Goal: Task Accomplishment & Management: Complete application form

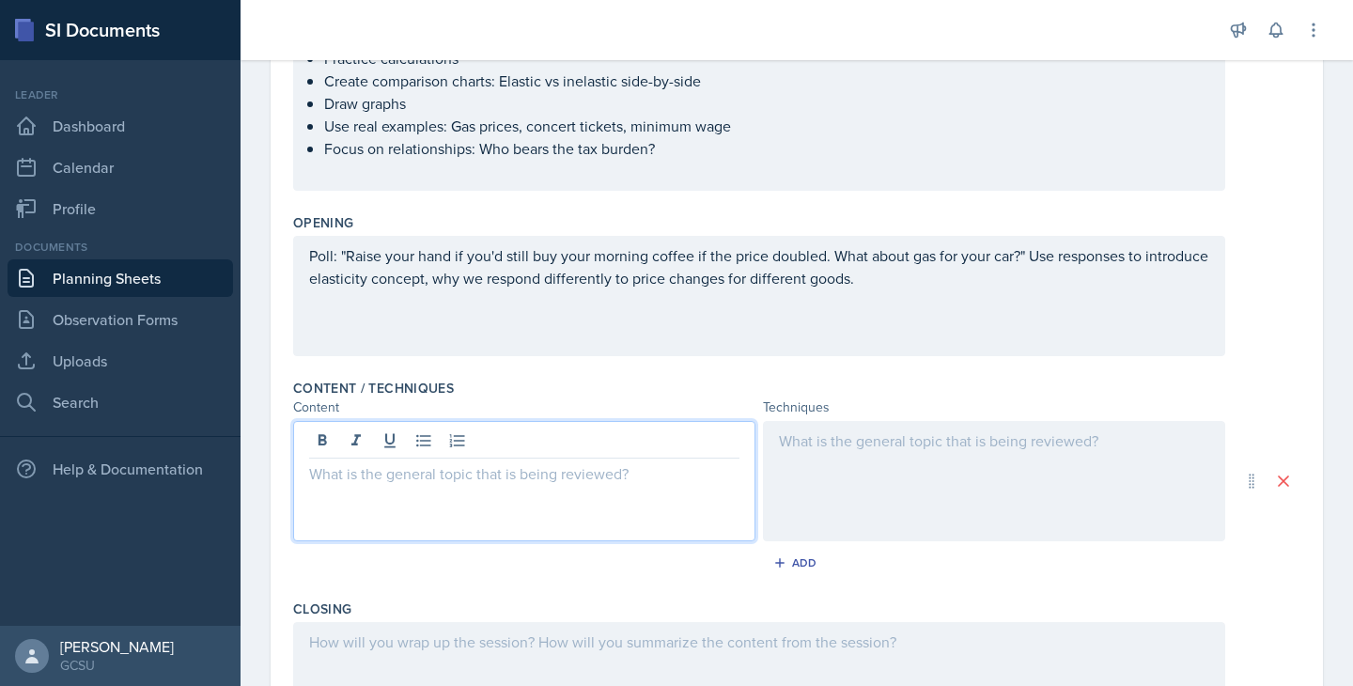
scroll to position [284, 0]
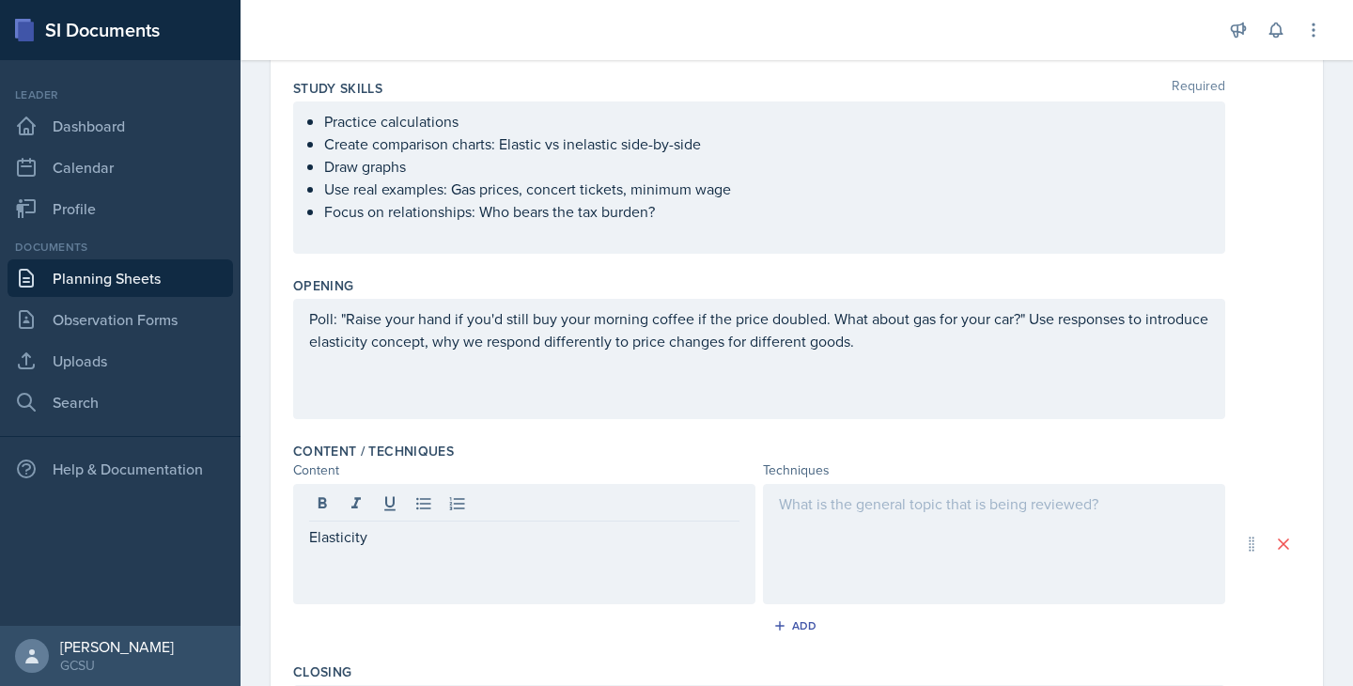
click at [875, 565] on div at bounding box center [994, 544] width 462 height 120
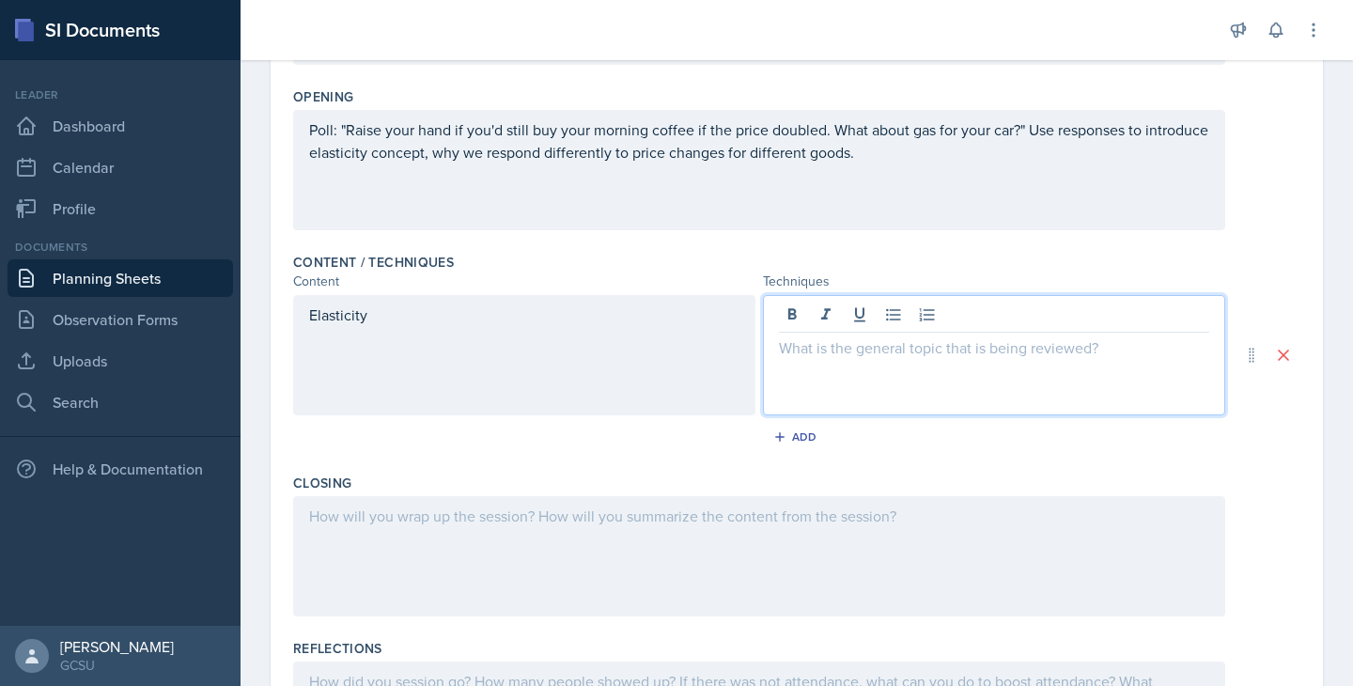
scroll to position [479, 0]
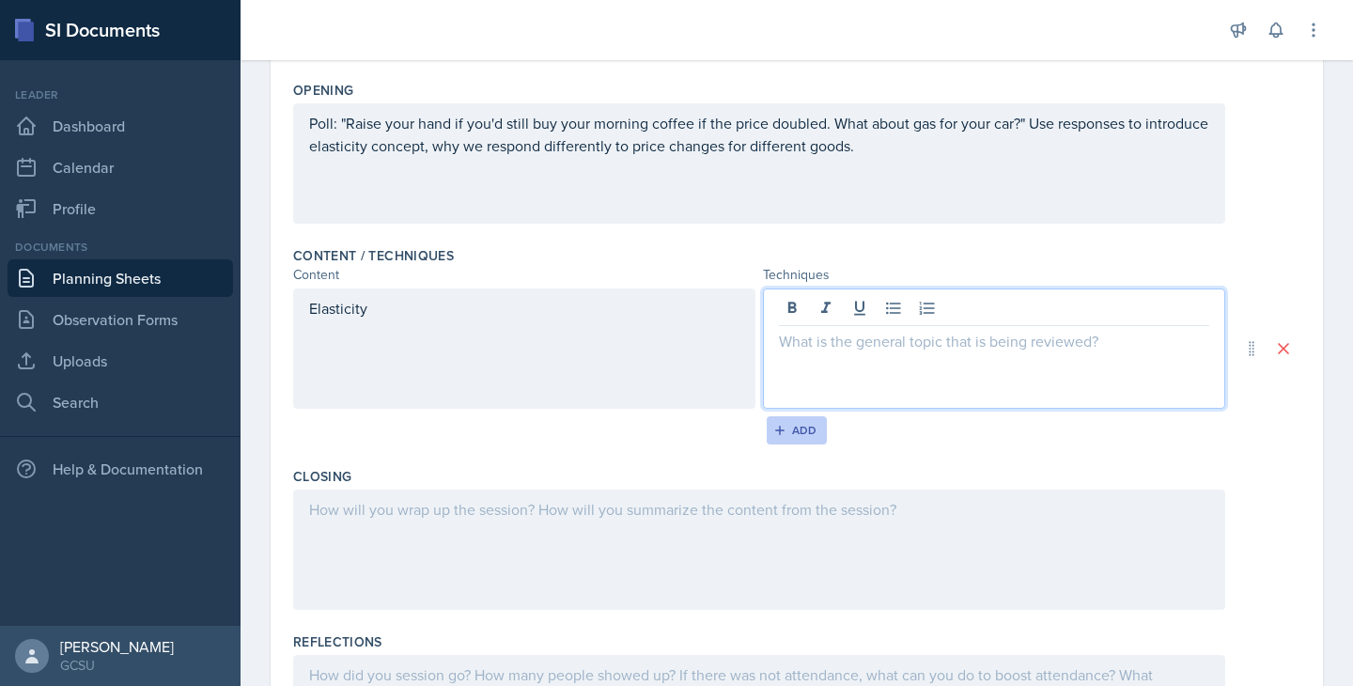
click at [779, 429] on icon "button" at bounding box center [779, 430] width 13 height 13
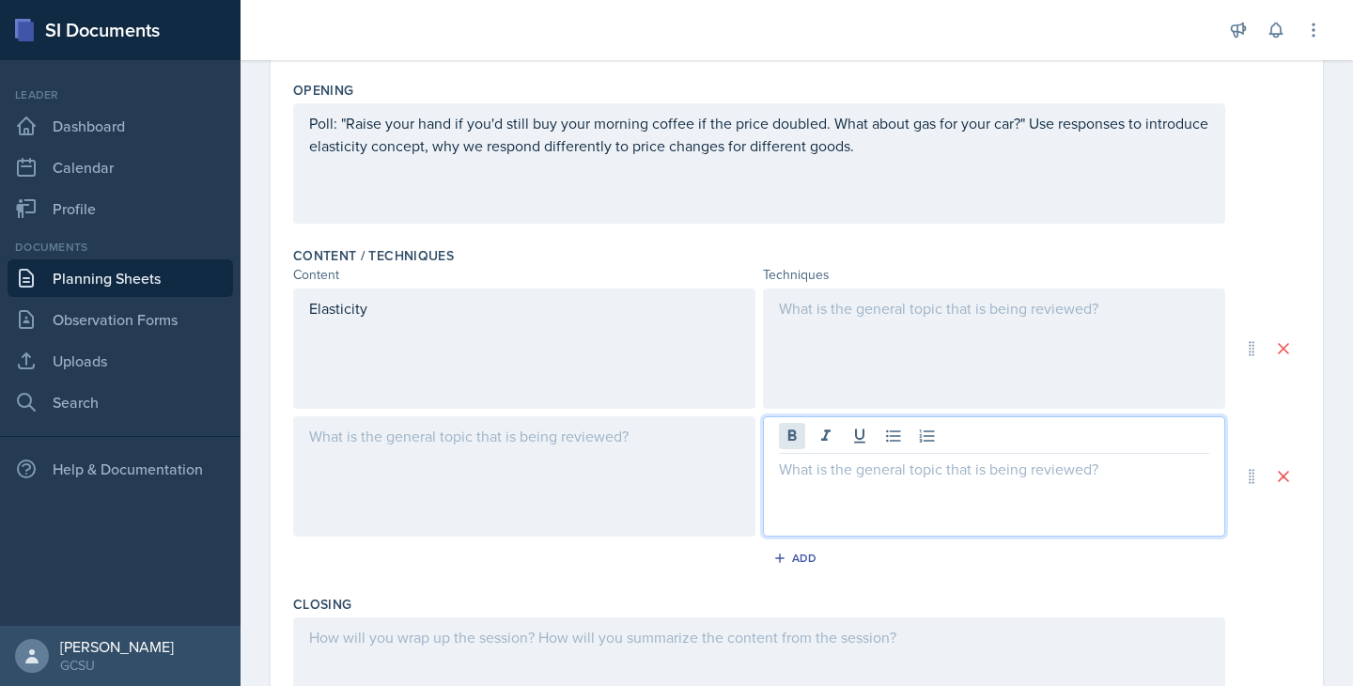
click at [803, 447] on div at bounding box center [994, 476] width 462 height 120
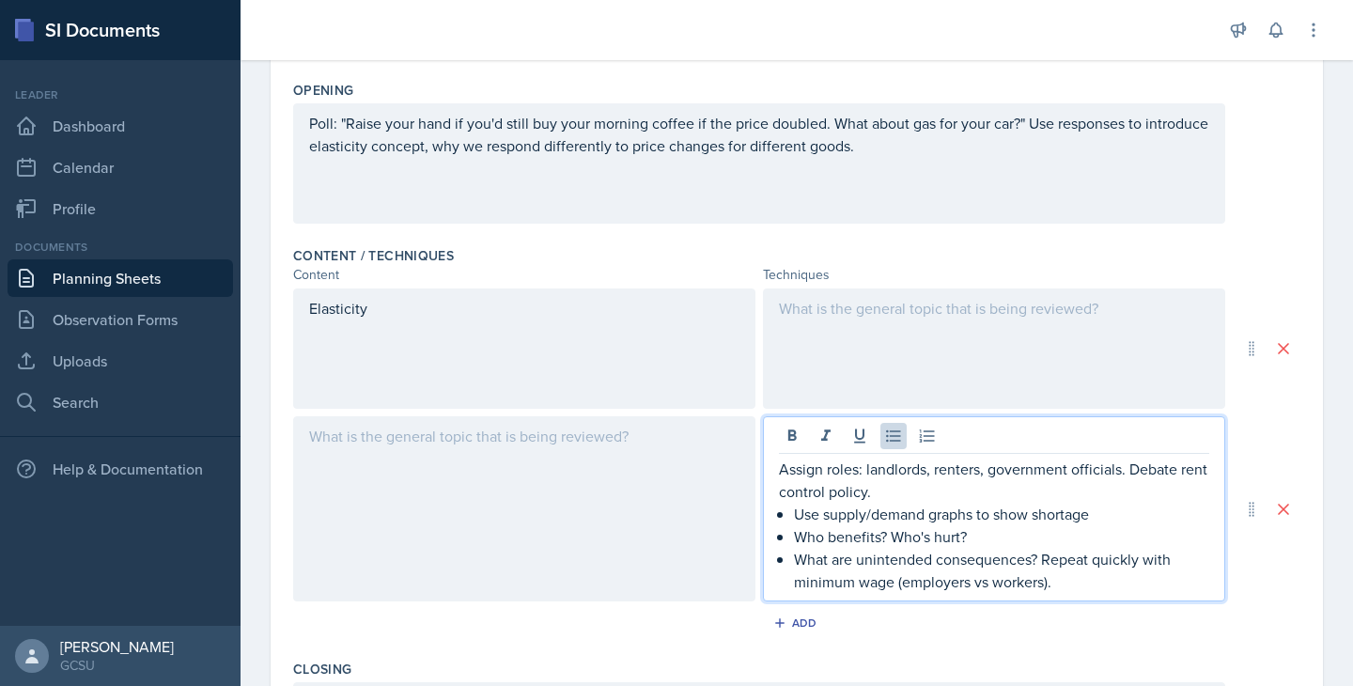
click at [505, 502] on div at bounding box center [524, 508] width 462 height 185
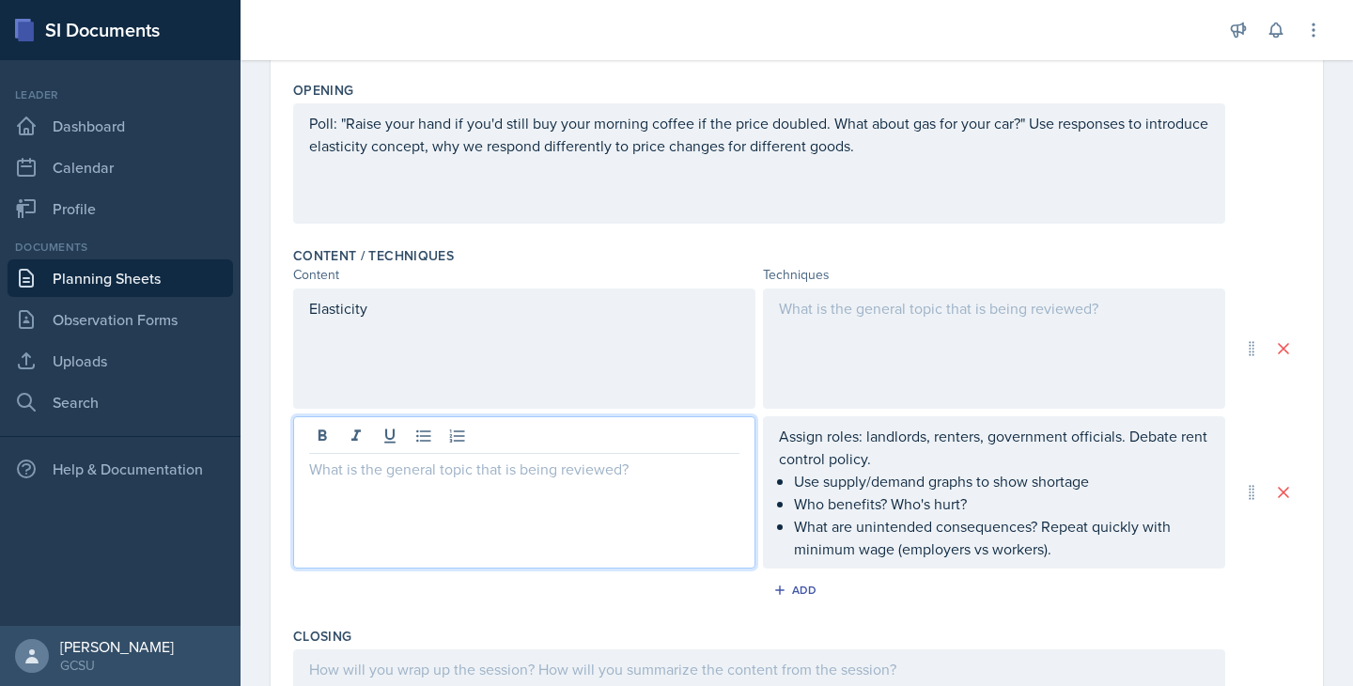
scroll to position [512, 0]
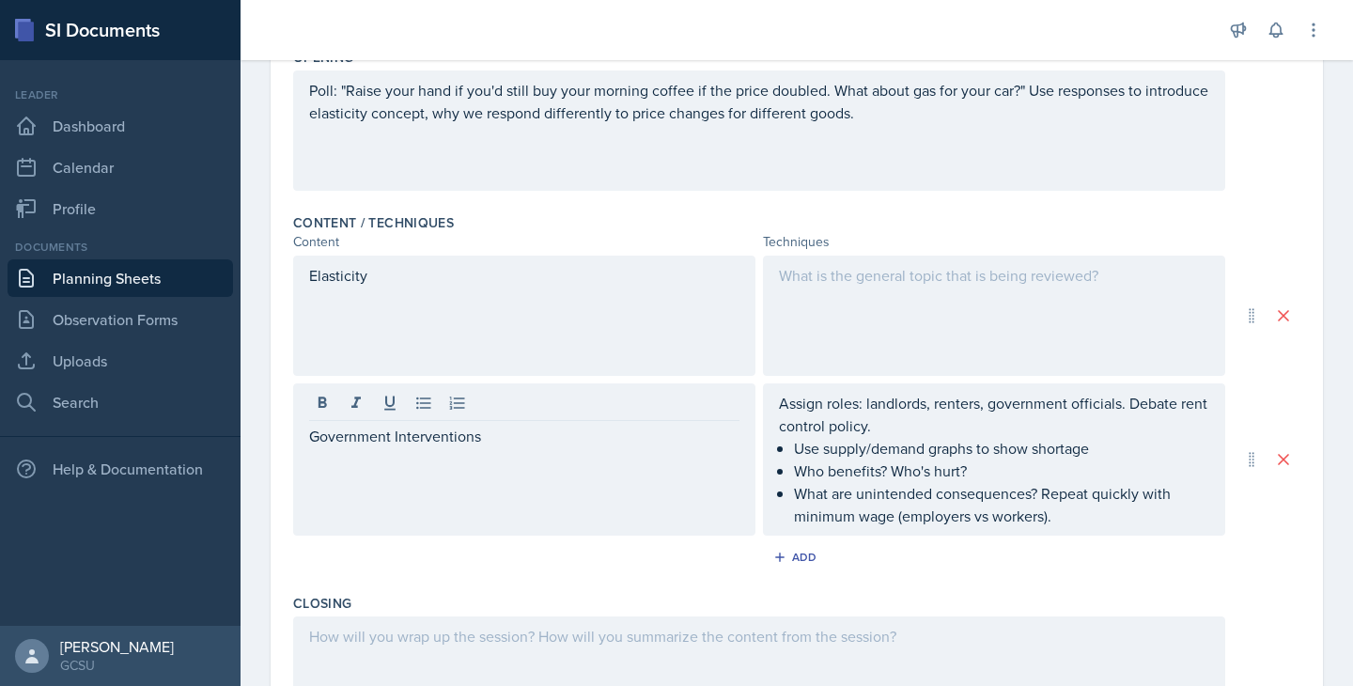
click at [974, 334] on div at bounding box center [994, 316] width 462 height 120
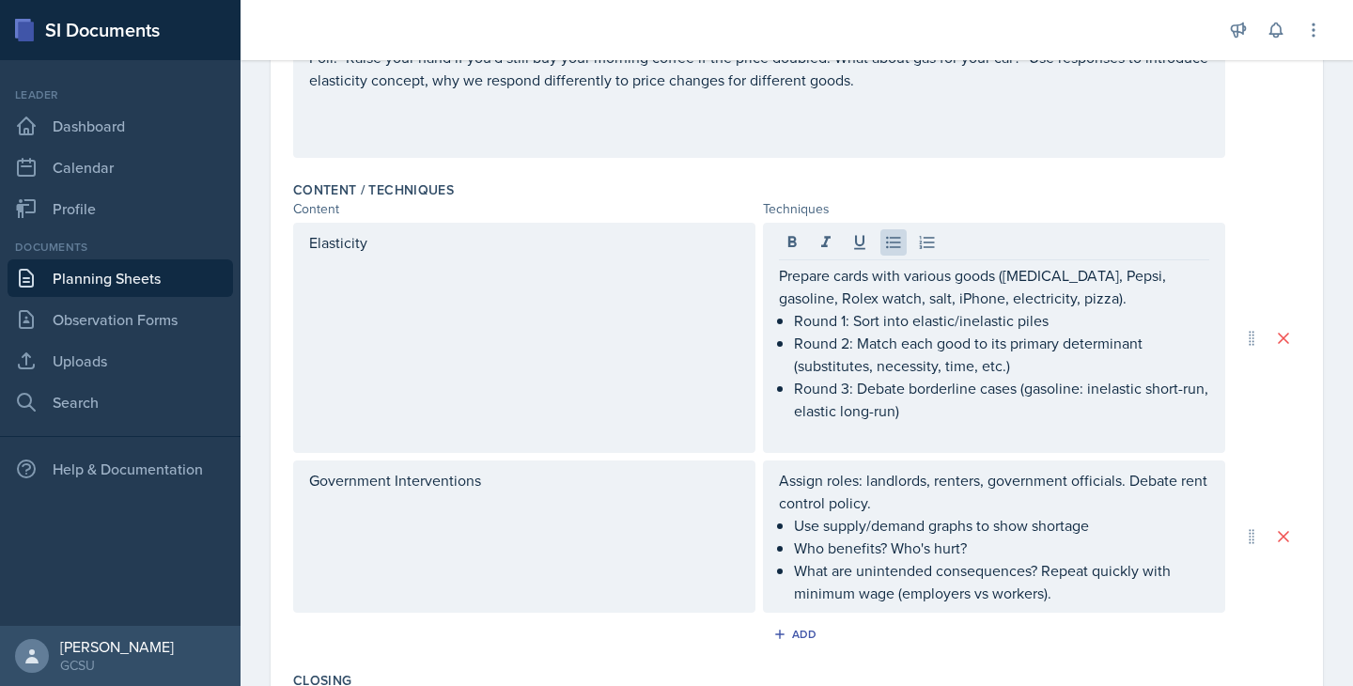
click at [745, 164] on div "Opening Poll: "Raise your hand if you'd still buy your morning coffee if the pr…" at bounding box center [796, 90] width 1007 height 165
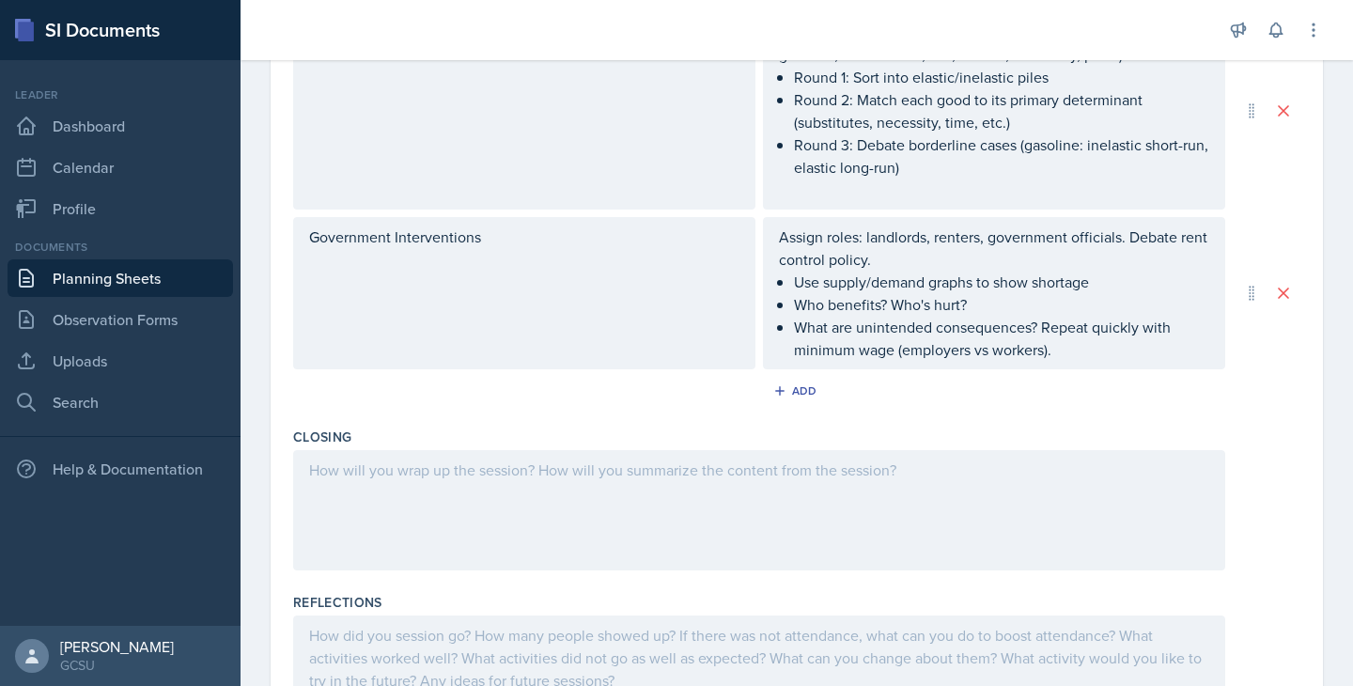
scroll to position [881, 0]
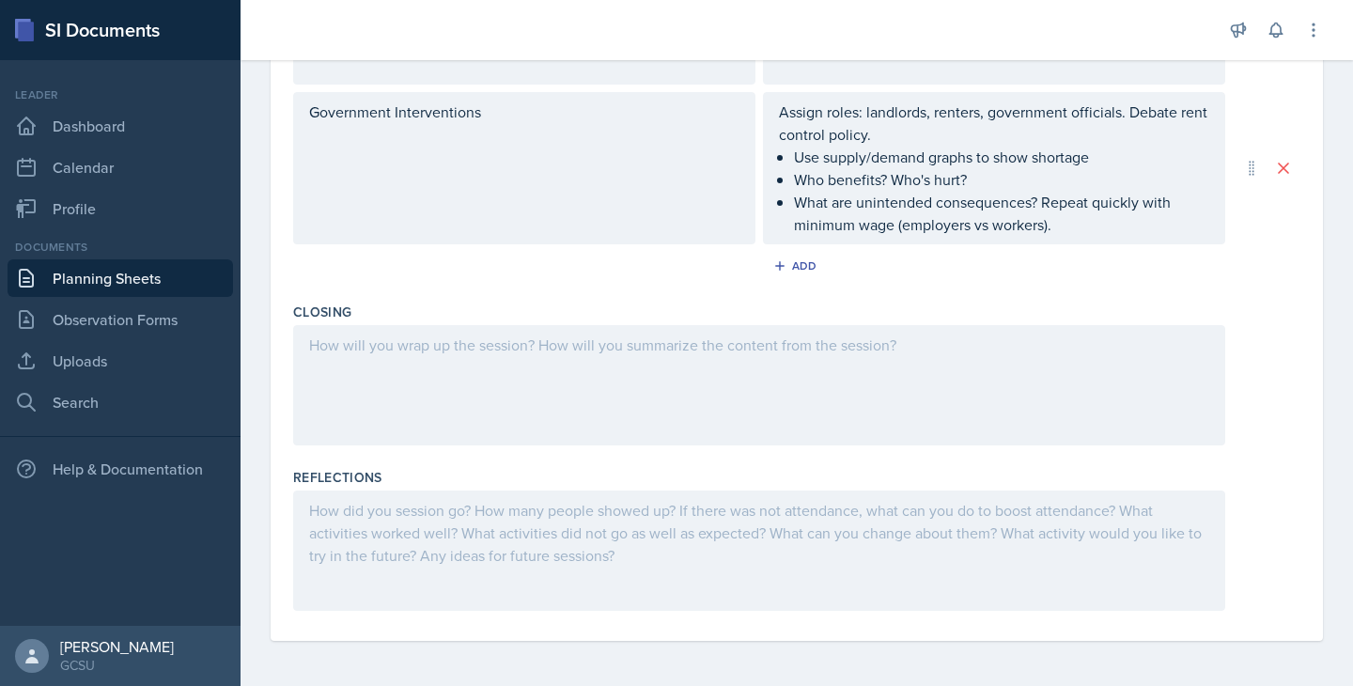
click at [533, 345] on div at bounding box center [759, 385] width 932 height 120
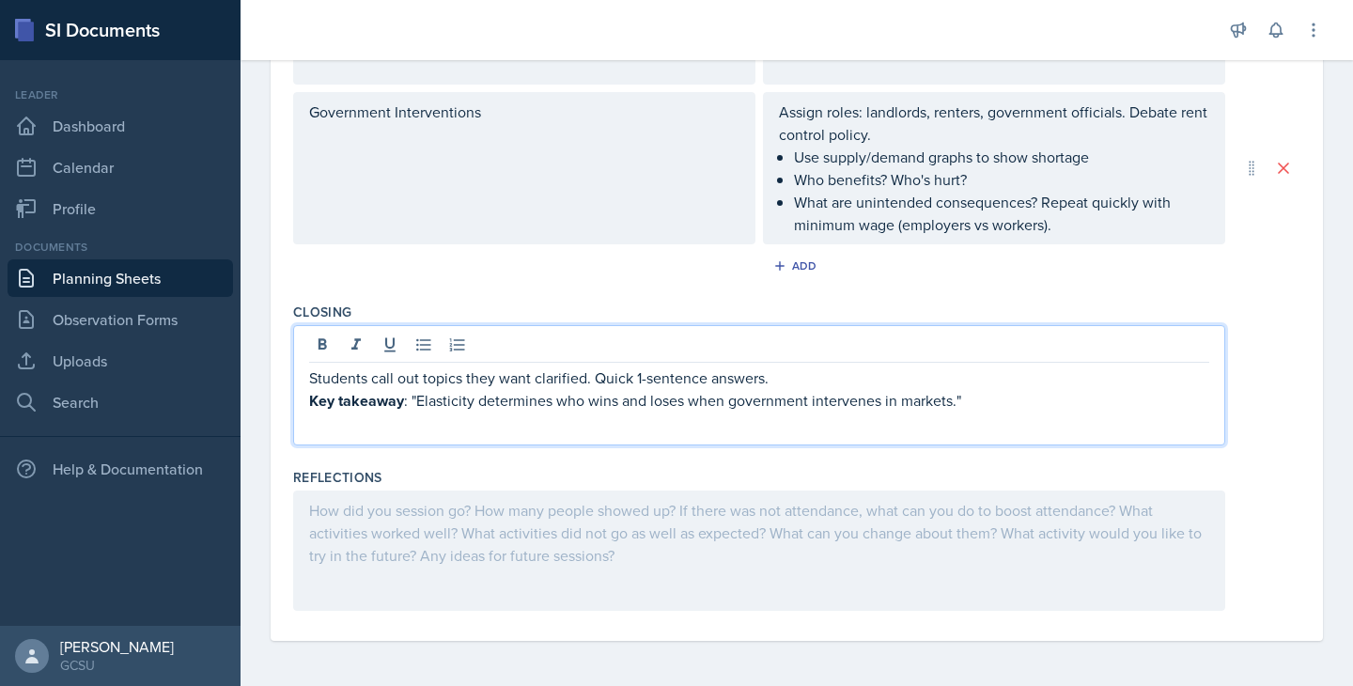
click at [312, 381] on p "Students call out topics they want clarified. Quick 1-sentence answers." at bounding box center [759, 378] width 900 height 23
click at [415, 401] on p "Key takeaway : "Elasticity determines who wins and loses when government interv…" at bounding box center [759, 400] width 900 height 23
click at [957, 399] on p "Key takeaway : Elasticity determines who wins and loses when government interve…" at bounding box center [759, 400] width 900 height 23
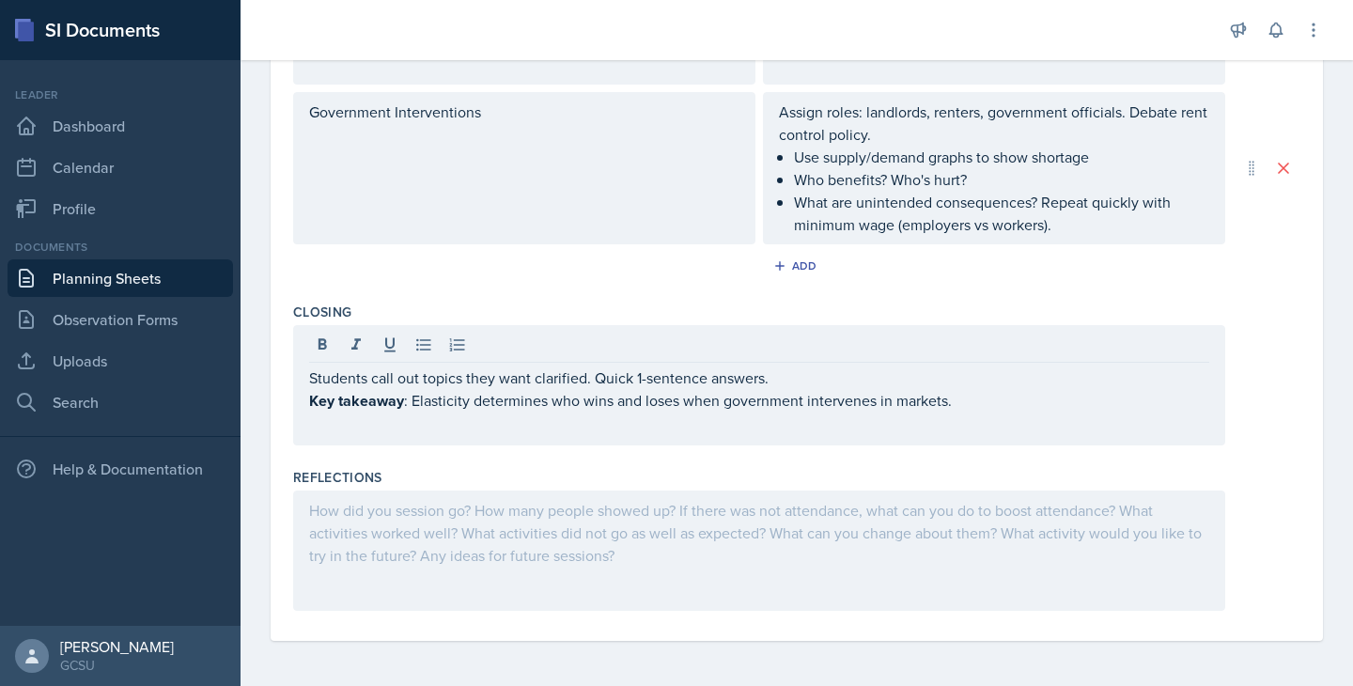
drag, startPoint x: 307, startPoint y: 404, endPoint x: 391, endPoint y: 410, distance: 83.8
click at [391, 410] on div "Students call out topics they want clarified. Quick 1-sentence answers. Key tak…" at bounding box center [759, 385] width 932 height 120
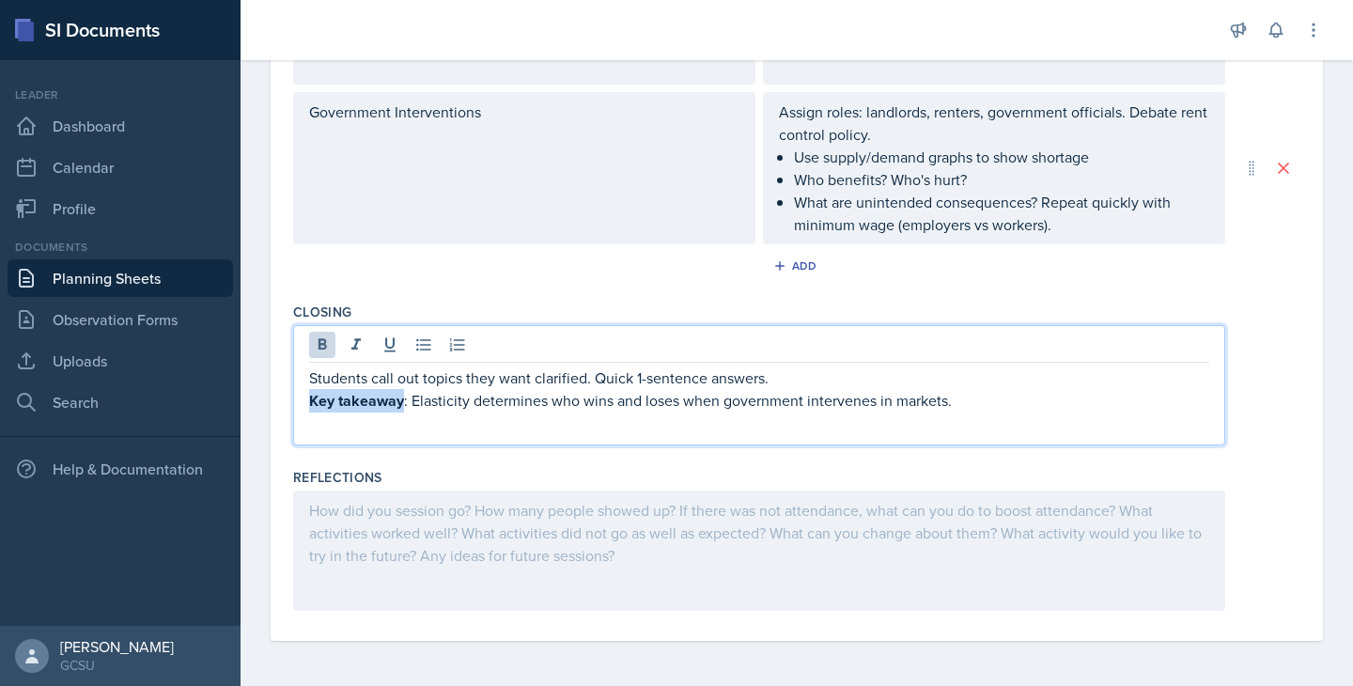
drag, startPoint x: 403, startPoint y: 403, endPoint x: 299, endPoint y: 398, distance: 104.4
click at [299, 399] on div "Students call out topics they want clarified. Quick 1-sentence answers. Key tak…" at bounding box center [759, 385] width 932 height 120
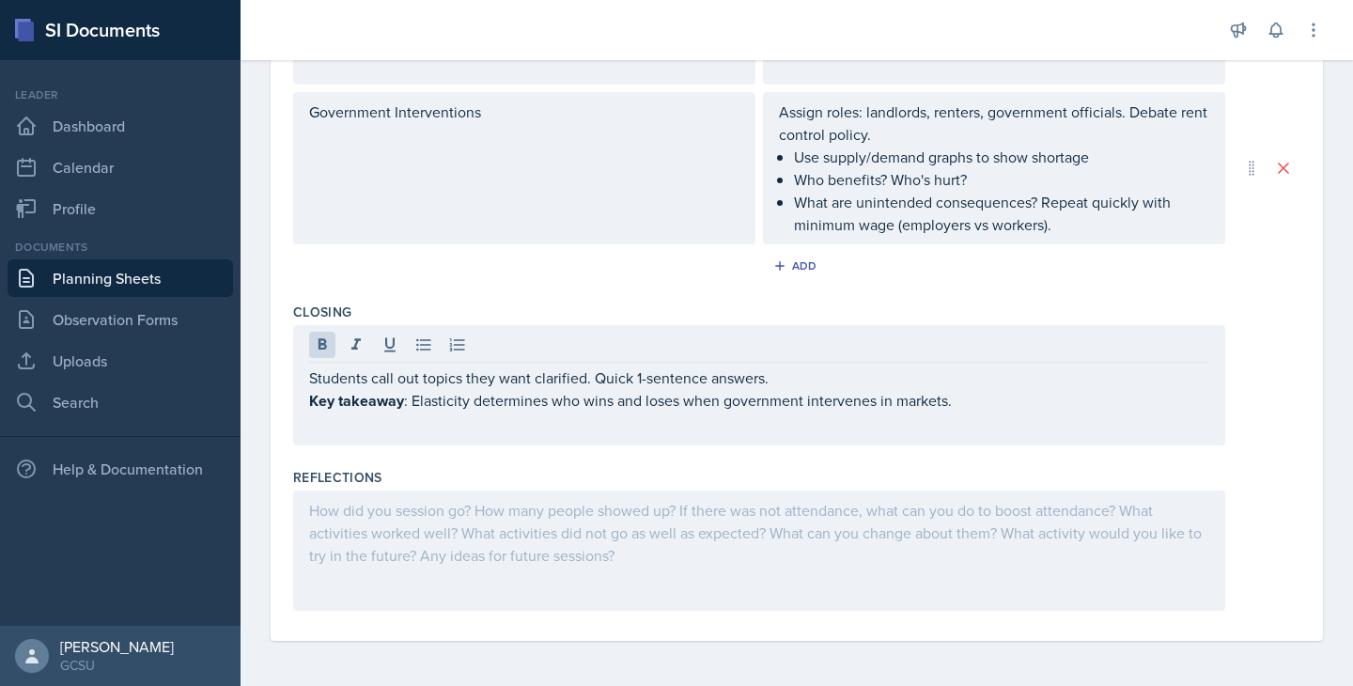
click at [323, 361] on div at bounding box center [759, 347] width 900 height 31
click at [321, 348] on icon at bounding box center [323, 343] width 8 height 11
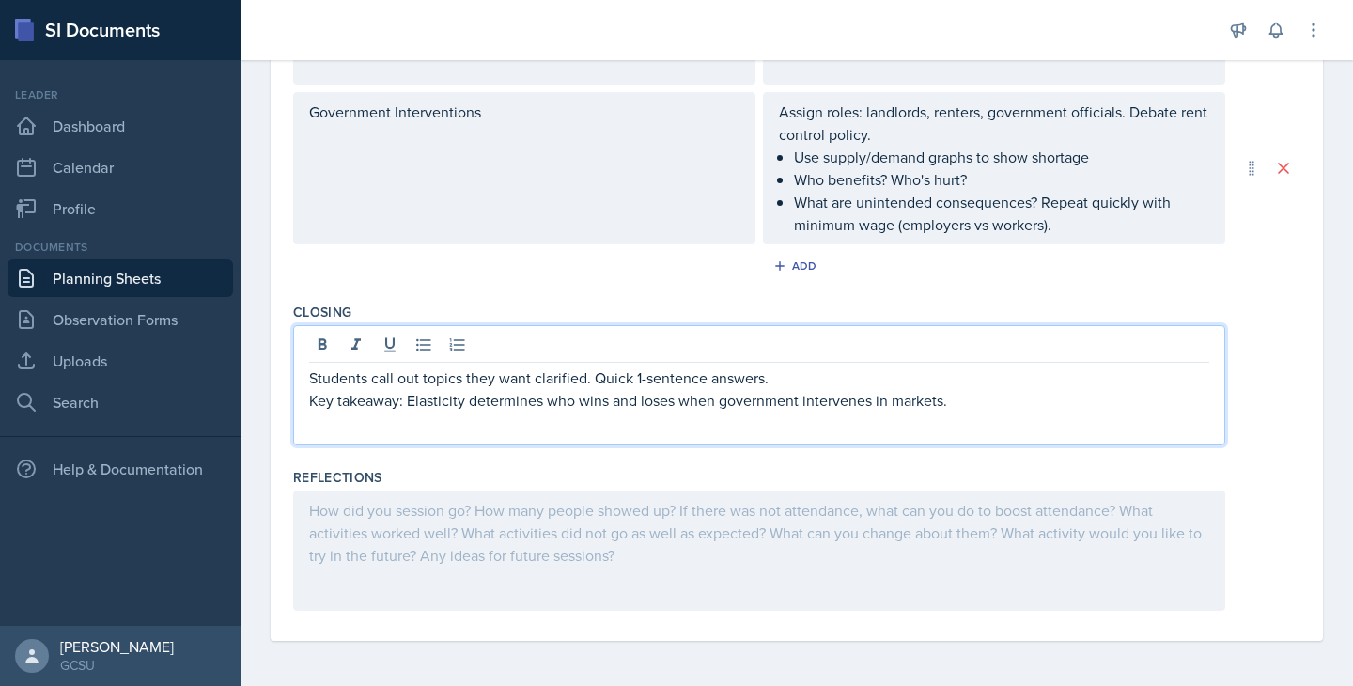
click at [458, 429] on div "Students call out topics they want clarified. Quick 1-sentence answers. Key tak…" at bounding box center [759, 385] width 932 height 120
click at [628, 330] on div "Students call out topics they want clarified. Quick 1-sentence answers. Key tak…" at bounding box center [759, 385] width 932 height 120
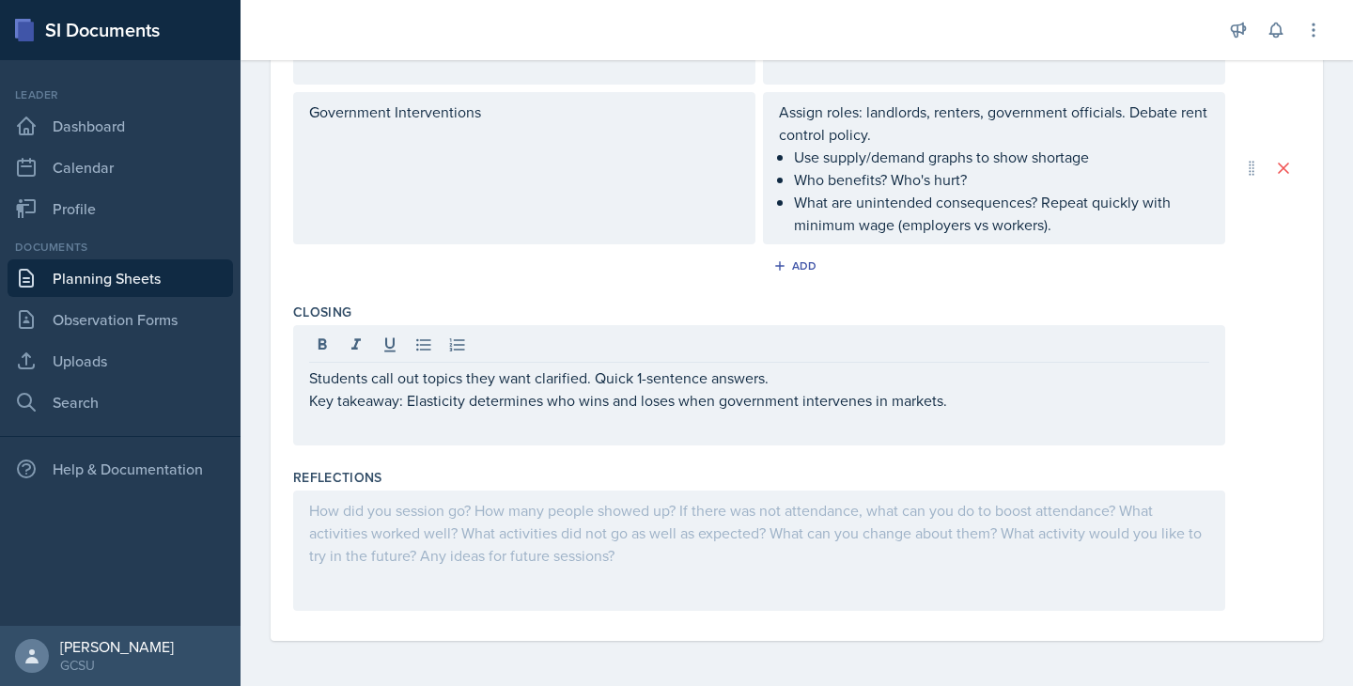
click at [574, 277] on div "Add" at bounding box center [796, 270] width 1007 height 36
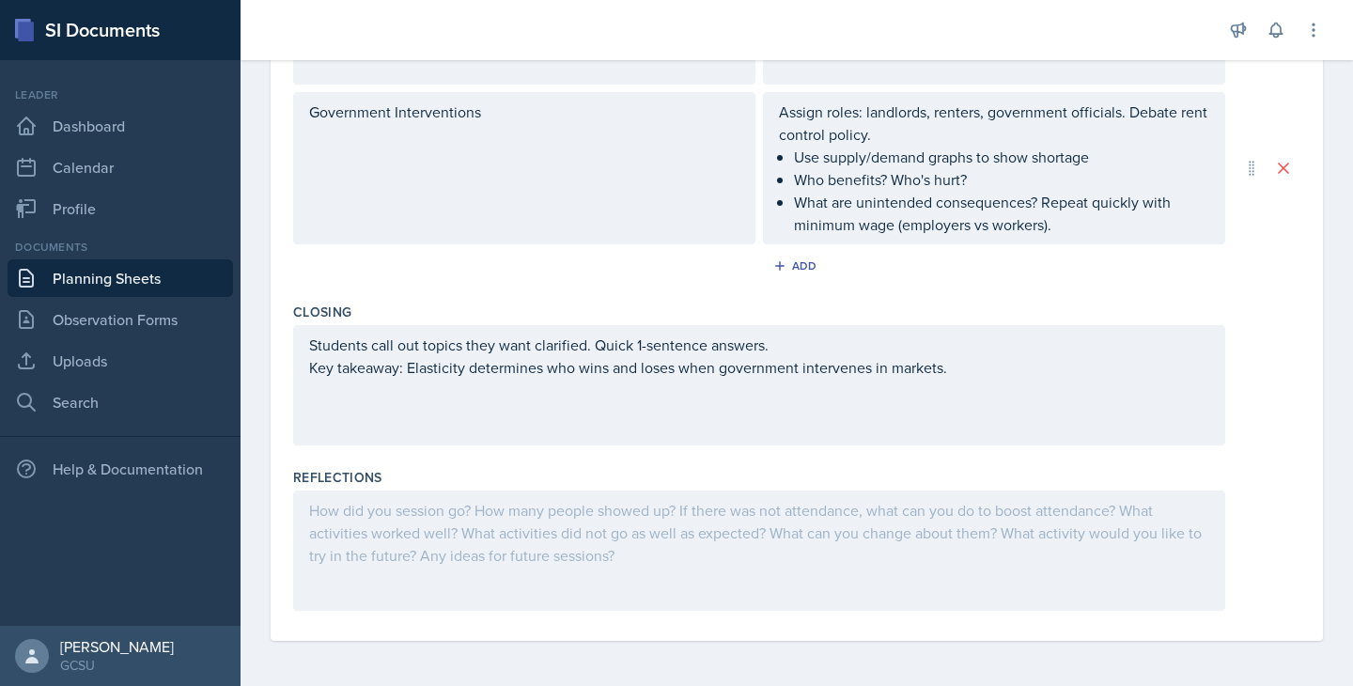
scroll to position [0, 0]
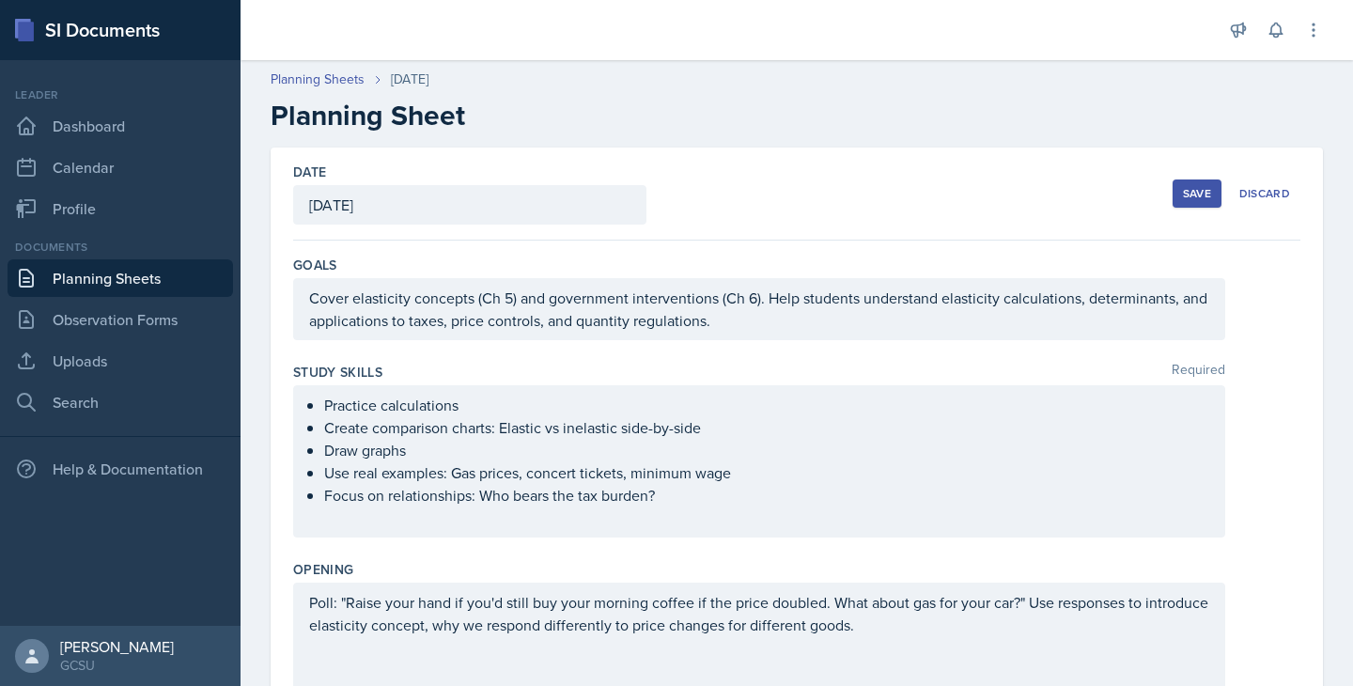
click at [1183, 195] on div "Save" at bounding box center [1197, 193] width 28 height 15
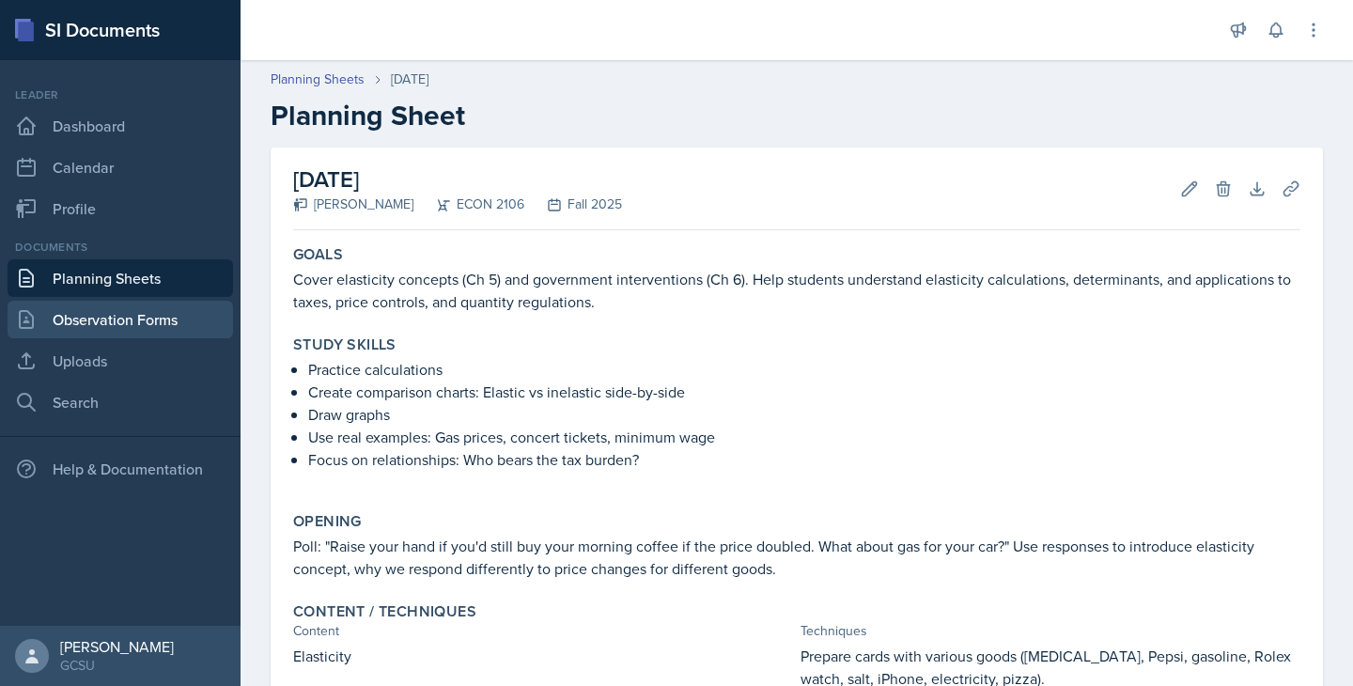
click at [173, 330] on link "Observation Forms" at bounding box center [121, 320] width 226 height 38
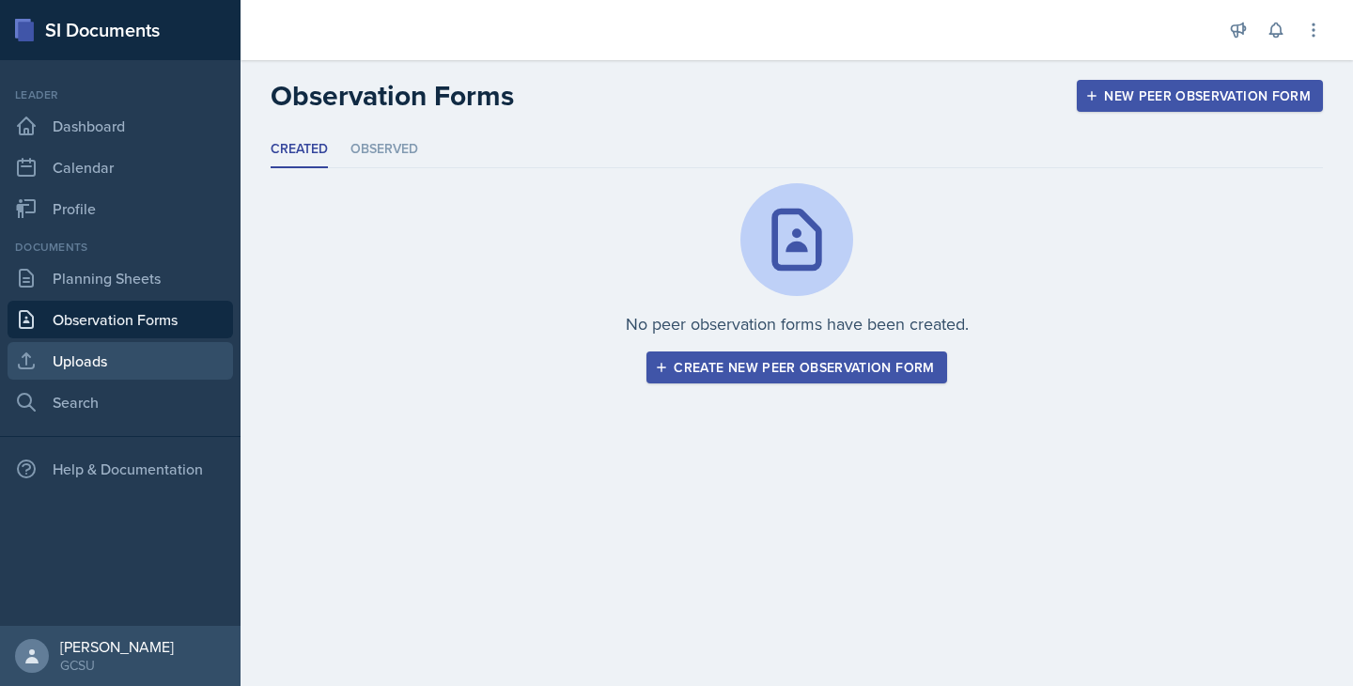
click at [106, 363] on link "Uploads" at bounding box center [121, 361] width 226 height 38
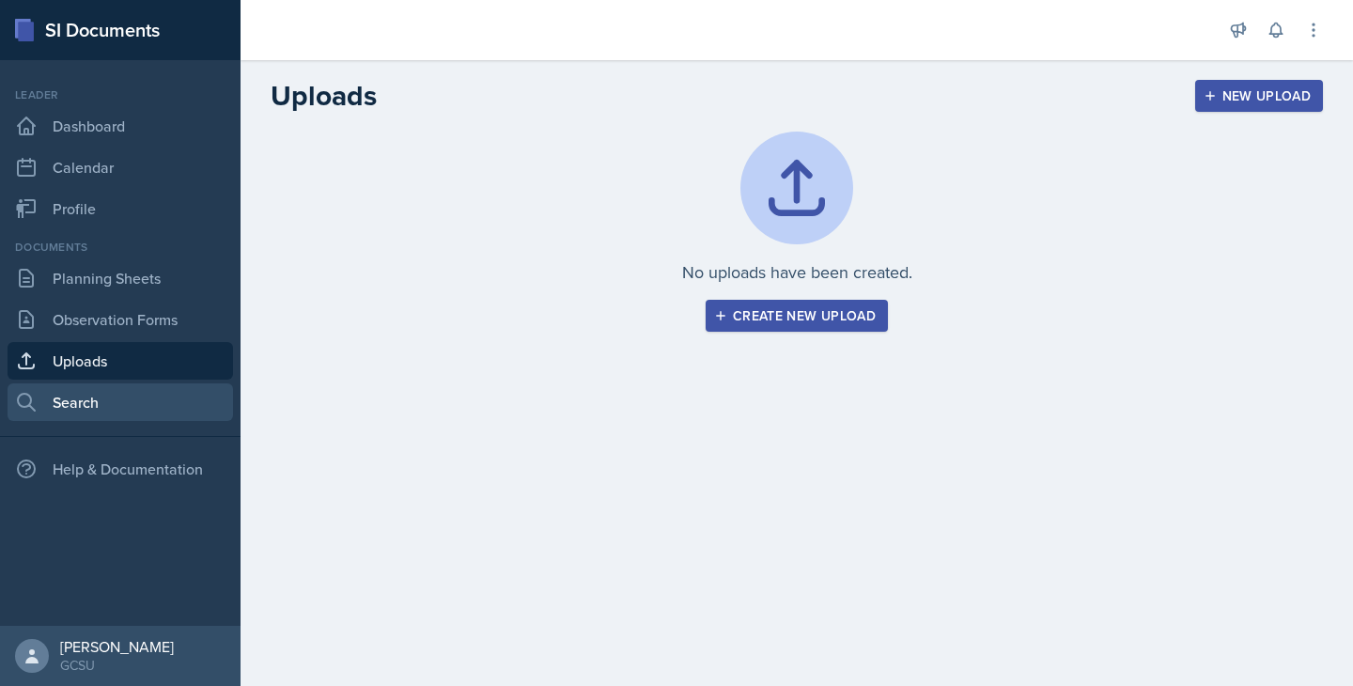
click at [78, 411] on link "Search" at bounding box center [121, 402] width 226 height 38
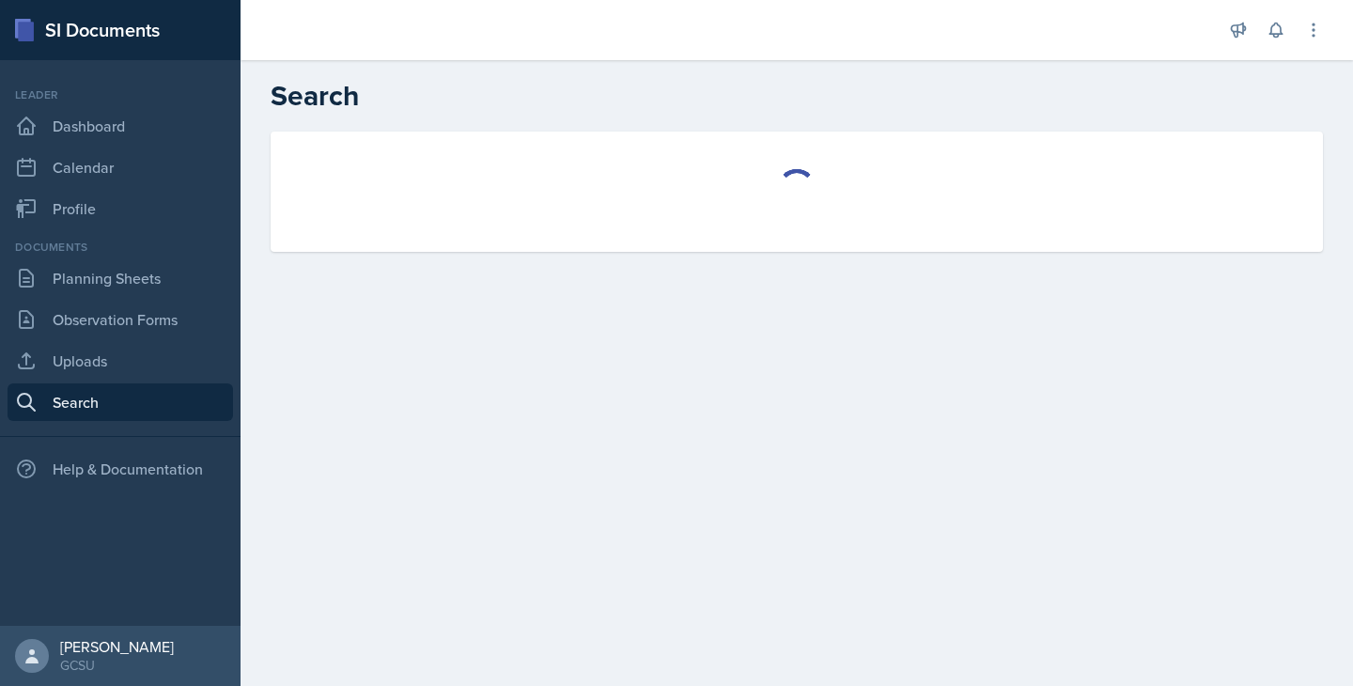
select select "all"
select select "1"
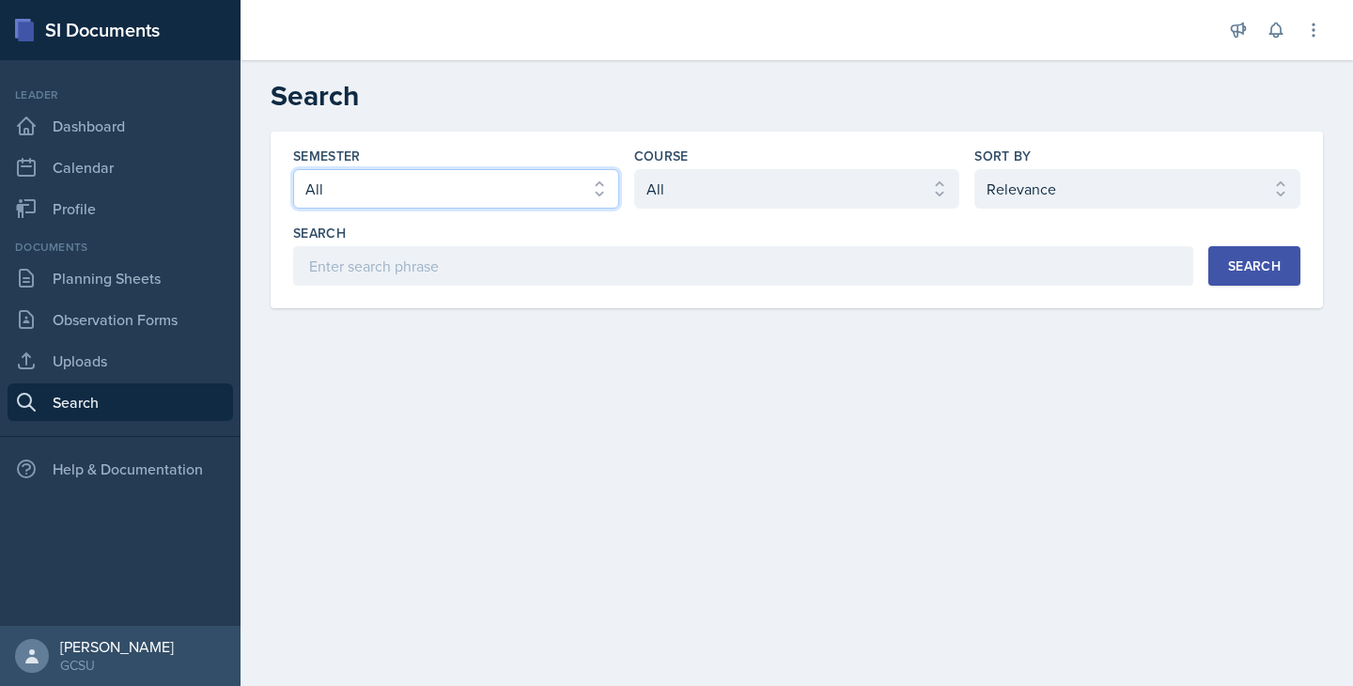
click at [491, 177] on select "Select semester All Fall 2025 Spring 2025 Fall 2024 Spring 2024 Fall 2023 Sprin…" at bounding box center [456, 188] width 326 height 39
click at [691, 200] on select "Select course All ACCT 3101 ACCT 3102 ASTR 1000 BIOL 1100 BIOL 1107 BIOL 1108 B…" at bounding box center [797, 188] width 326 height 39
click at [1021, 174] on select "Select sort by Relevance Document Date (Asc) Document Date (Desc)" at bounding box center [1138, 188] width 326 height 39
click at [1244, 259] on div "Search" at bounding box center [1254, 265] width 53 height 15
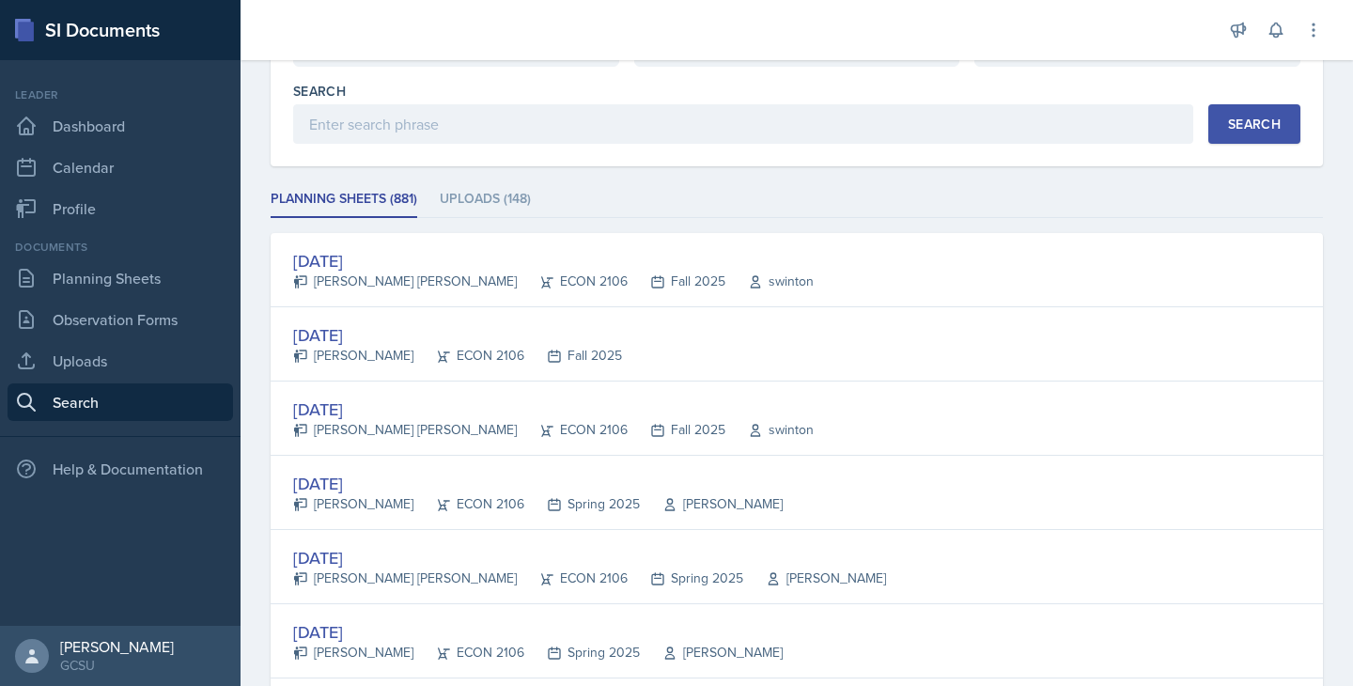
scroll to position [144, 0]
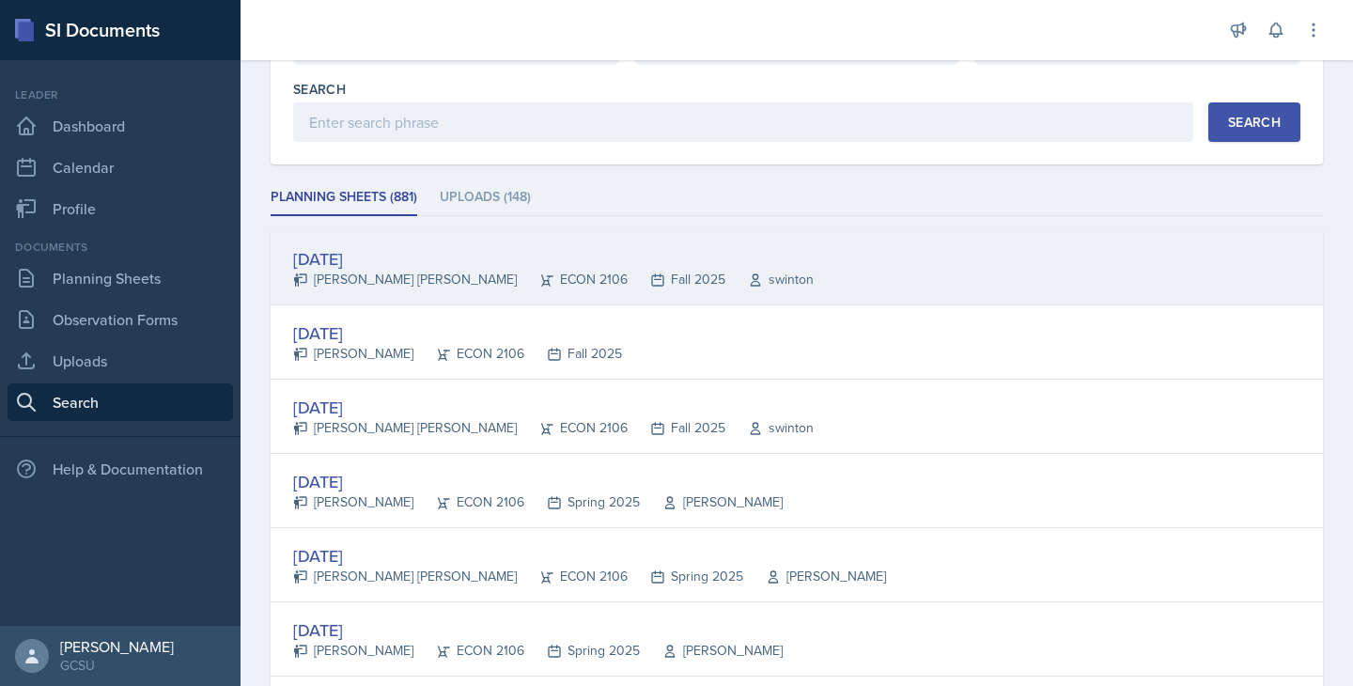
click at [725, 286] on div "swinton" at bounding box center [769, 280] width 88 height 20
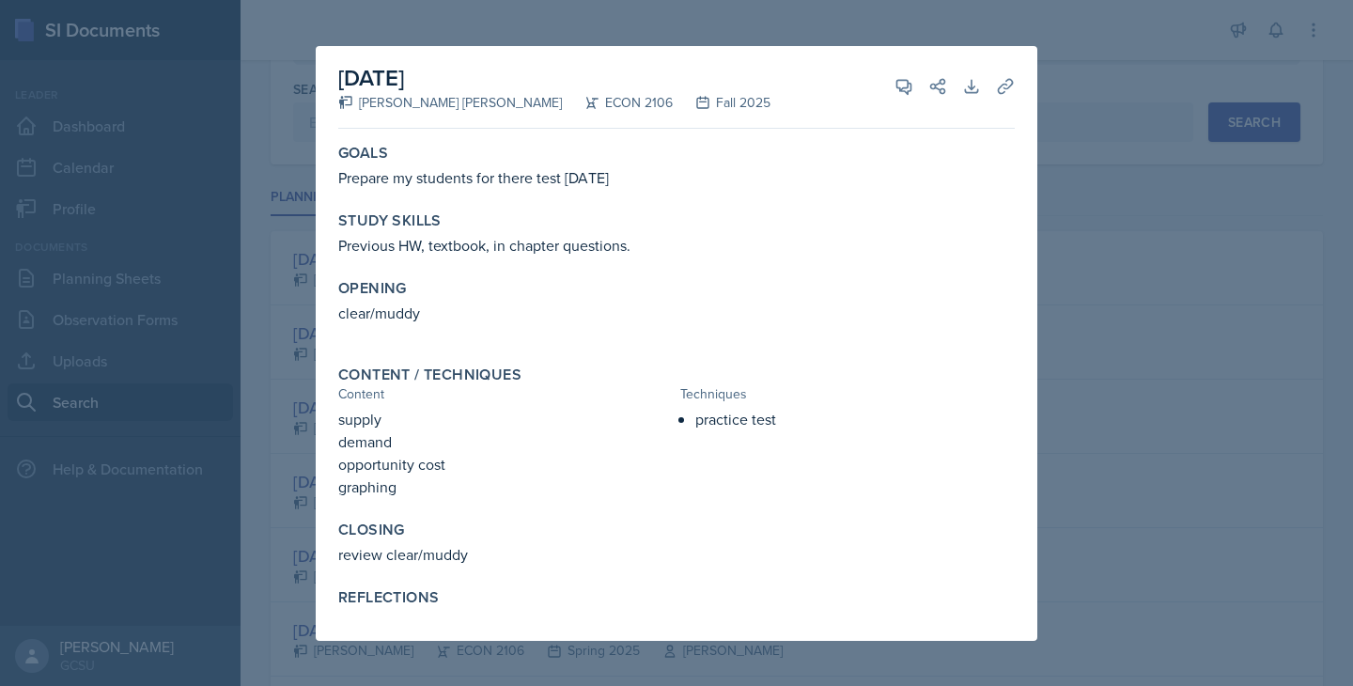
click at [1105, 123] on div at bounding box center [676, 343] width 1353 height 686
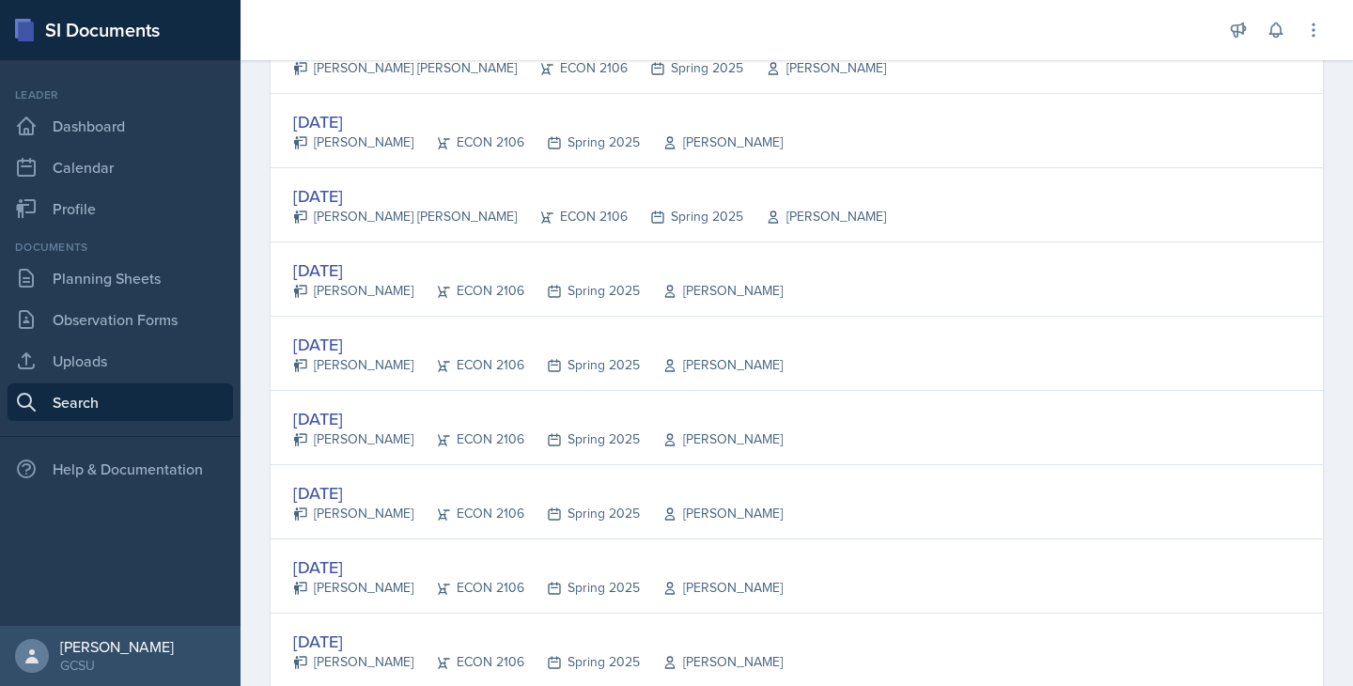
scroll to position [659, 0]
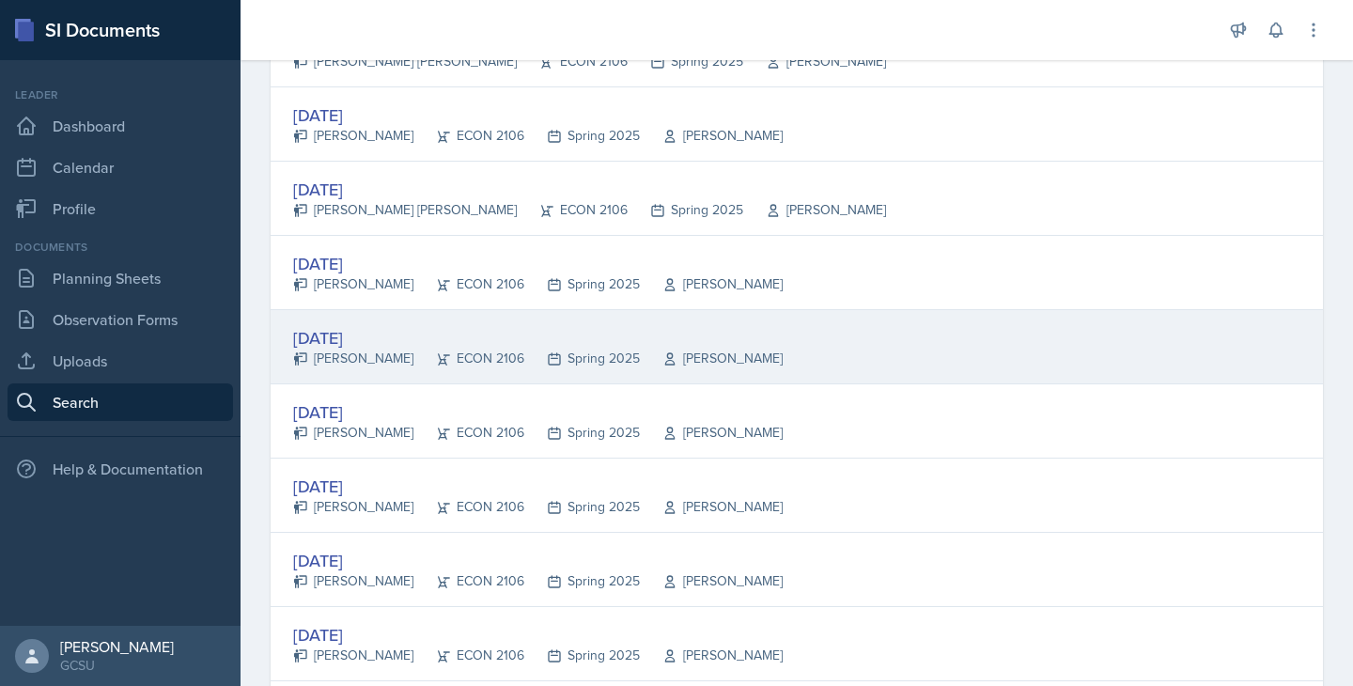
click at [587, 351] on div "Spring 2025" at bounding box center [582, 359] width 116 height 20
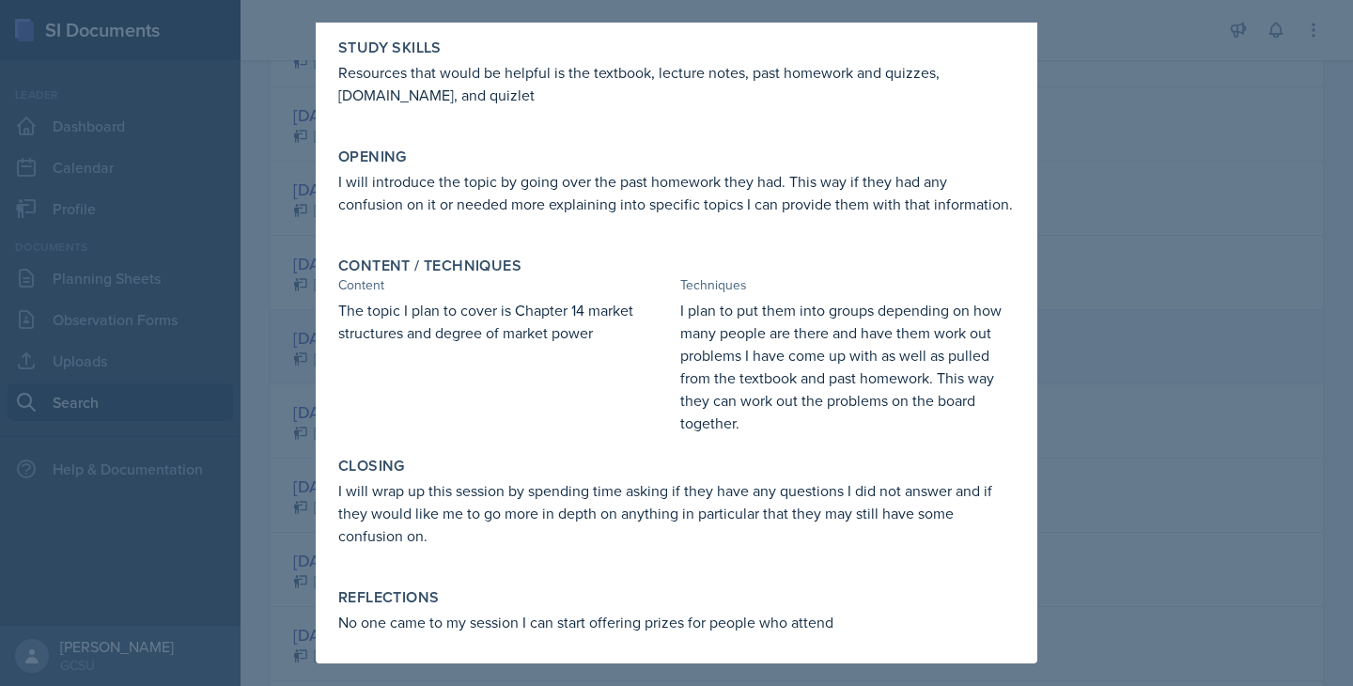
scroll to position [0, 0]
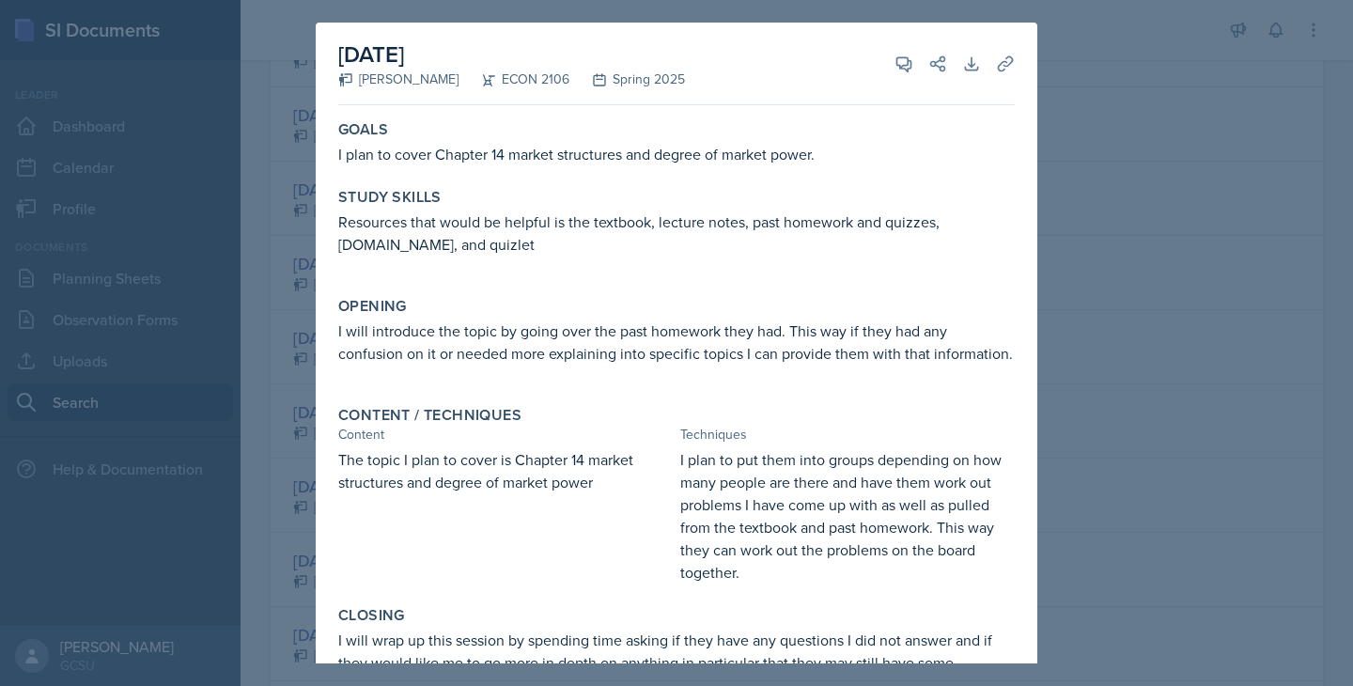
click at [1117, 102] on div at bounding box center [676, 343] width 1353 height 686
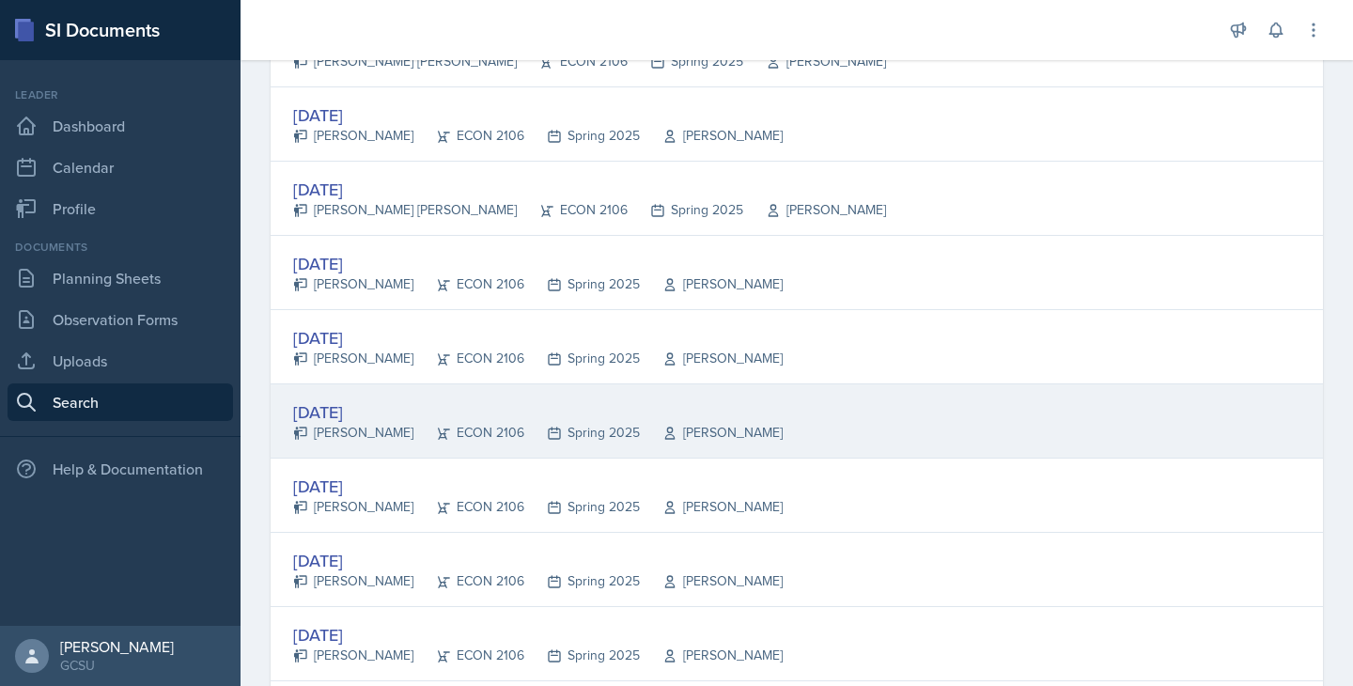
click at [775, 393] on div "[DATE] [PERSON_NAME] ECON 2106 Spring 2025 [PERSON_NAME]" at bounding box center [797, 421] width 1053 height 74
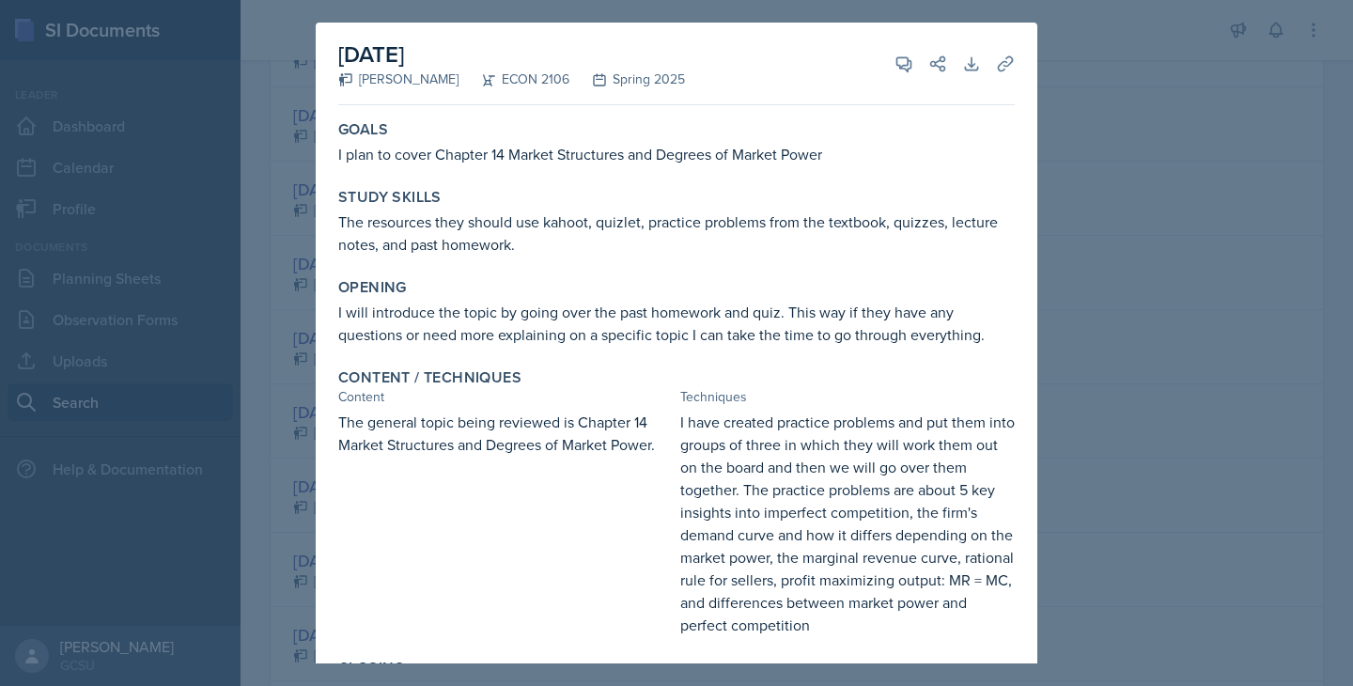
click at [1088, 161] on div at bounding box center [676, 343] width 1353 height 686
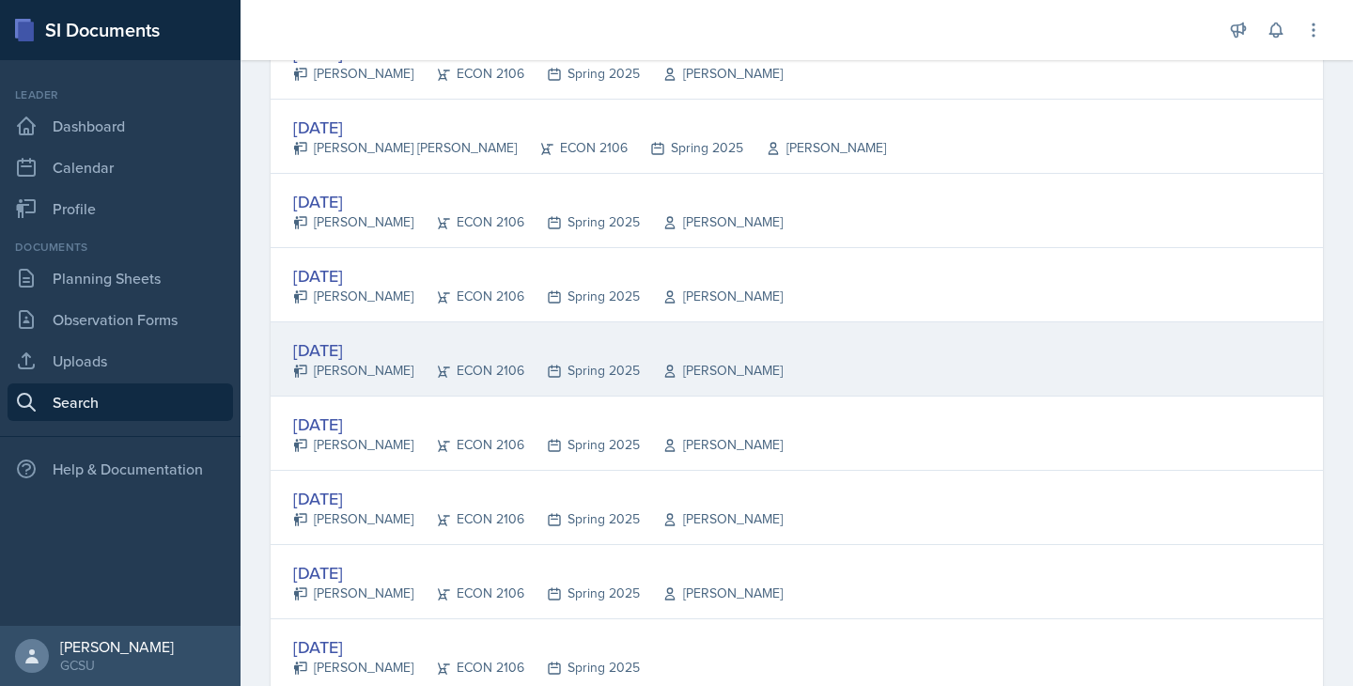
scroll to position [728, 0]
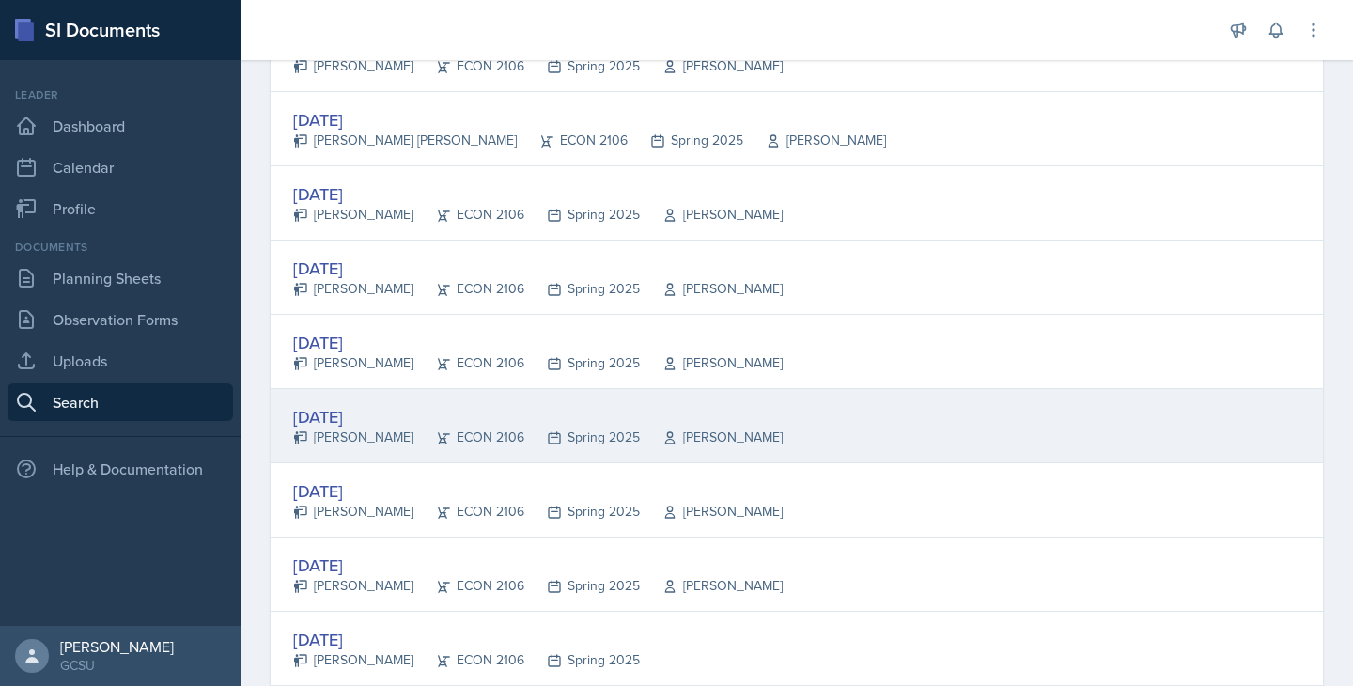
click at [710, 430] on div "[PERSON_NAME]" at bounding box center [711, 438] width 143 height 20
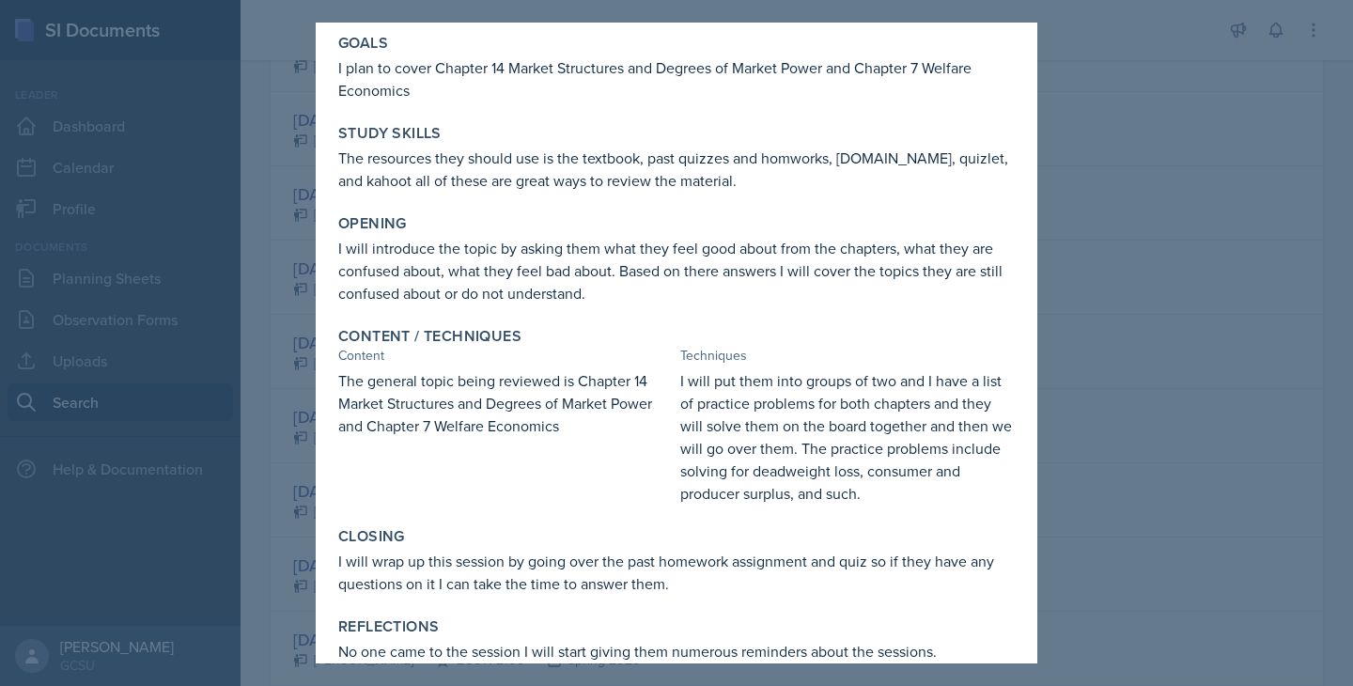
scroll to position [116, 0]
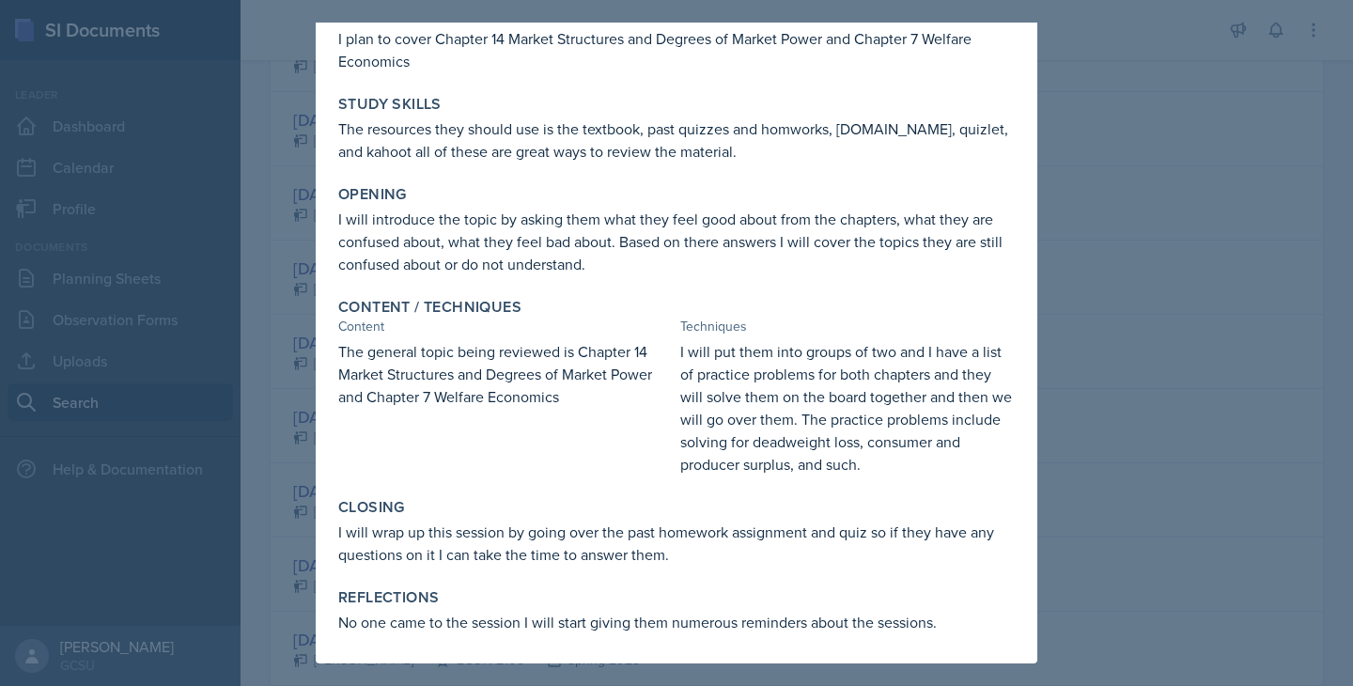
click at [1161, 500] on div at bounding box center [676, 343] width 1353 height 686
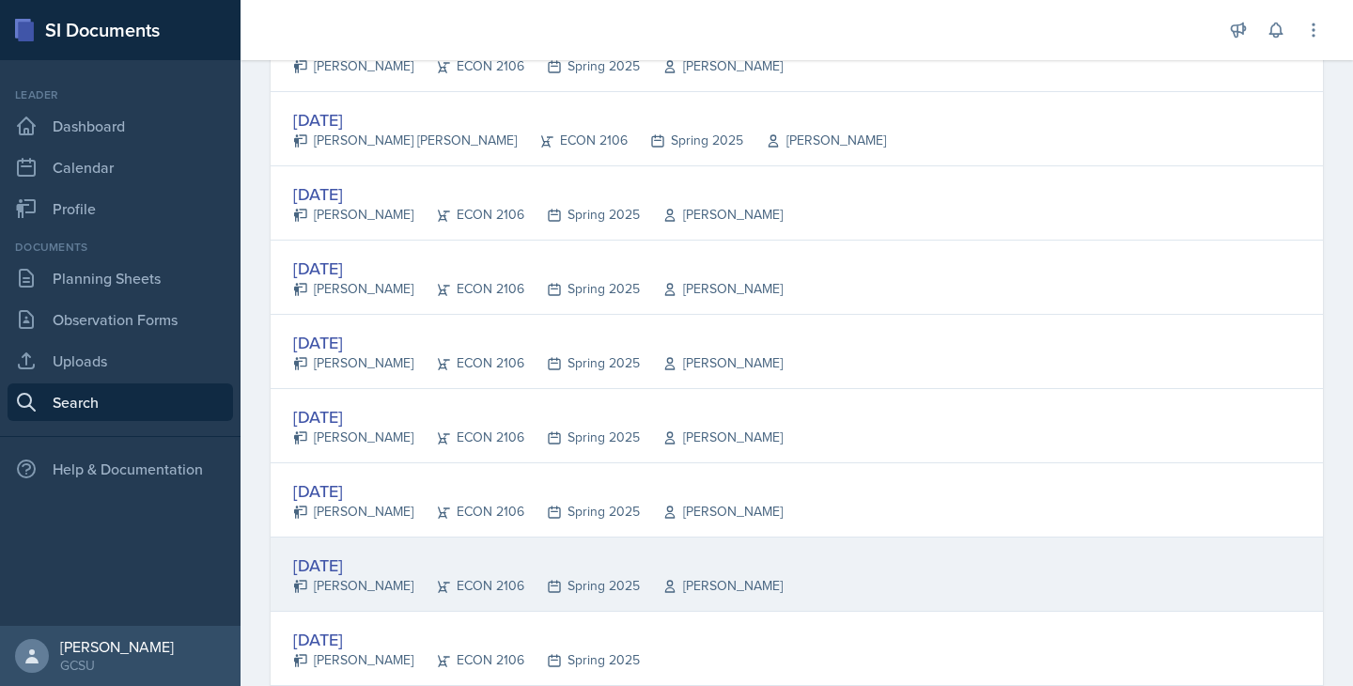
click at [768, 580] on div "[DATE] [PERSON_NAME] ECON 2106 Spring 2025 [PERSON_NAME]" at bounding box center [797, 575] width 1053 height 74
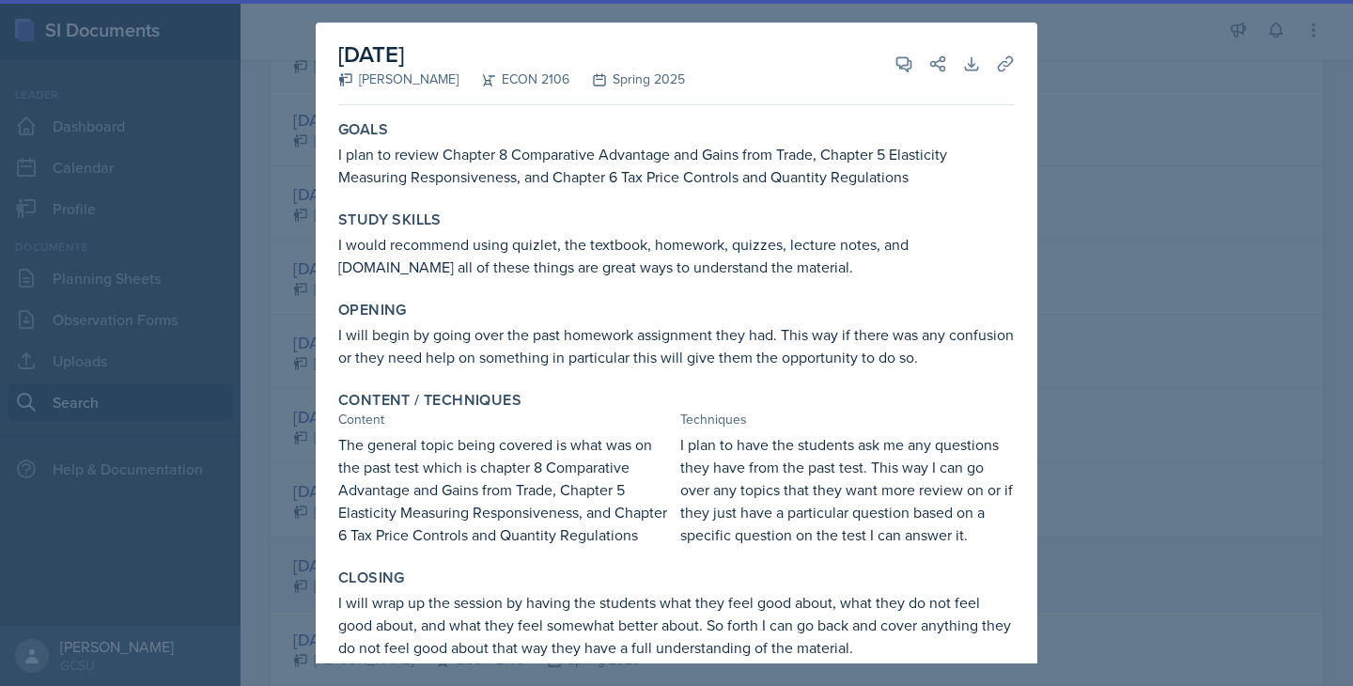
scroll to position [112, 0]
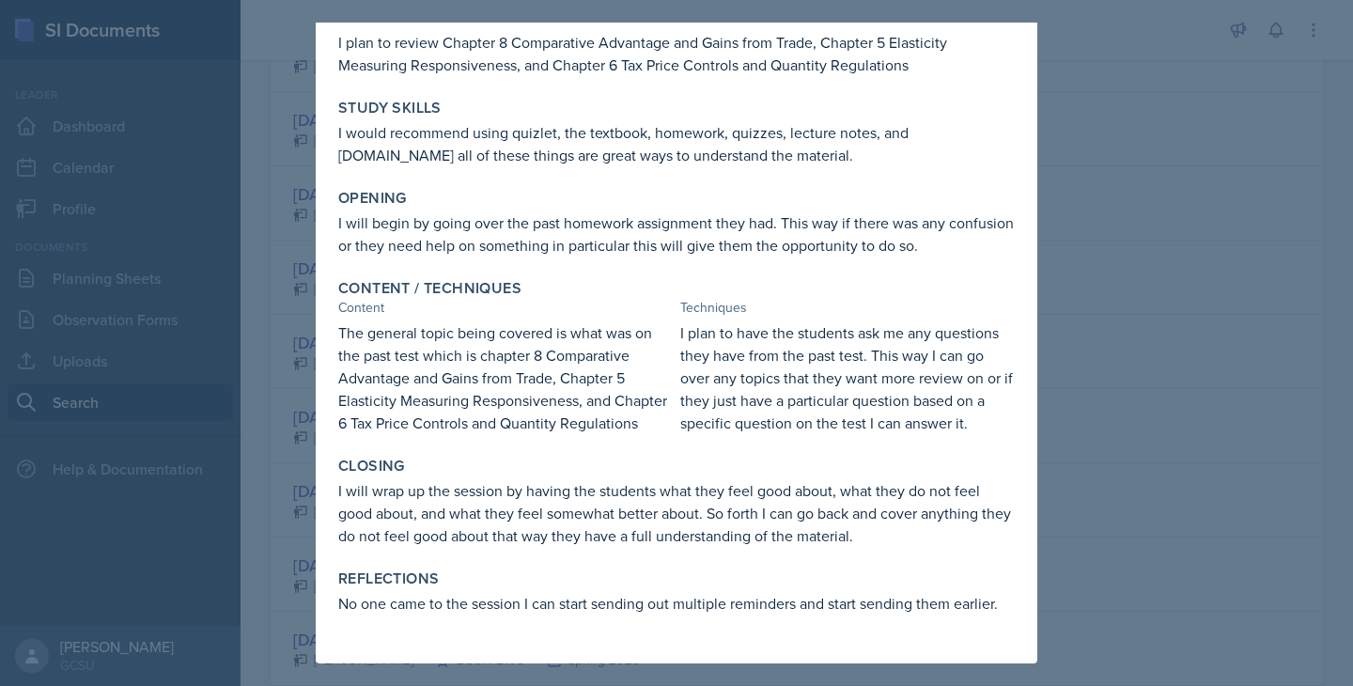
click at [1212, 536] on div at bounding box center [676, 343] width 1353 height 686
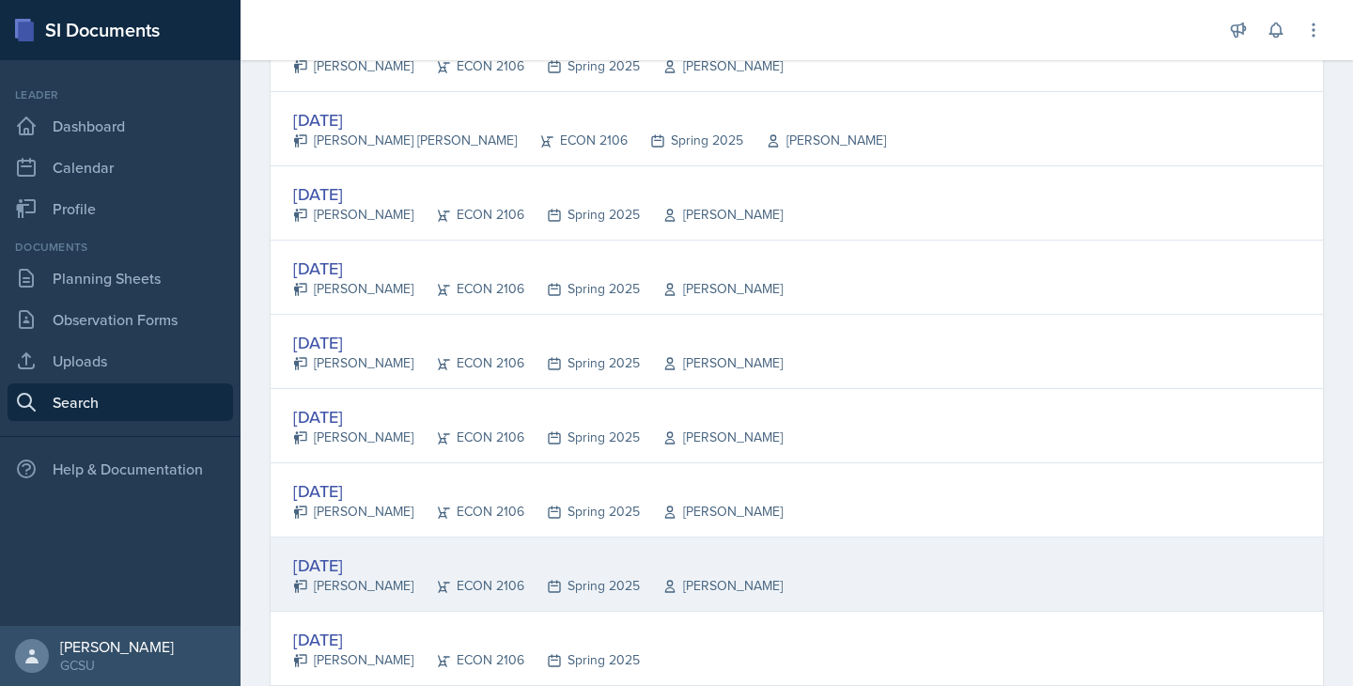
click at [615, 564] on div "[DATE]" at bounding box center [538, 565] width 490 height 25
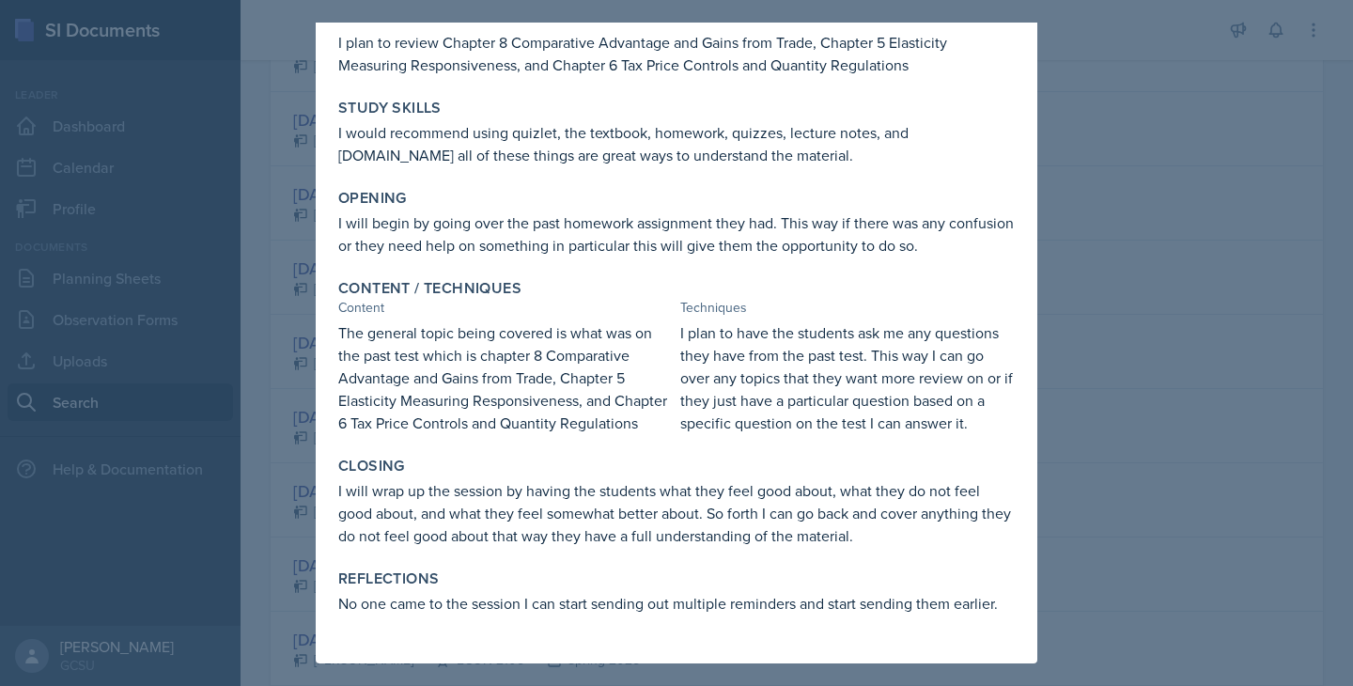
click at [1200, 493] on div at bounding box center [676, 343] width 1353 height 686
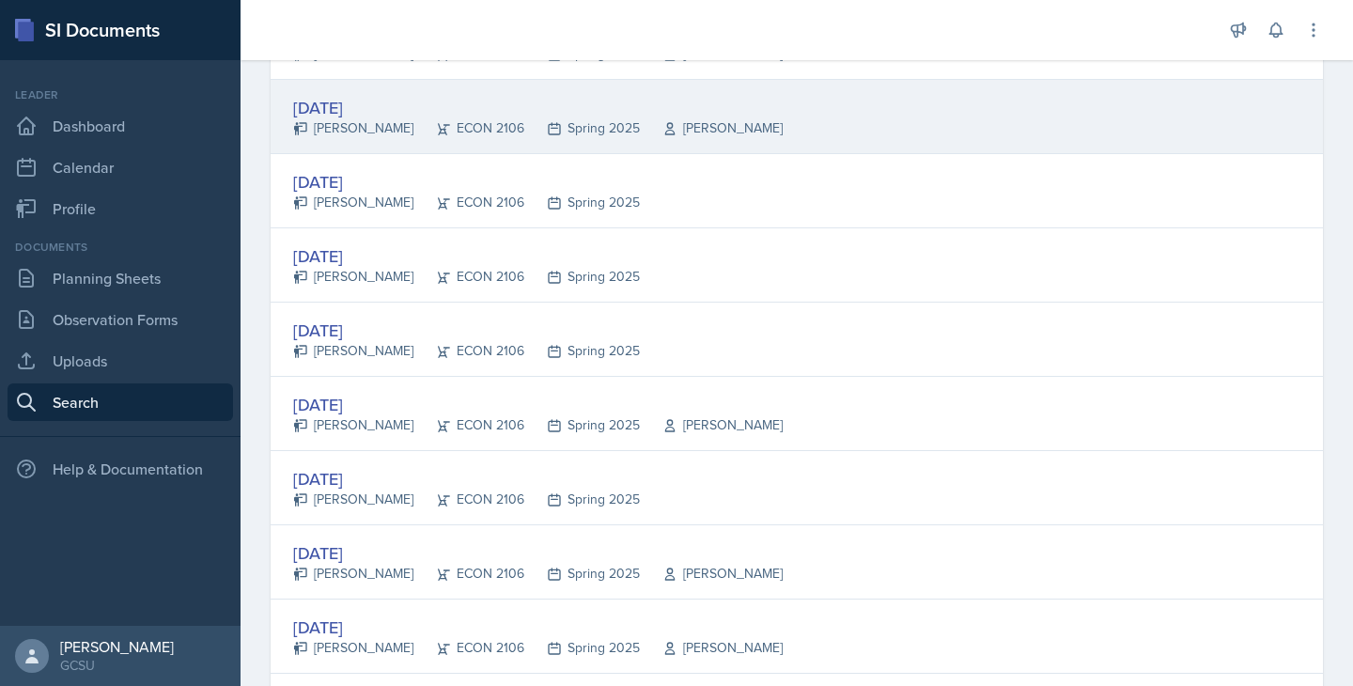
scroll to position [1188, 0]
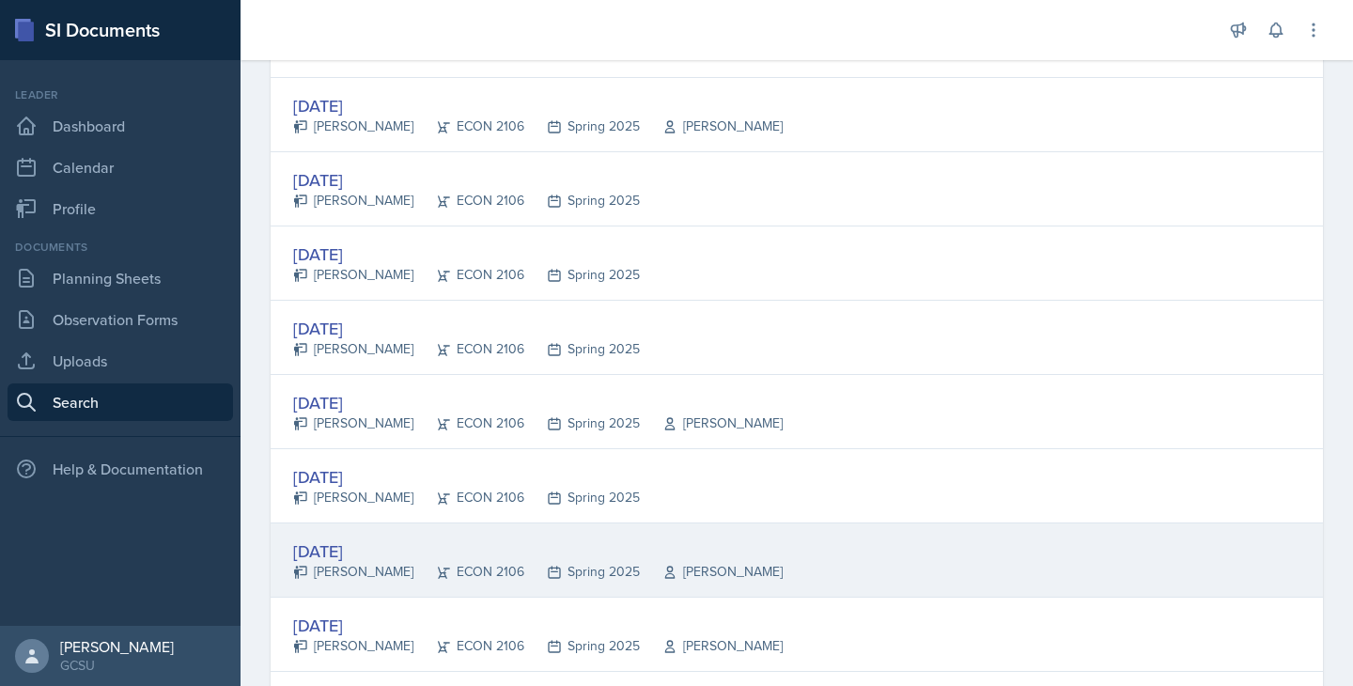
click at [662, 562] on div "[PERSON_NAME]" at bounding box center [711, 572] width 143 height 20
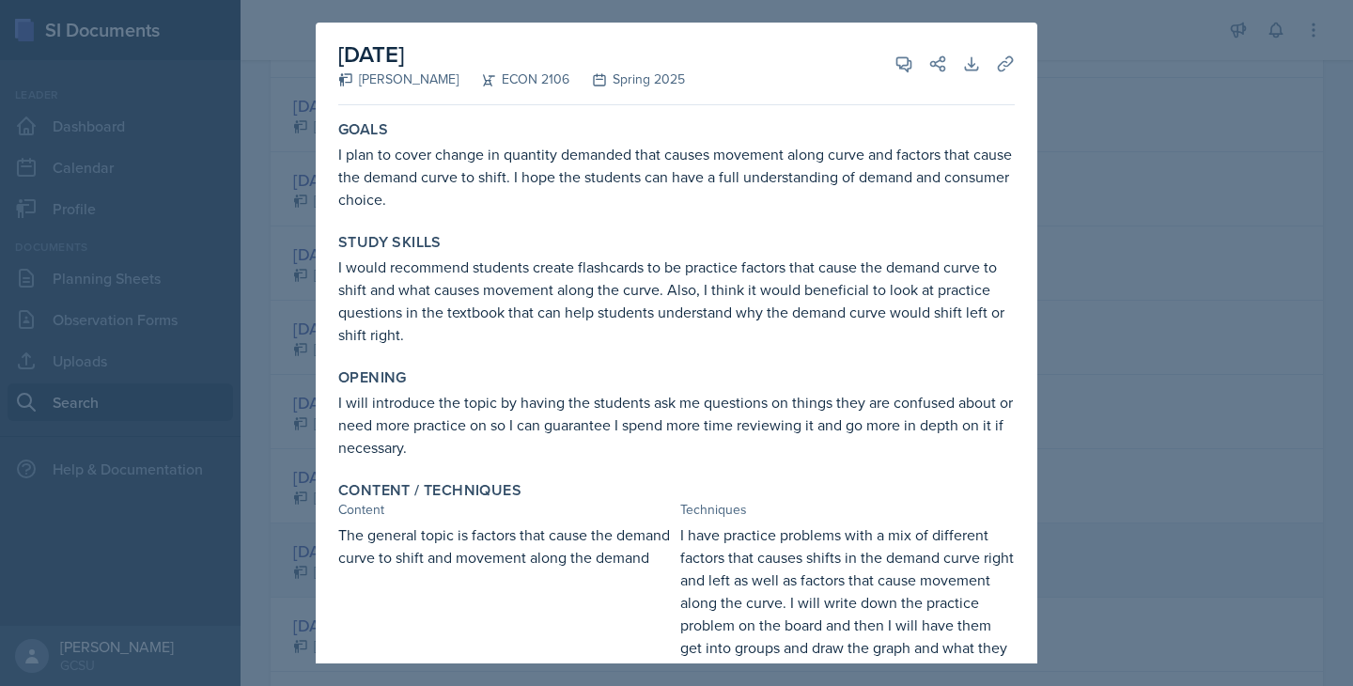
scroll to position [296, 0]
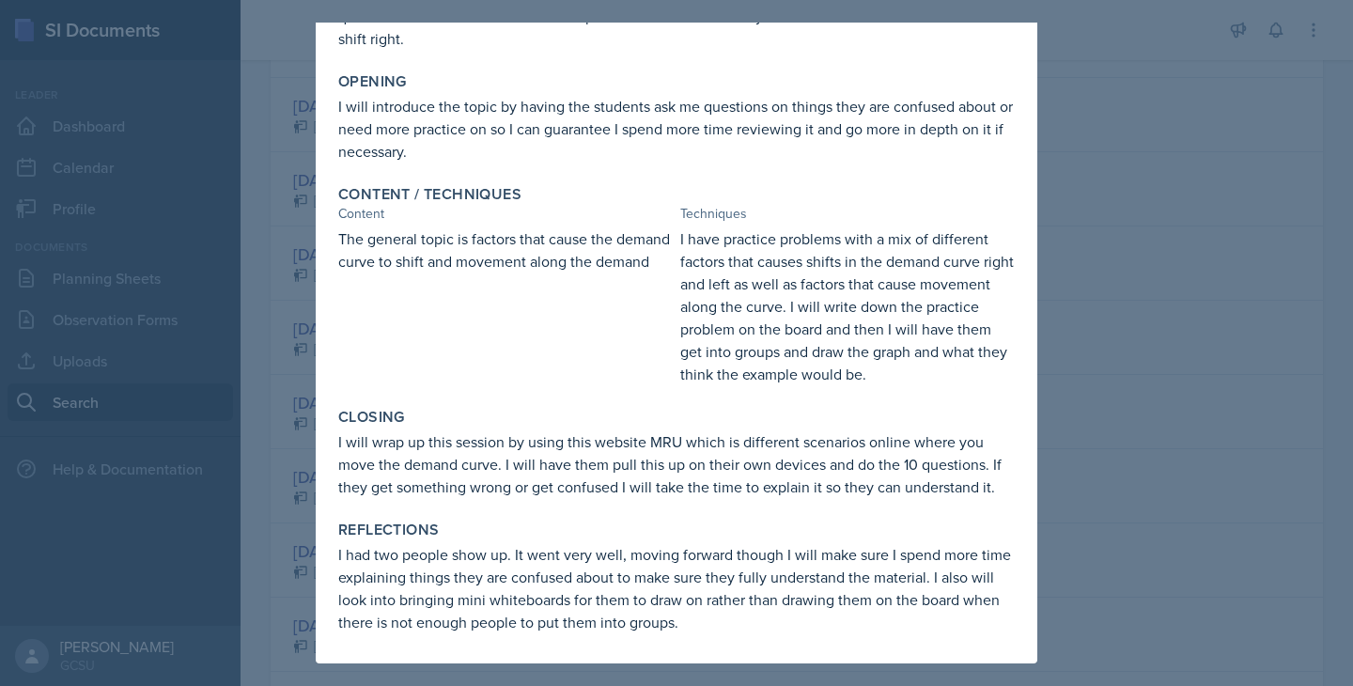
click at [1039, 469] on div at bounding box center [676, 343] width 1353 height 686
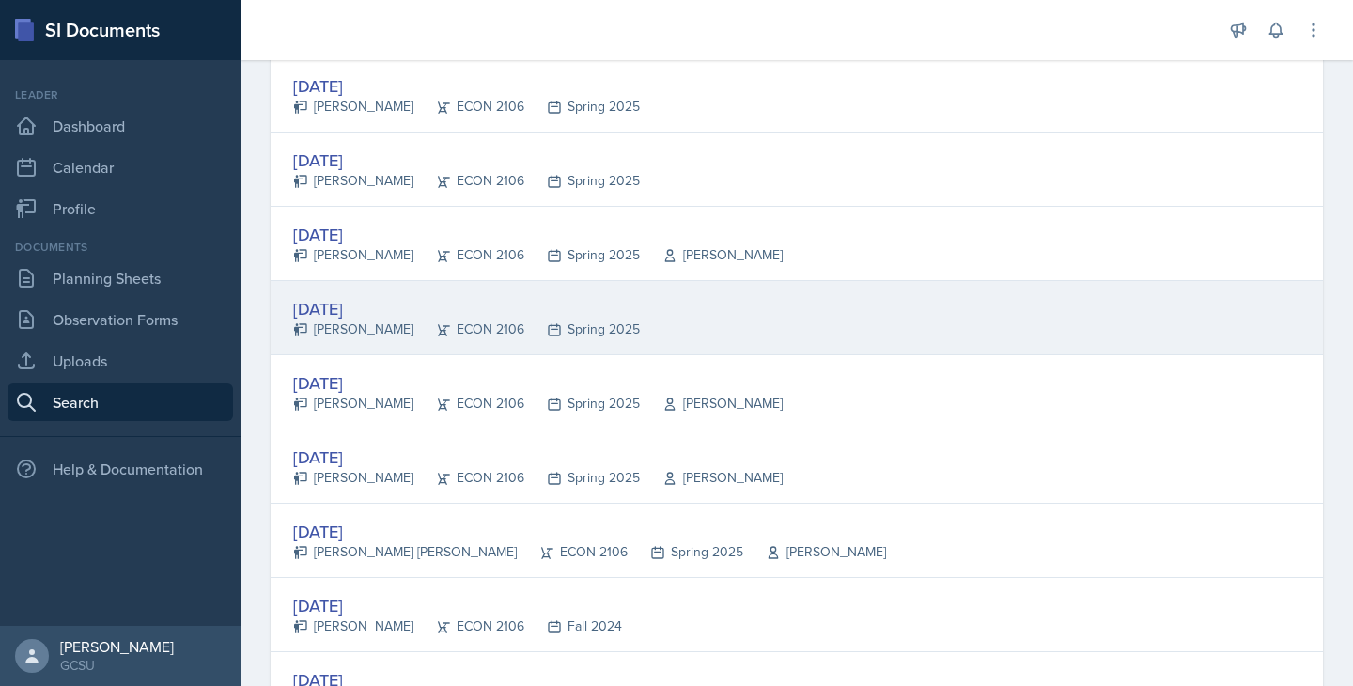
scroll to position [1779, 0]
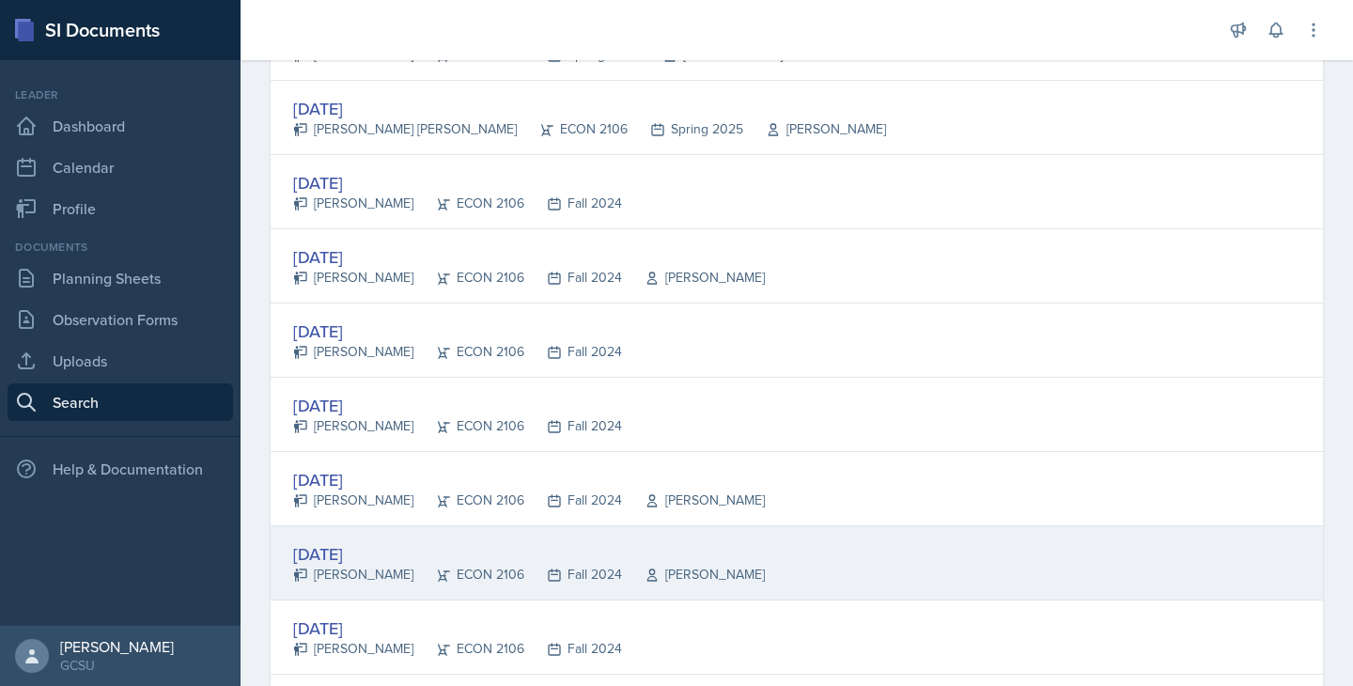
click at [549, 574] on icon at bounding box center [554, 574] width 11 height 11
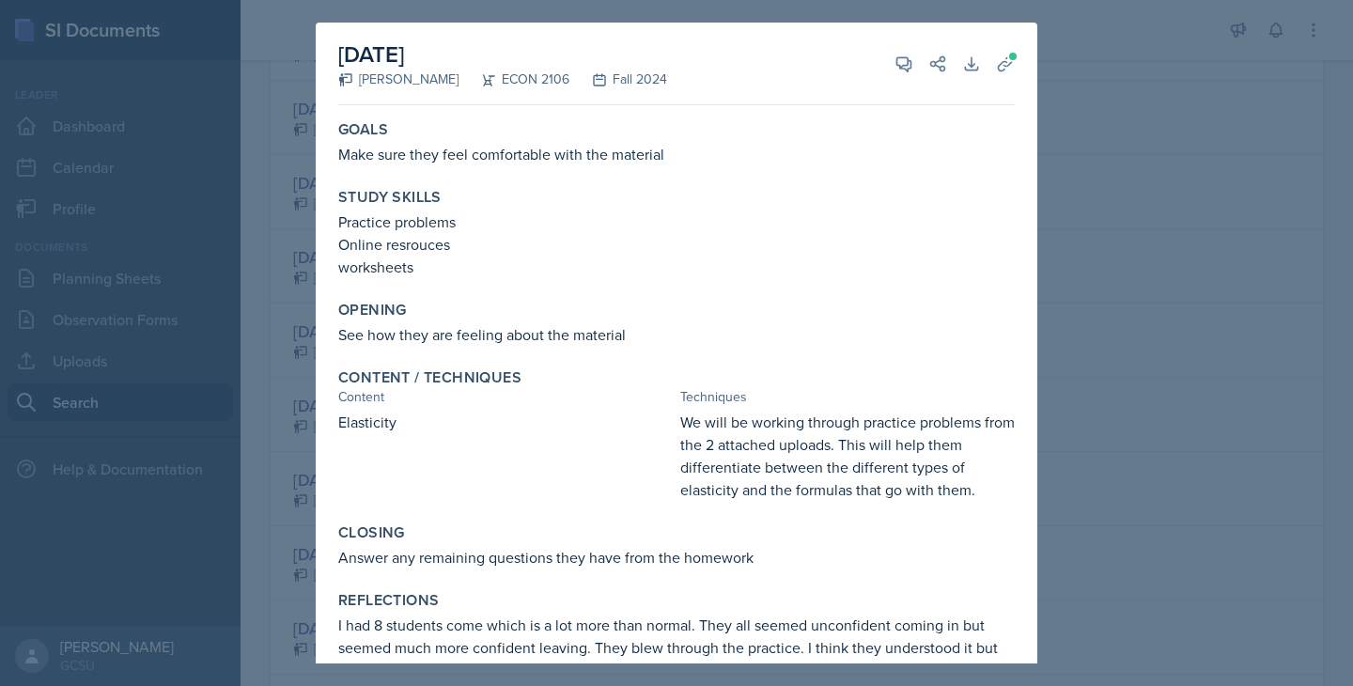
scroll to position [48, 0]
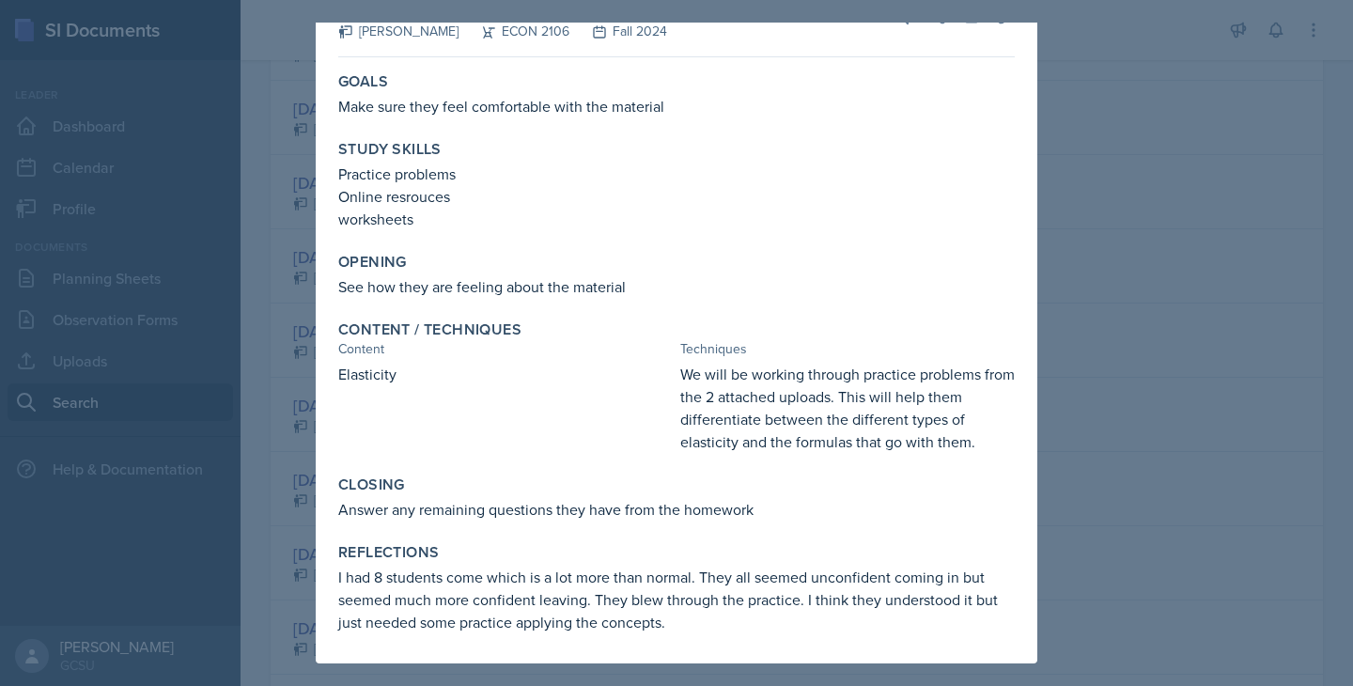
click at [1248, 448] on div at bounding box center [676, 343] width 1353 height 686
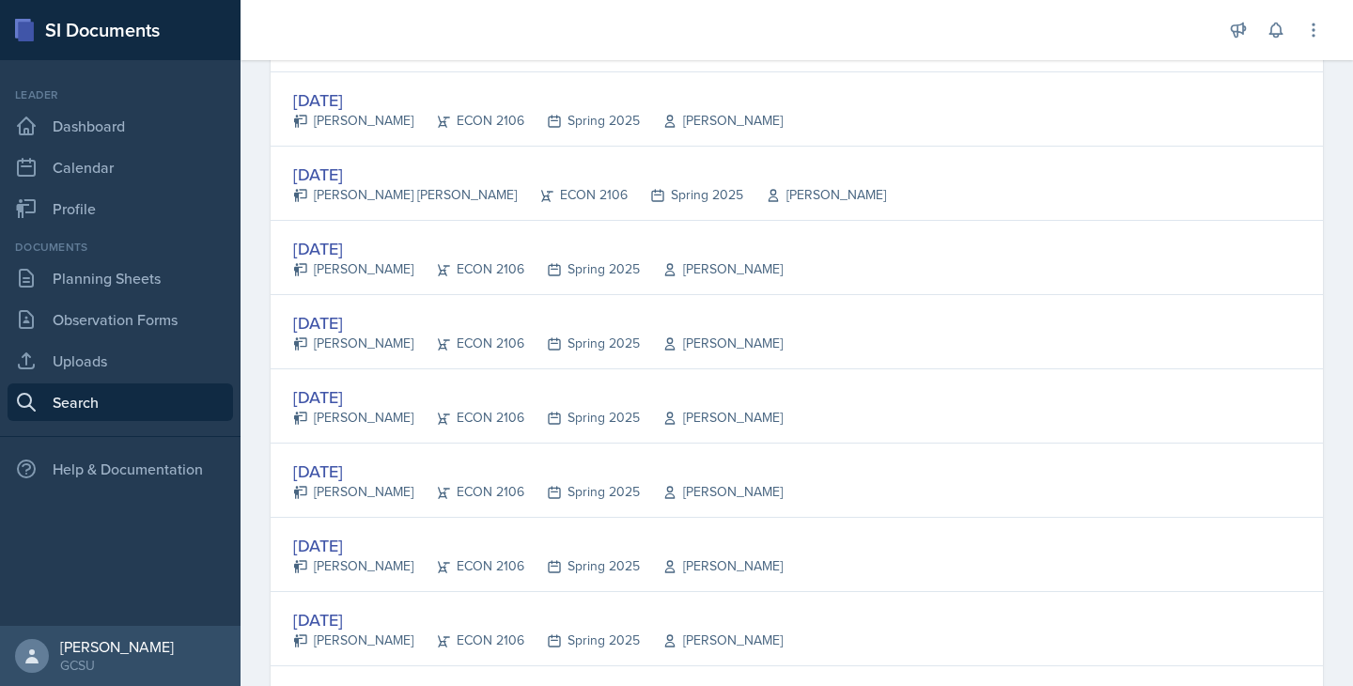
scroll to position [0, 0]
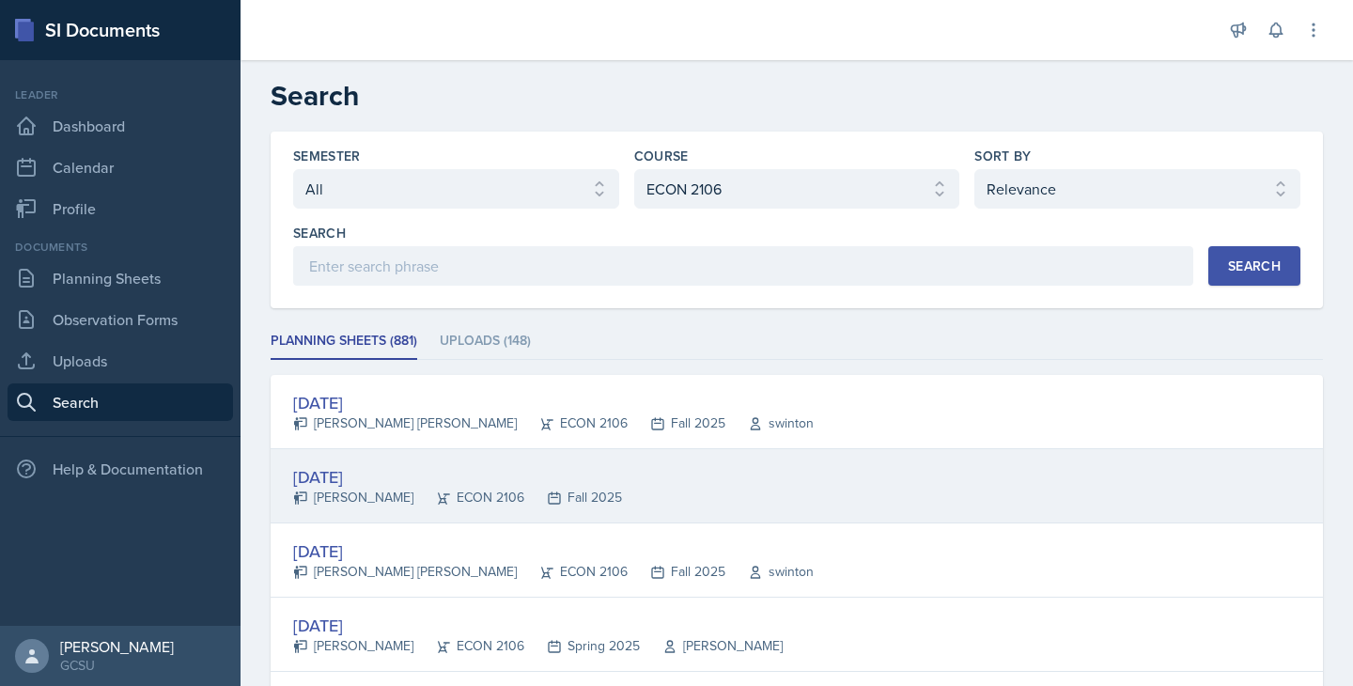
click at [599, 500] on div "[DATE] [PERSON_NAME] ECON 2106 Fall 2025" at bounding box center [797, 486] width 1053 height 74
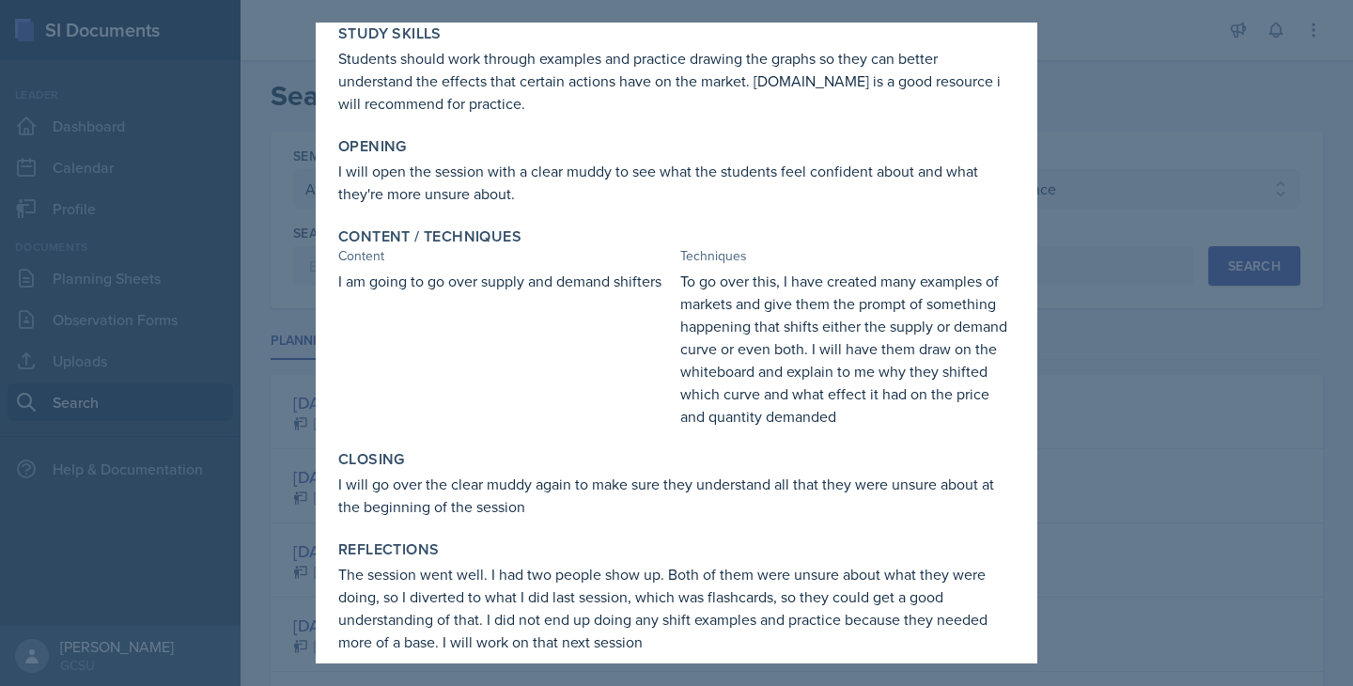
scroll to position [206, 0]
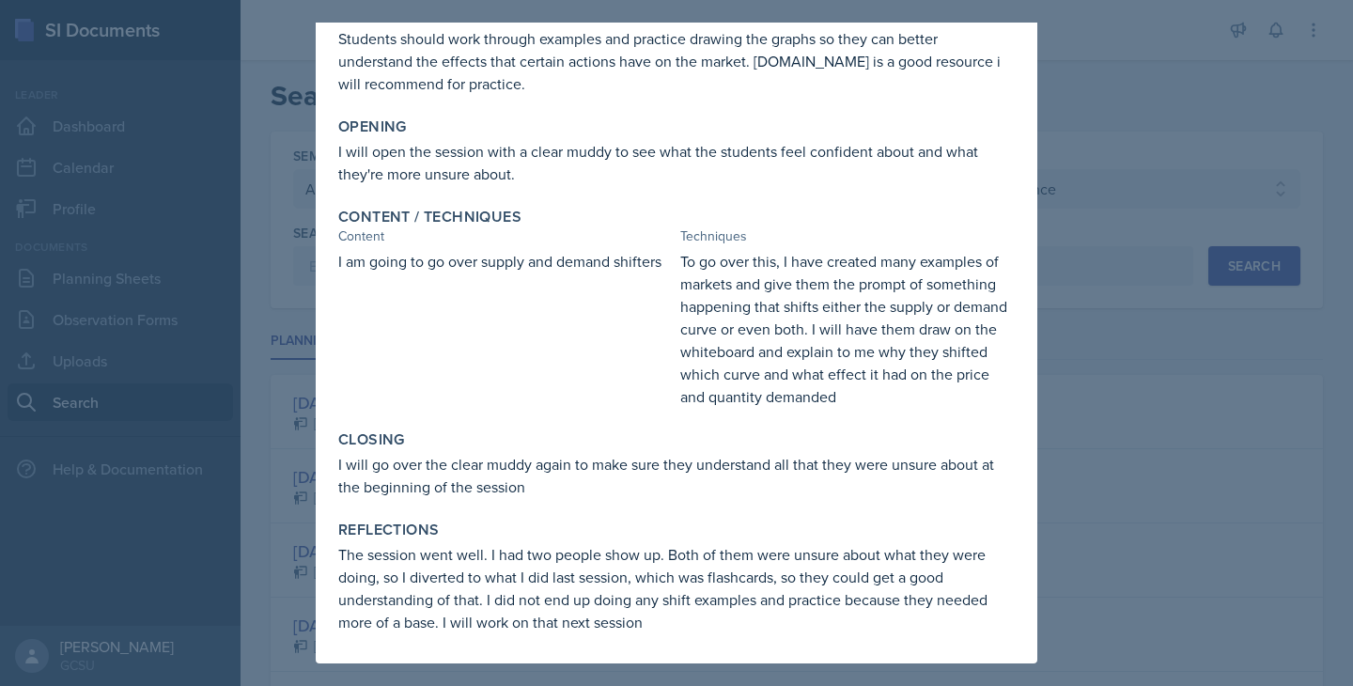
click at [1254, 238] on div at bounding box center [676, 343] width 1353 height 686
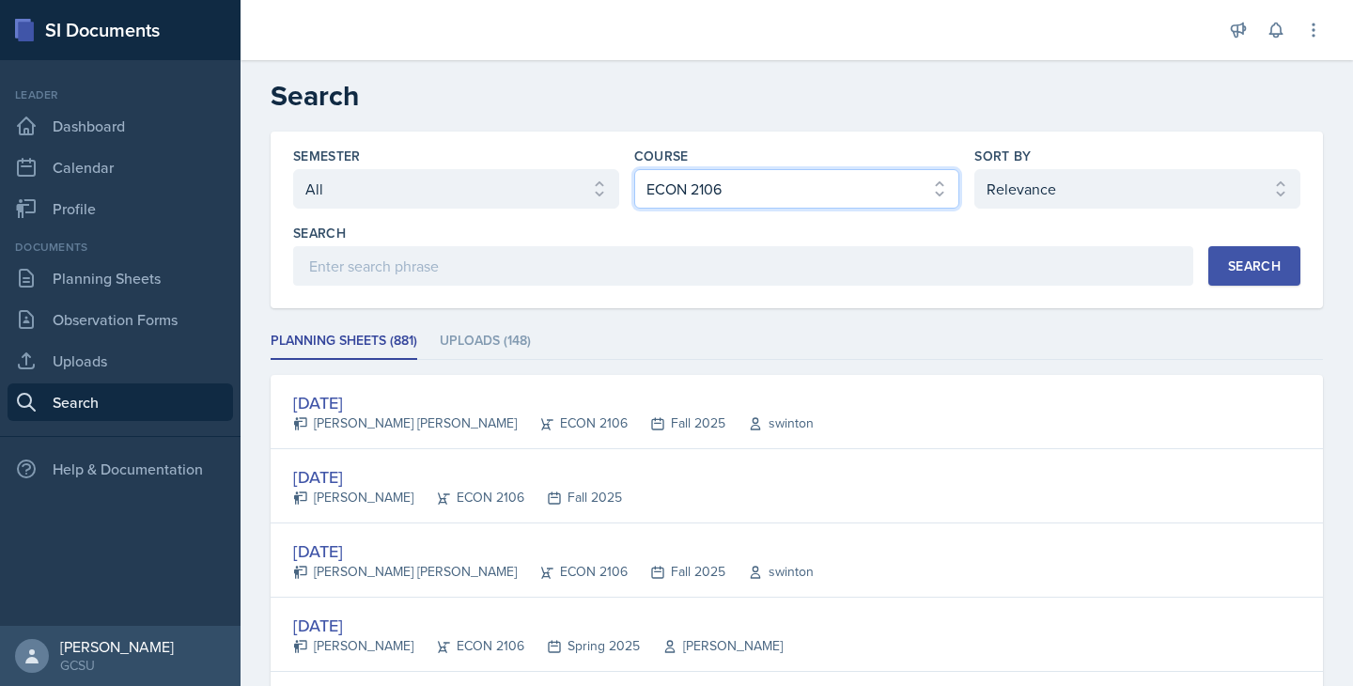
click at [792, 205] on select "Select course All ACCT 3101 ACCT 3102 ASTR 1000 BIOL 1100 BIOL 1107 BIOL 1108 B…" at bounding box center [797, 188] width 326 height 39
click at [1244, 263] on div "Search" at bounding box center [1254, 265] width 53 height 15
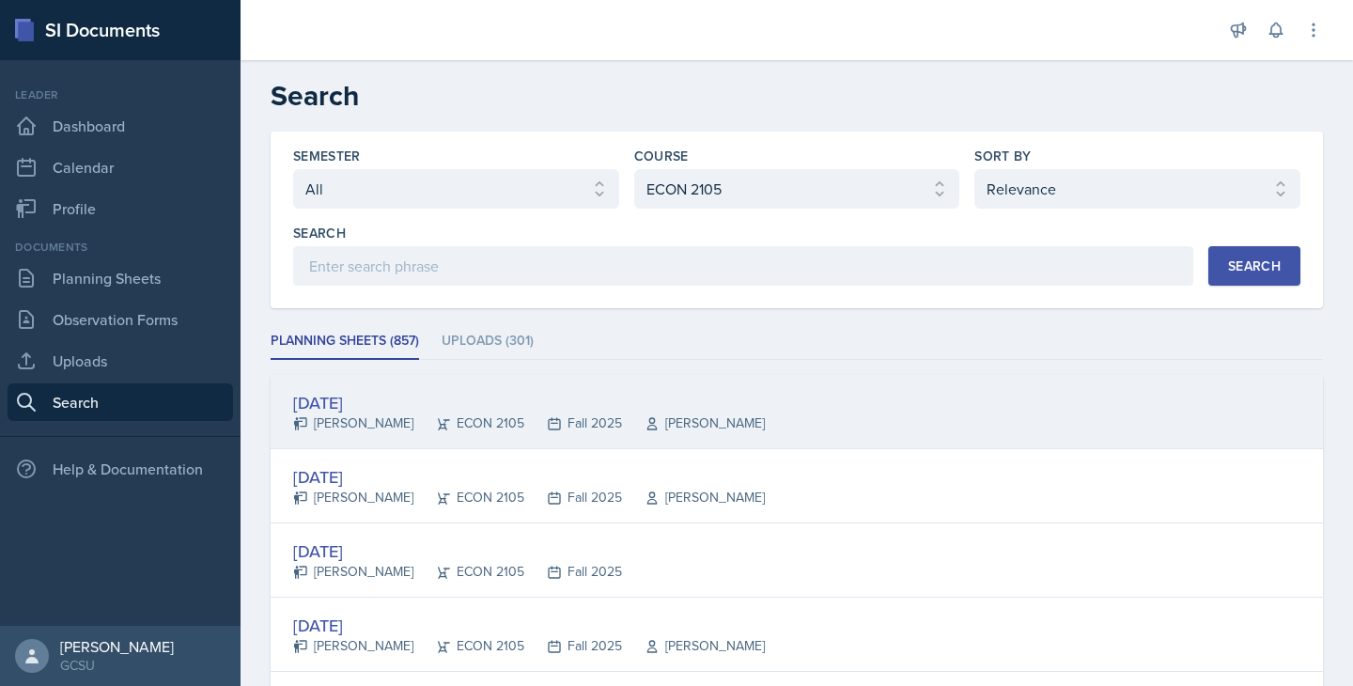
click at [725, 418] on div "[PERSON_NAME]" at bounding box center [693, 423] width 143 height 20
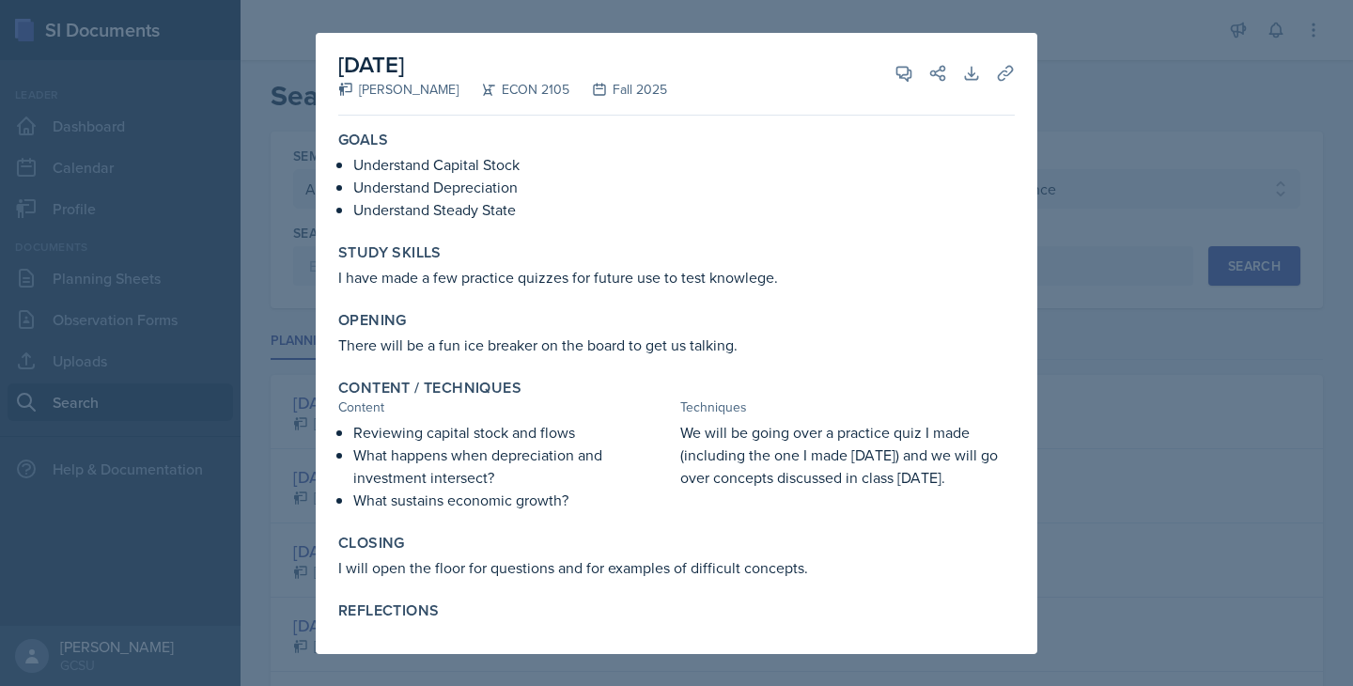
click at [1160, 509] on div at bounding box center [676, 343] width 1353 height 686
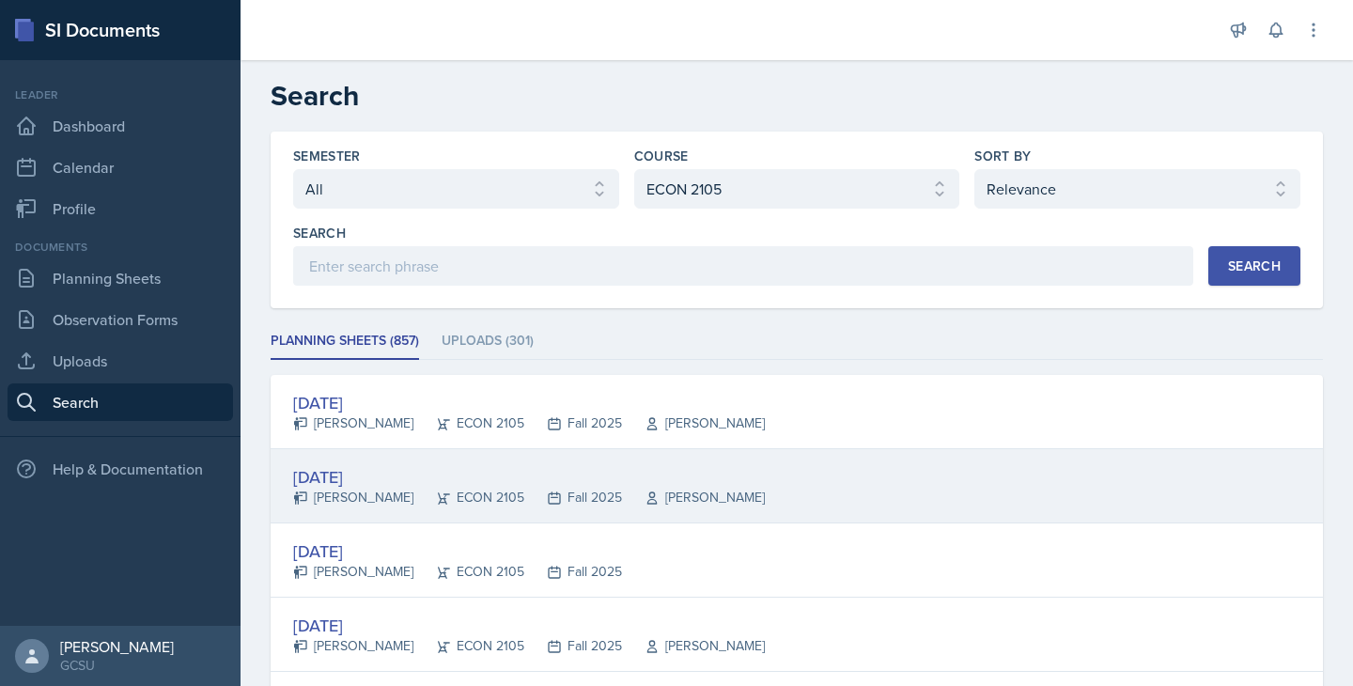
click at [723, 473] on div "[DATE]" at bounding box center [529, 476] width 472 height 25
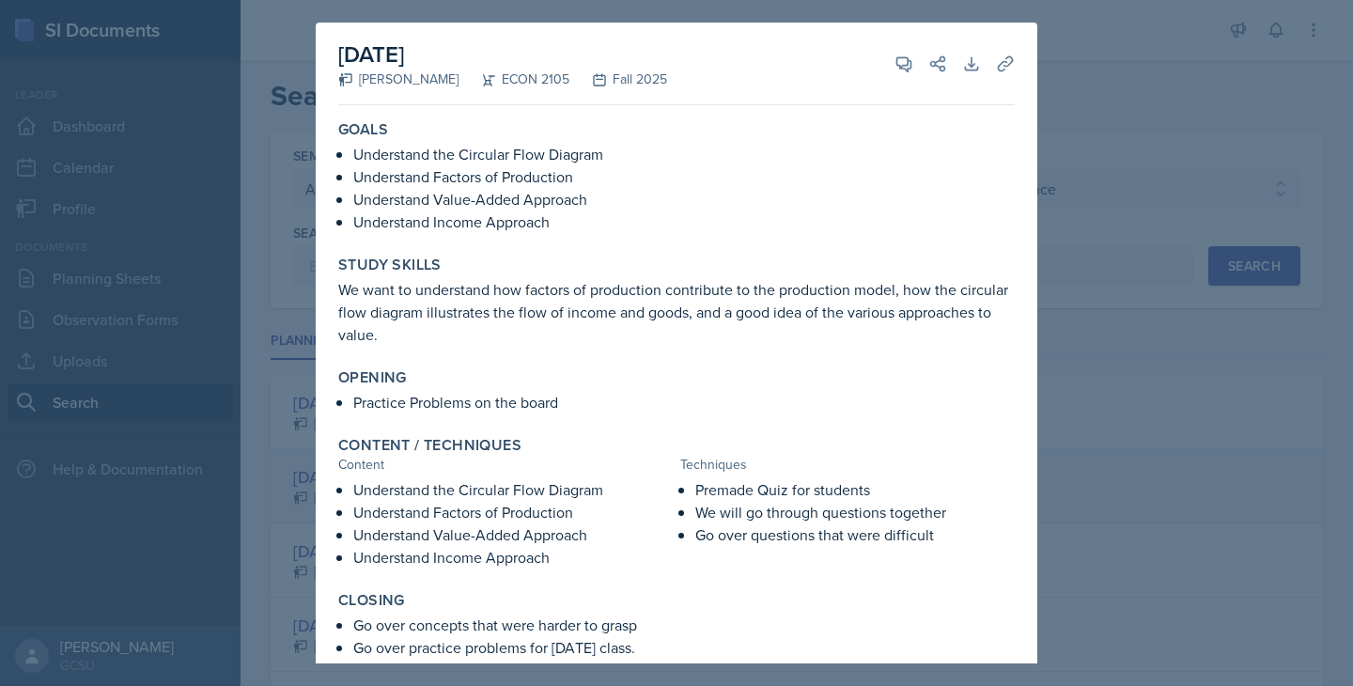
scroll to position [70, 0]
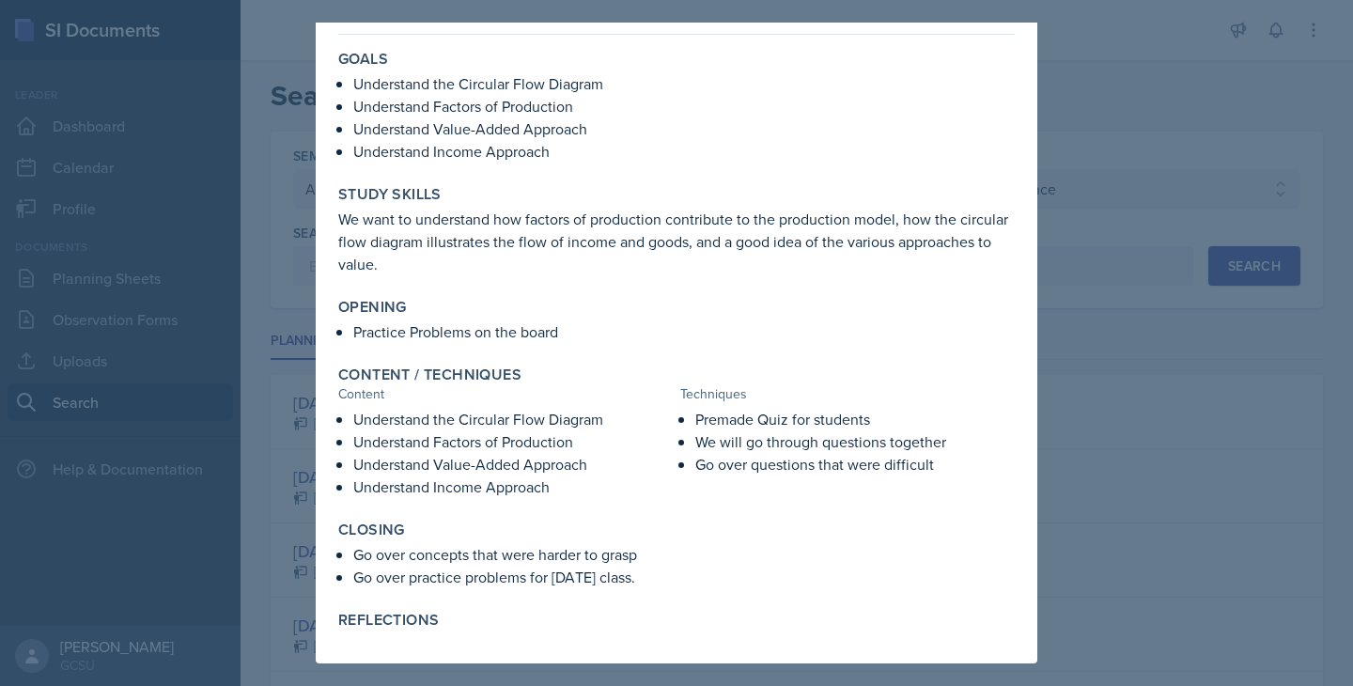
click at [1112, 531] on div at bounding box center [676, 343] width 1353 height 686
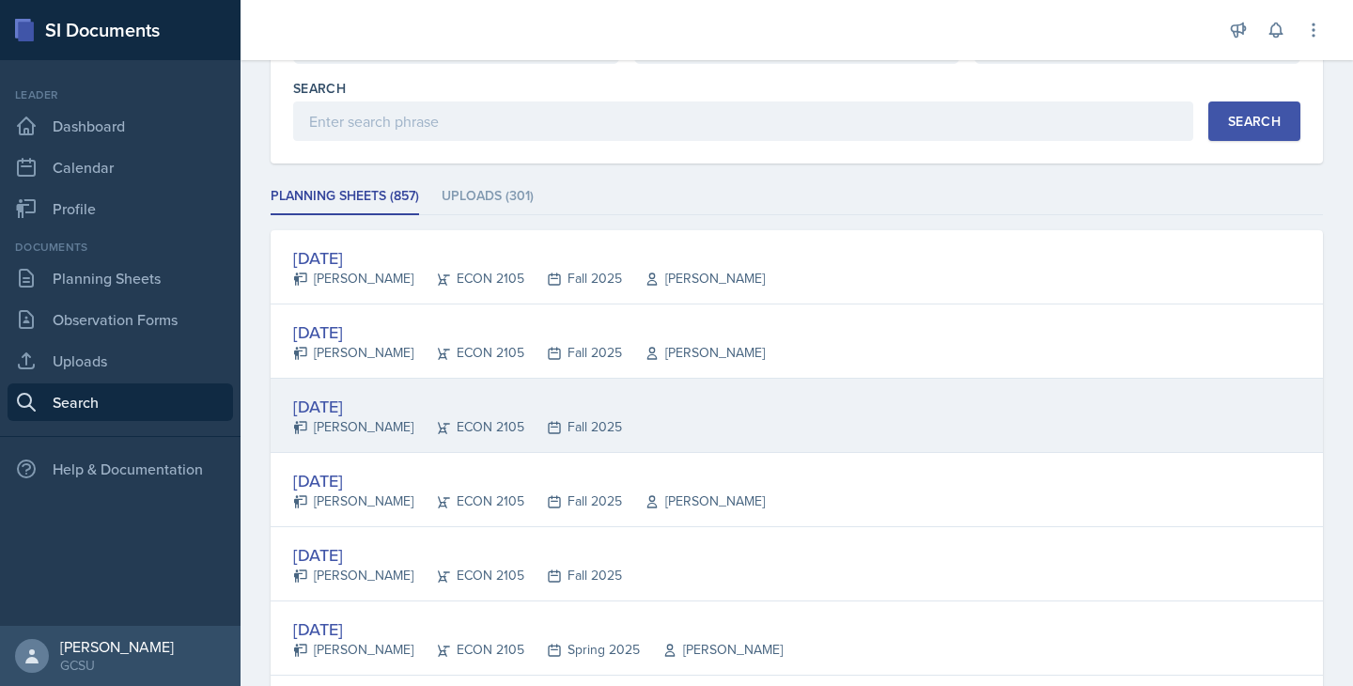
scroll to position [146, 0]
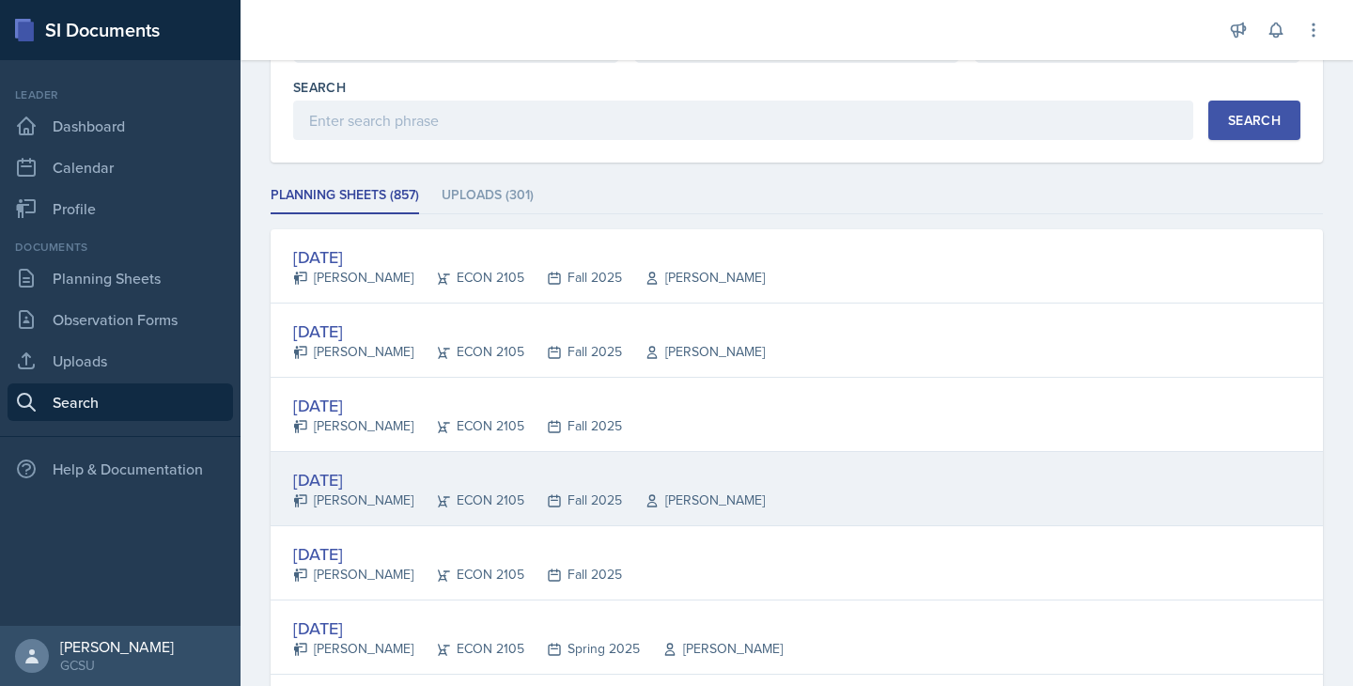
click at [673, 502] on div "[PERSON_NAME]" at bounding box center [693, 501] width 143 height 20
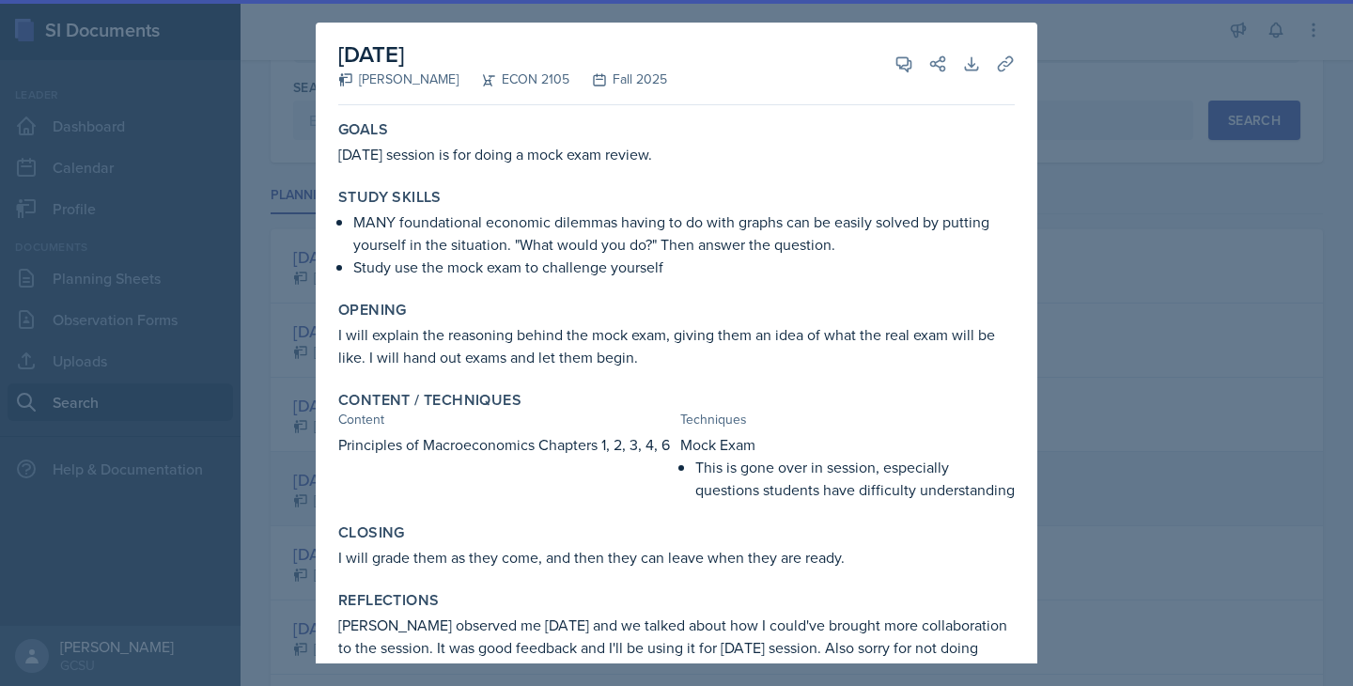
scroll to position [25, 0]
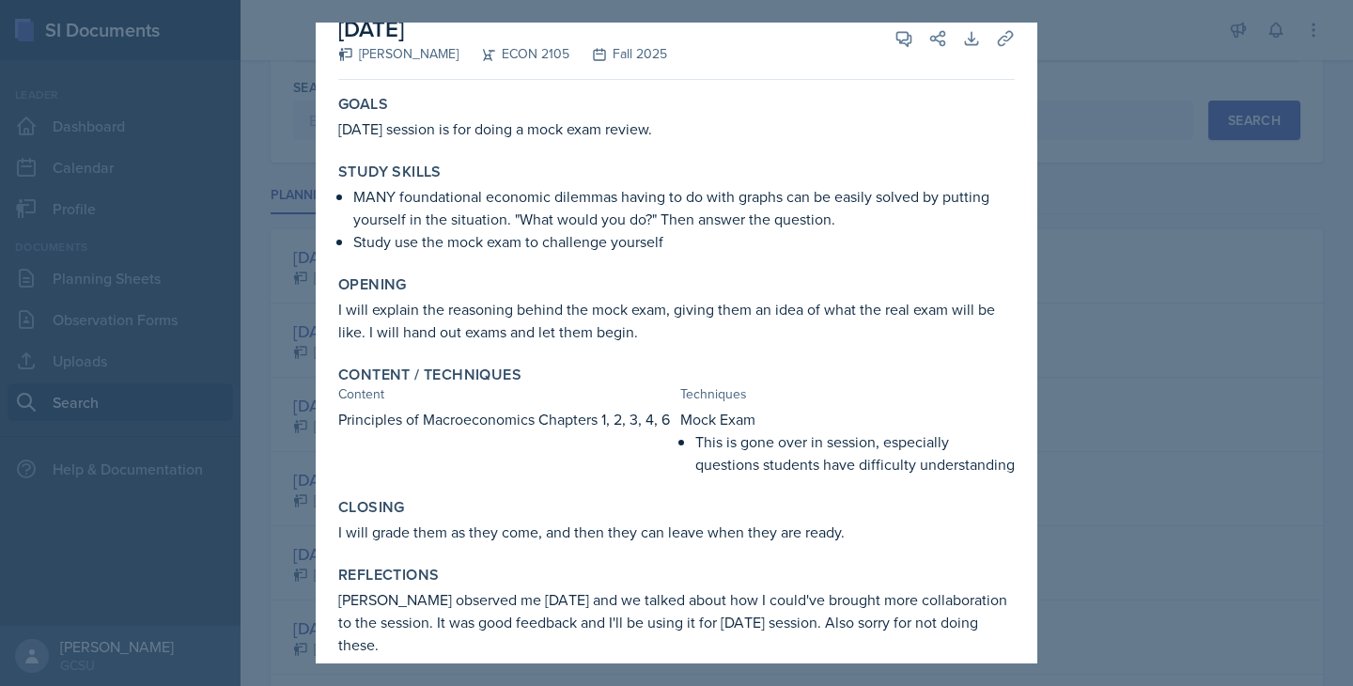
click at [1089, 594] on div at bounding box center [676, 343] width 1353 height 686
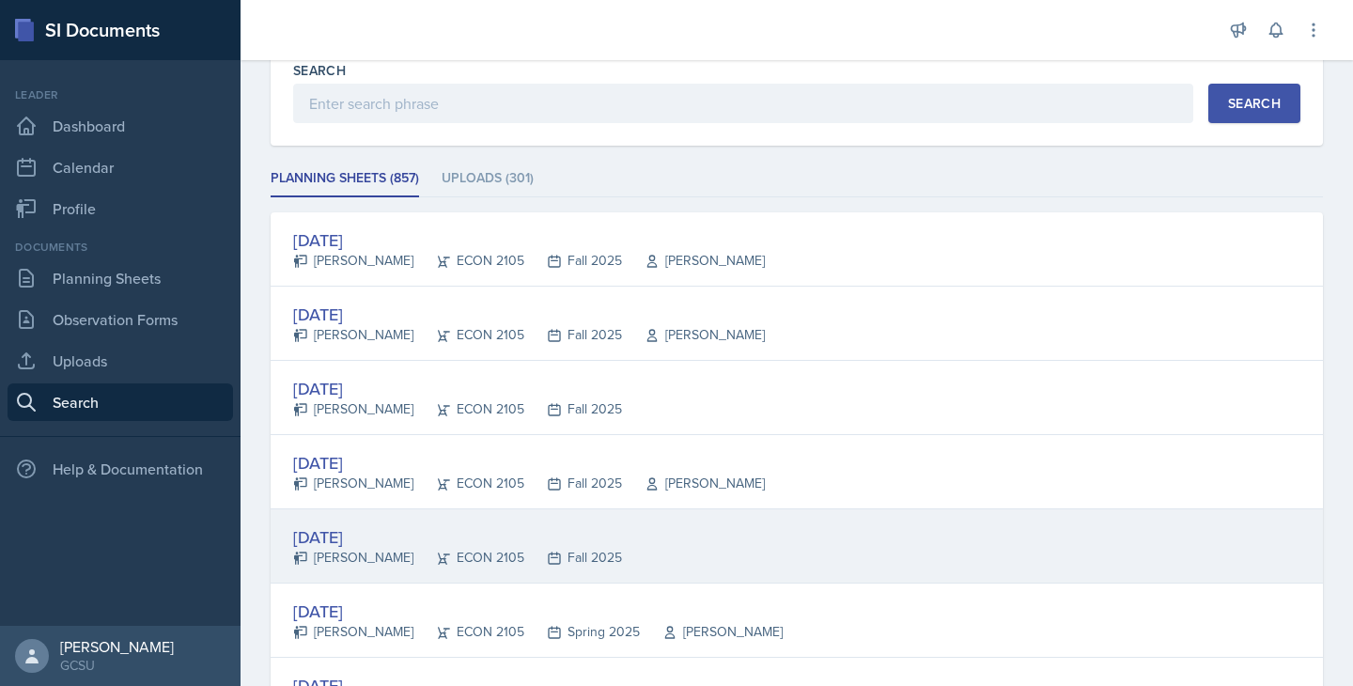
scroll to position [164, 0]
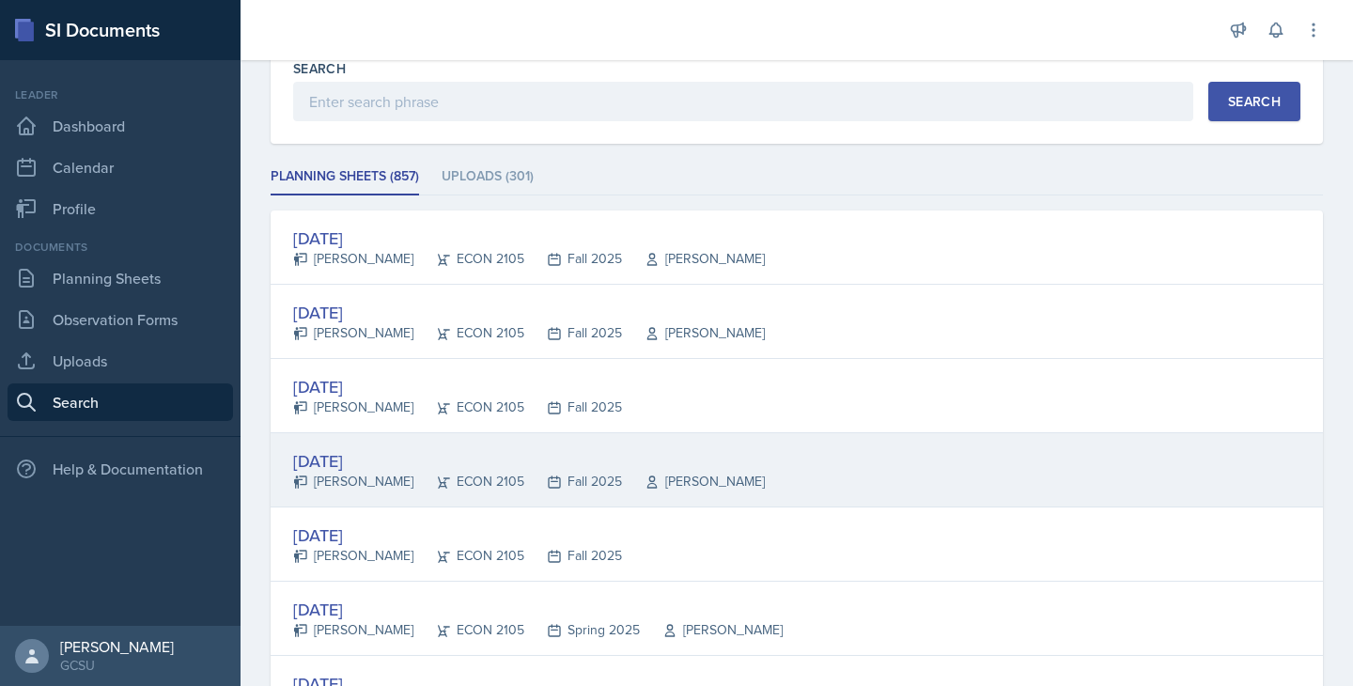
click at [600, 495] on div "[DATE] [PERSON_NAME] ECON 2105 Fall 2025 [PERSON_NAME]" at bounding box center [797, 470] width 1053 height 74
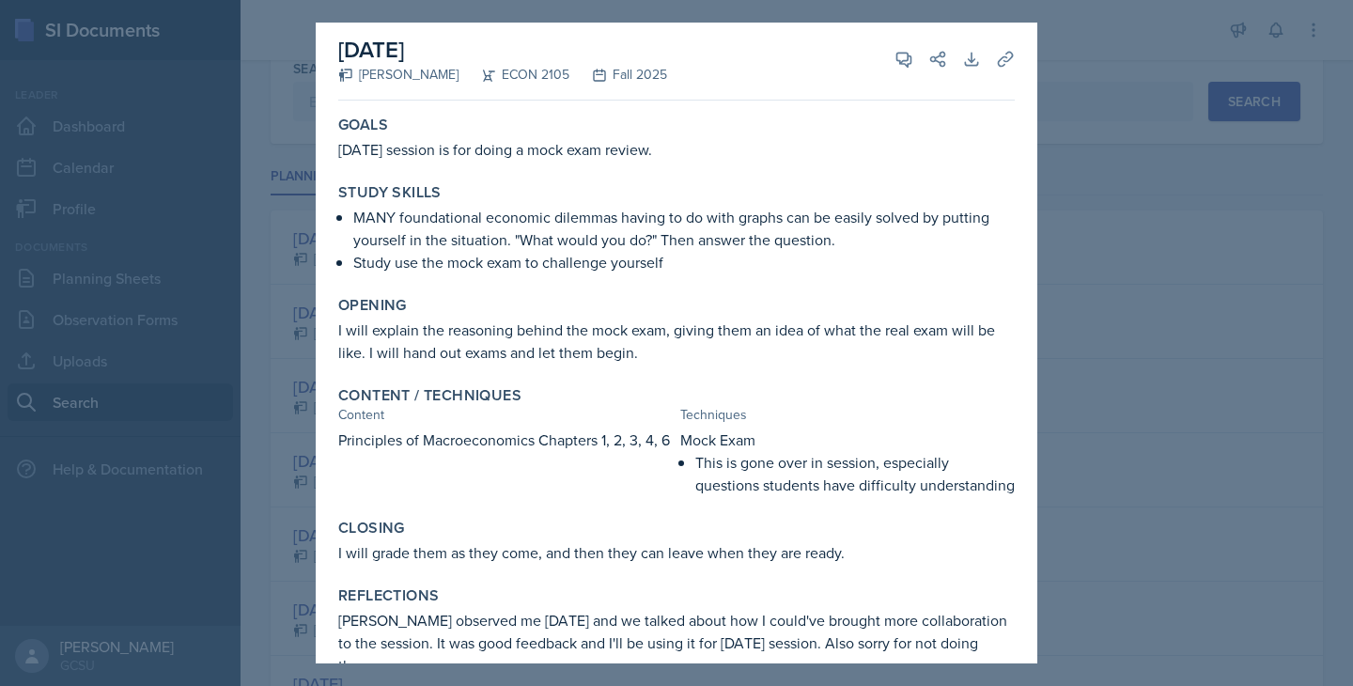
scroll to position [25, 0]
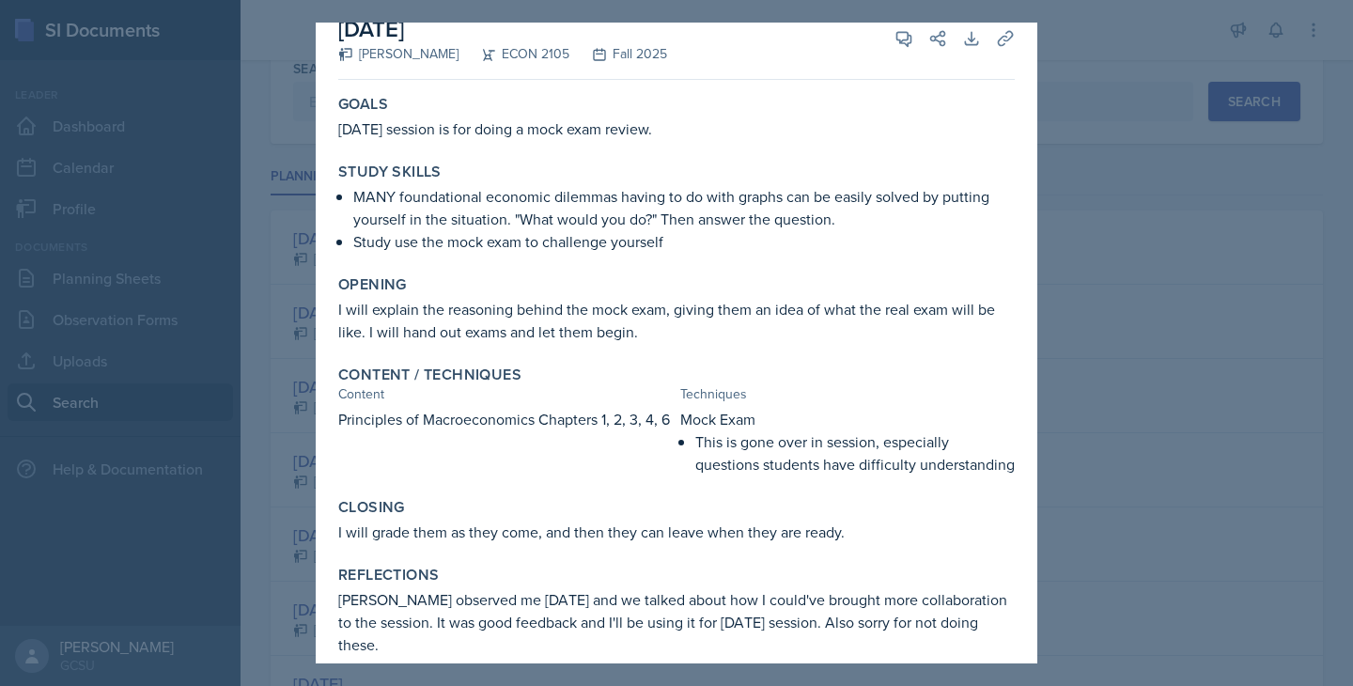
click at [1050, 594] on div at bounding box center [676, 343] width 1353 height 686
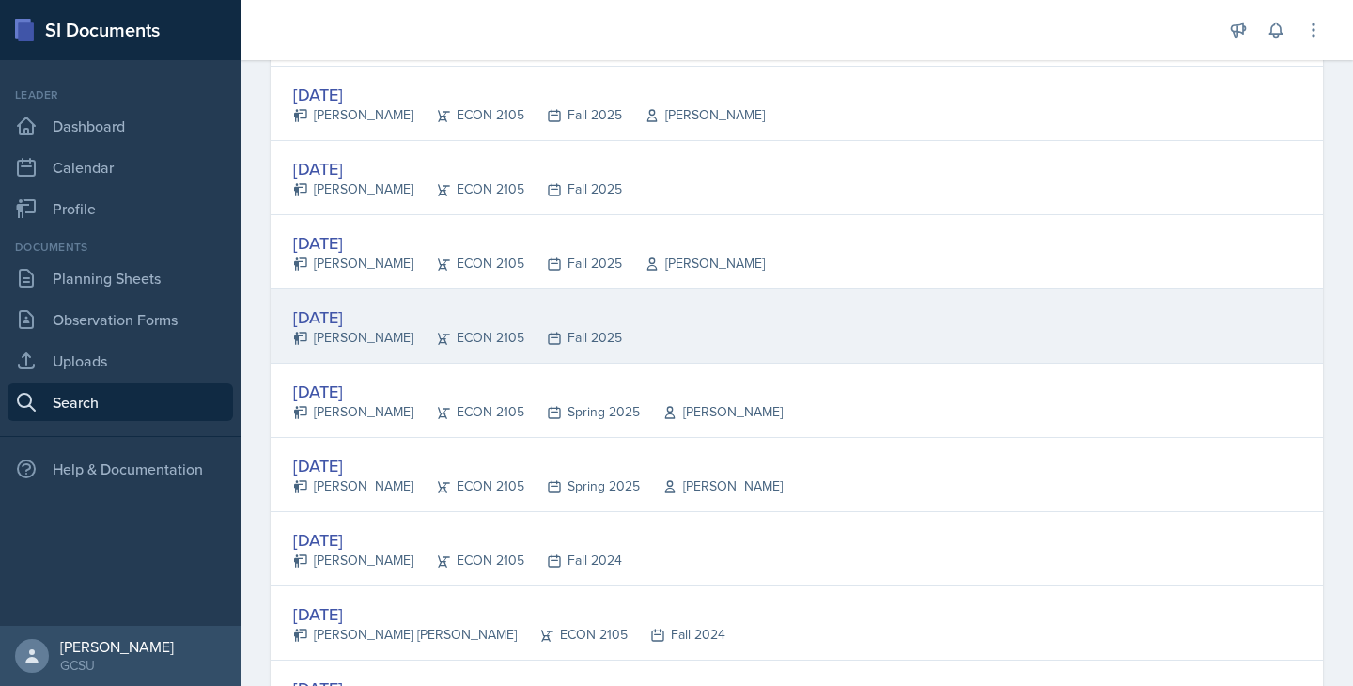
scroll to position [381, 0]
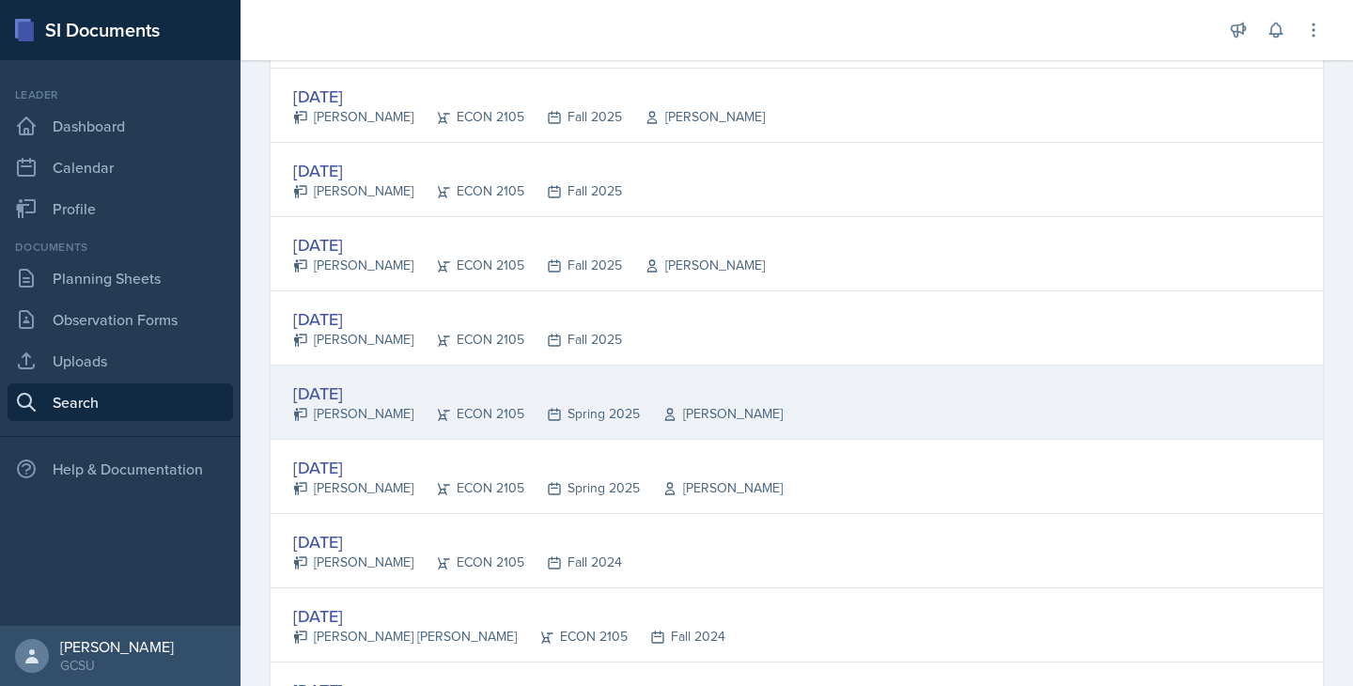
click at [434, 398] on div "[DATE]" at bounding box center [538, 393] width 490 height 25
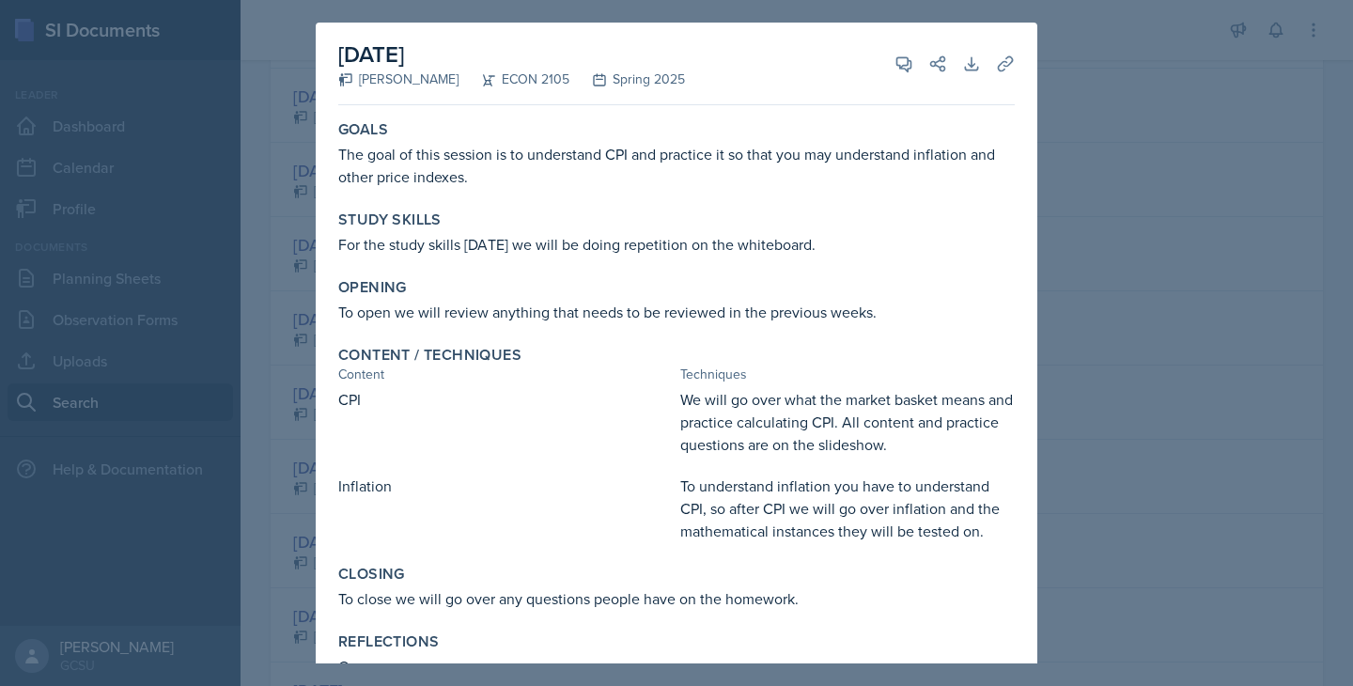
scroll to position [44, 0]
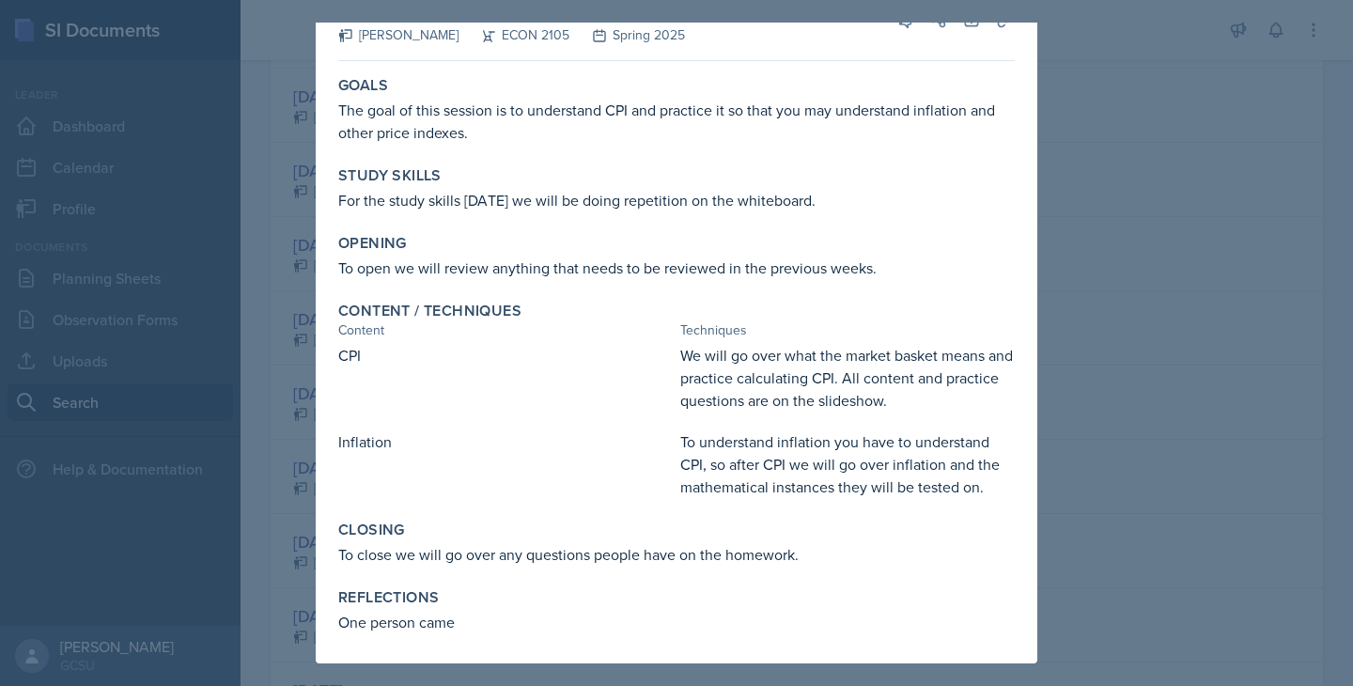
click at [1076, 521] on div at bounding box center [676, 343] width 1353 height 686
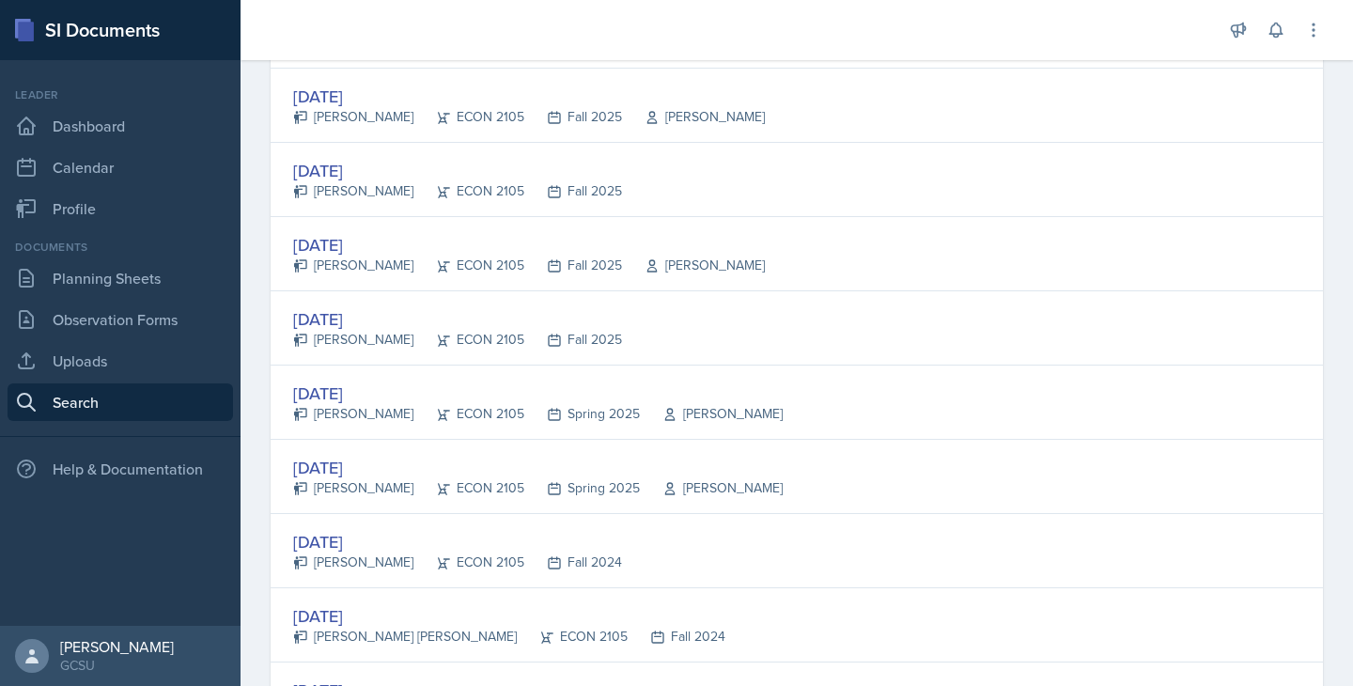
click at [835, 464] on div "[DATE] [PERSON_NAME] ECON 2105 Spring 2025 [PERSON_NAME]" at bounding box center [797, 477] width 1053 height 74
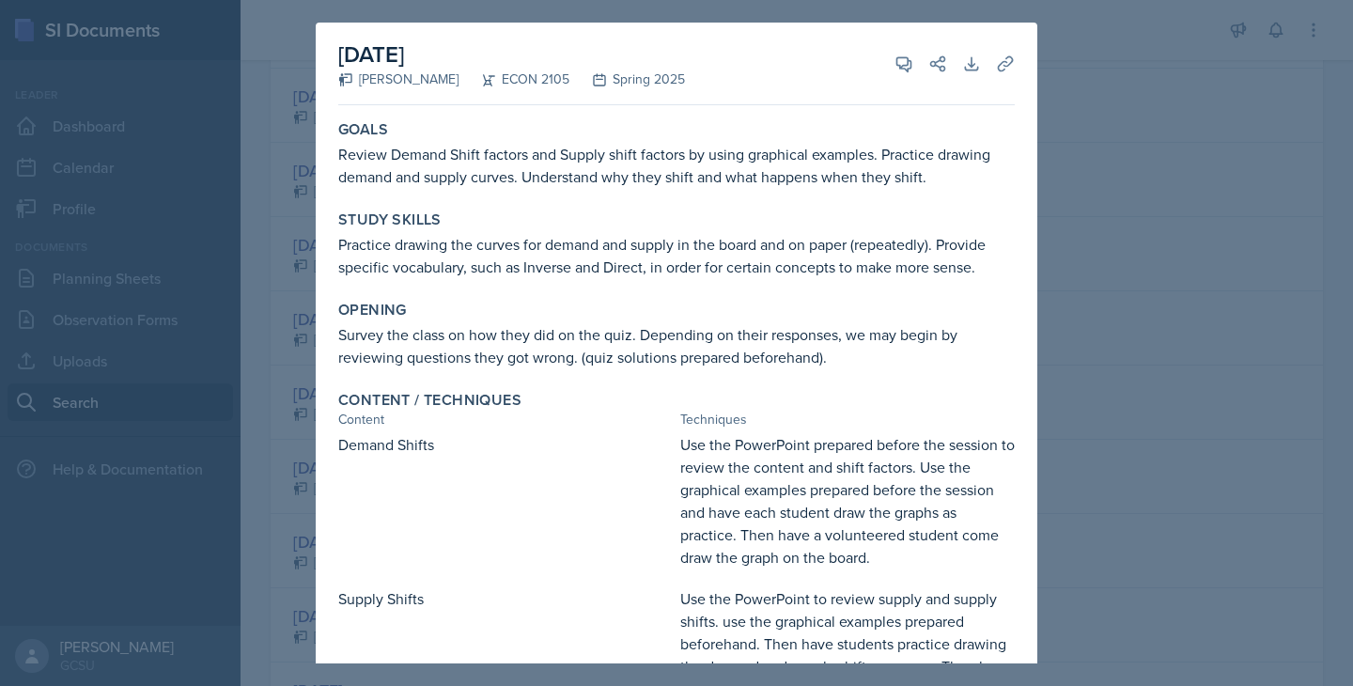
scroll to position [247, 0]
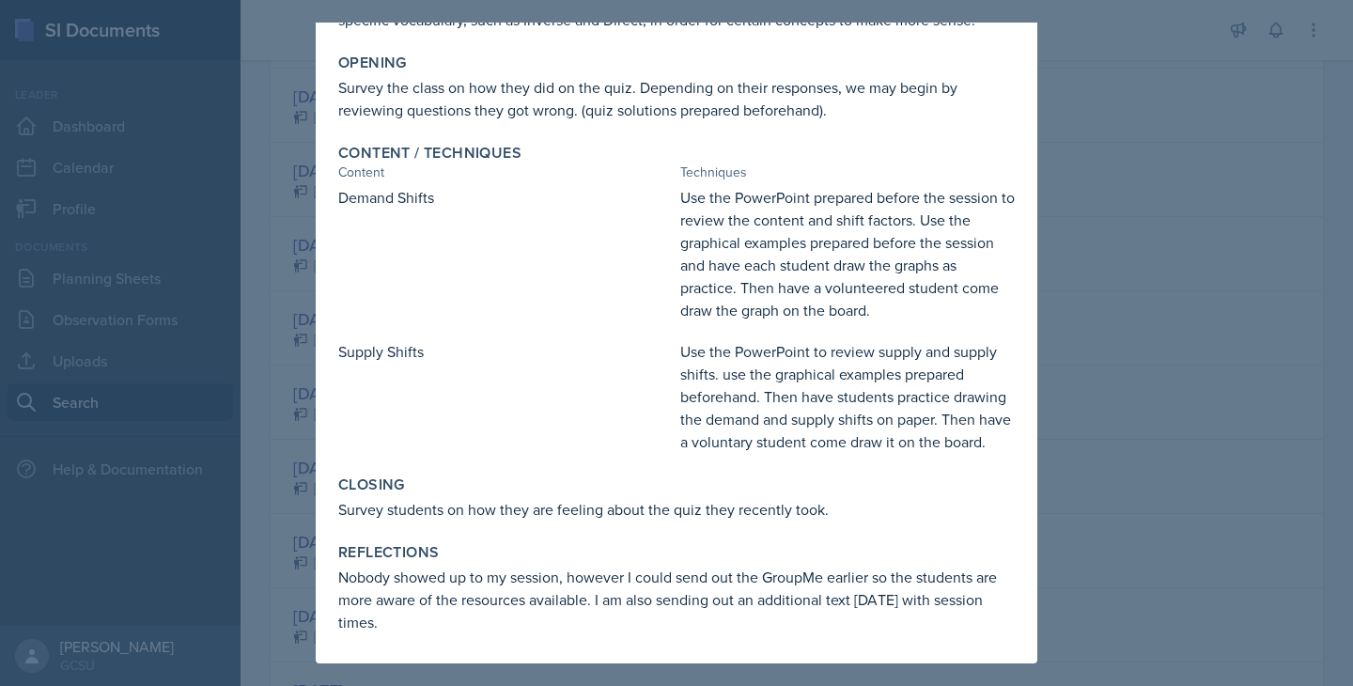
click at [1300, 455] on div at bounding box center [676, 343] width 1353 height 686
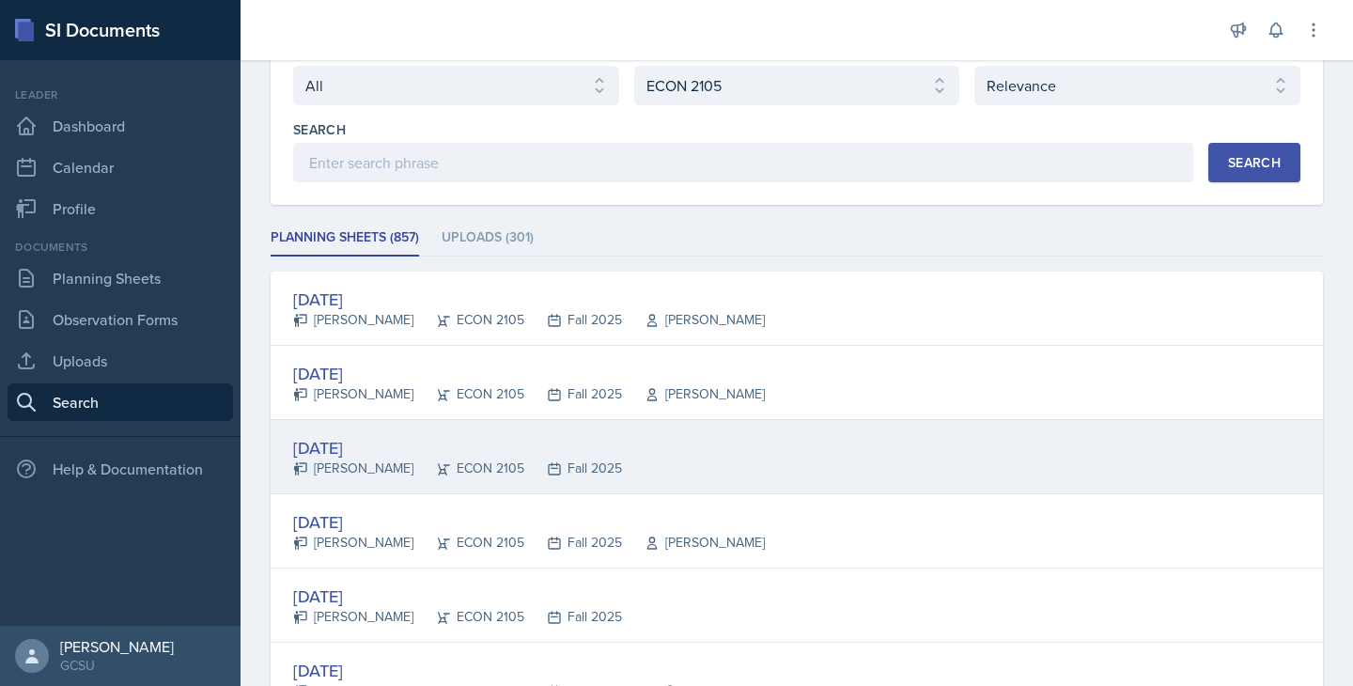
scroll to position [0, 0]
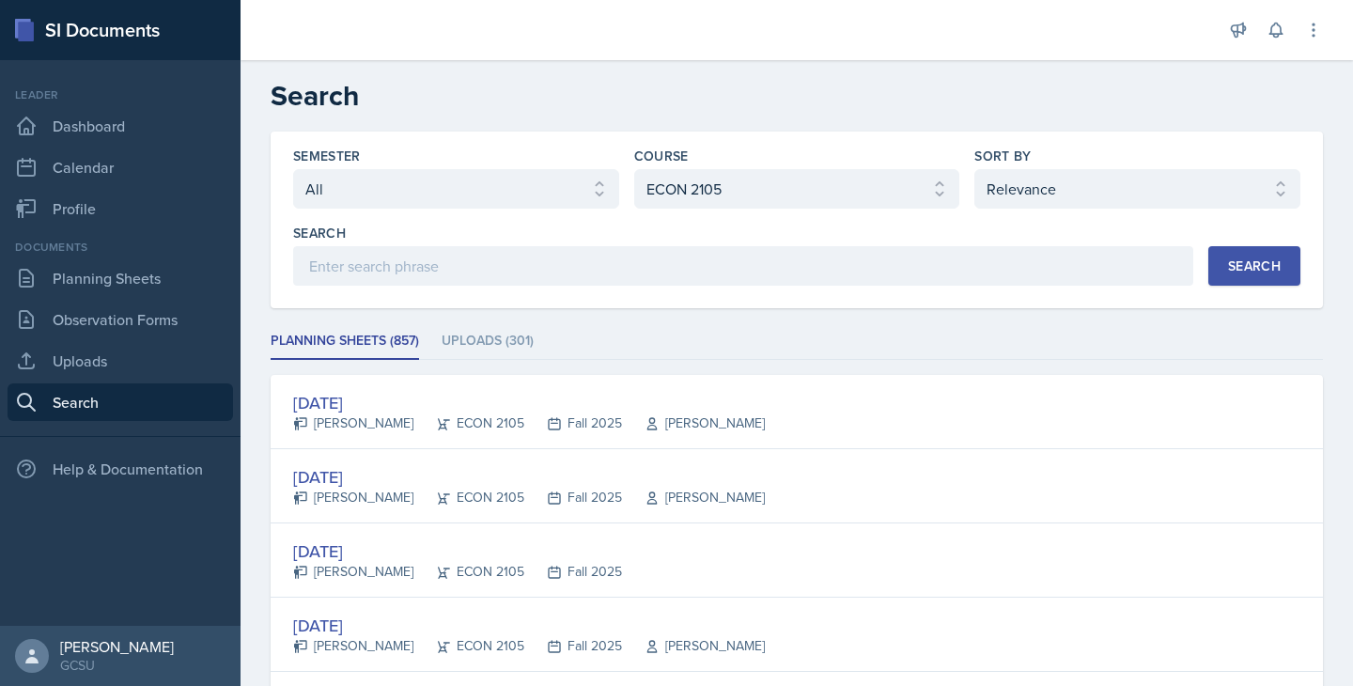
click at [745, 166] on div "Course Select course All ACCT 3101 ACCT 3102 ASTR 1000 BIOL 1100 BIOL 1107 BIOL…" at bounding box center [797, 178] width 326 height 62
click at [748, 181] on select "Select course All ACCT 3101 ACCT 3102 ASTR 1000 BIOL 1100 BIOL 1107 BIOL 1108 B…" at bounding box center [797, 188] width 326 height 39
select select "c9bad1b1-c359-4dc6-8455-743bf519e2f7"
click at [1237, 280] on button "Search" at bounding box center [1255, 265] width 92 height 39
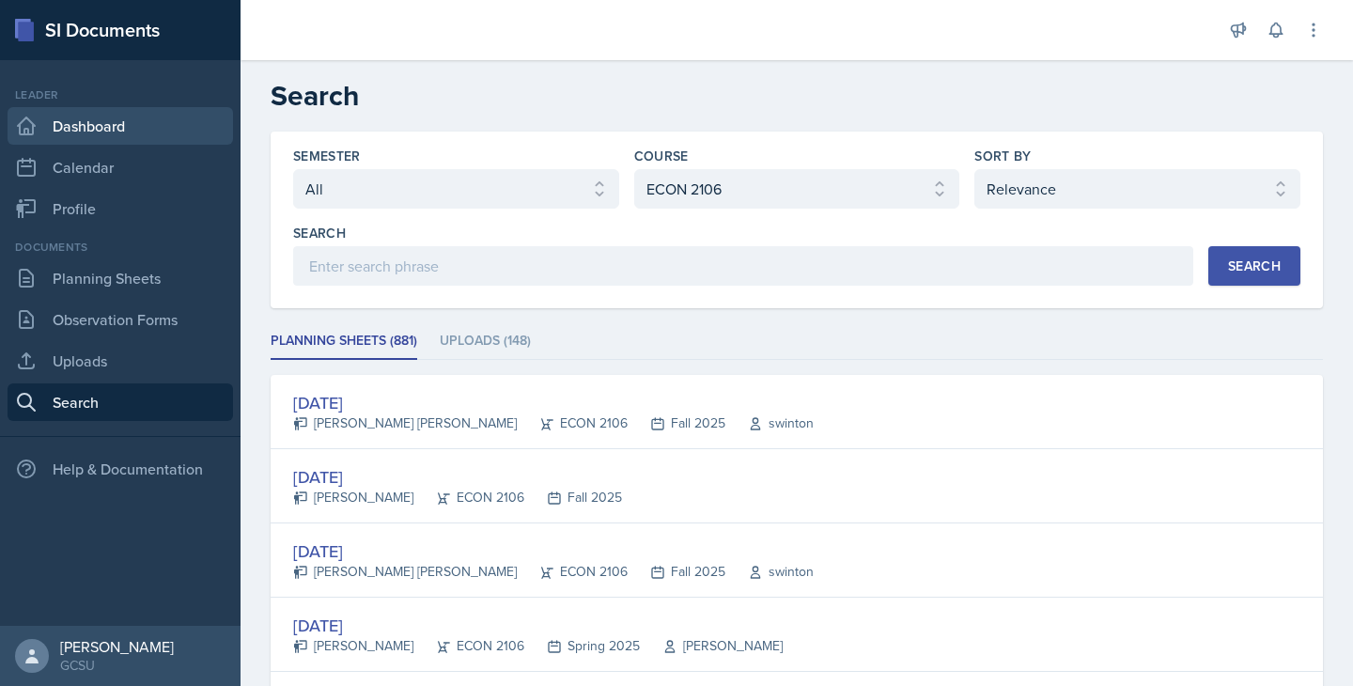
click at [38, 138] on link "Dashboard" at bounding box center [121, 126] width 226 height 38
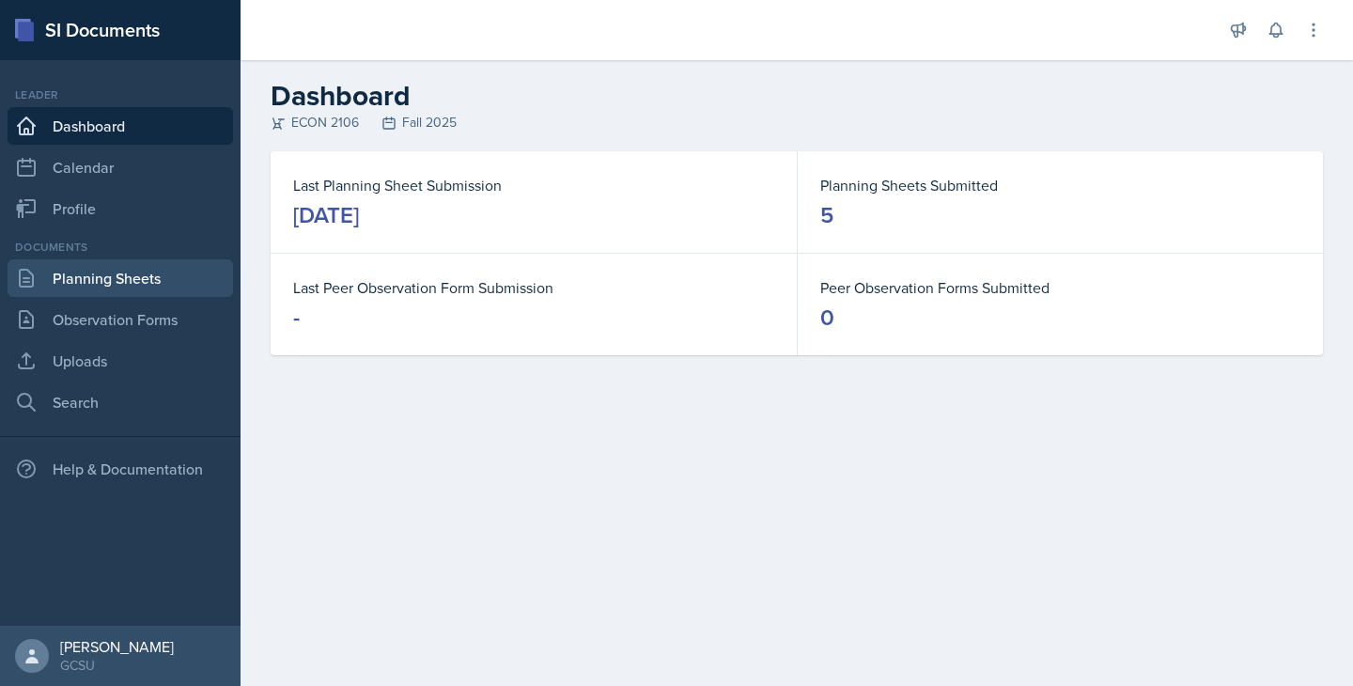
click at [117, 271] on link "Planning Sheets" at bounding box center [121, 278] width 226 height 38
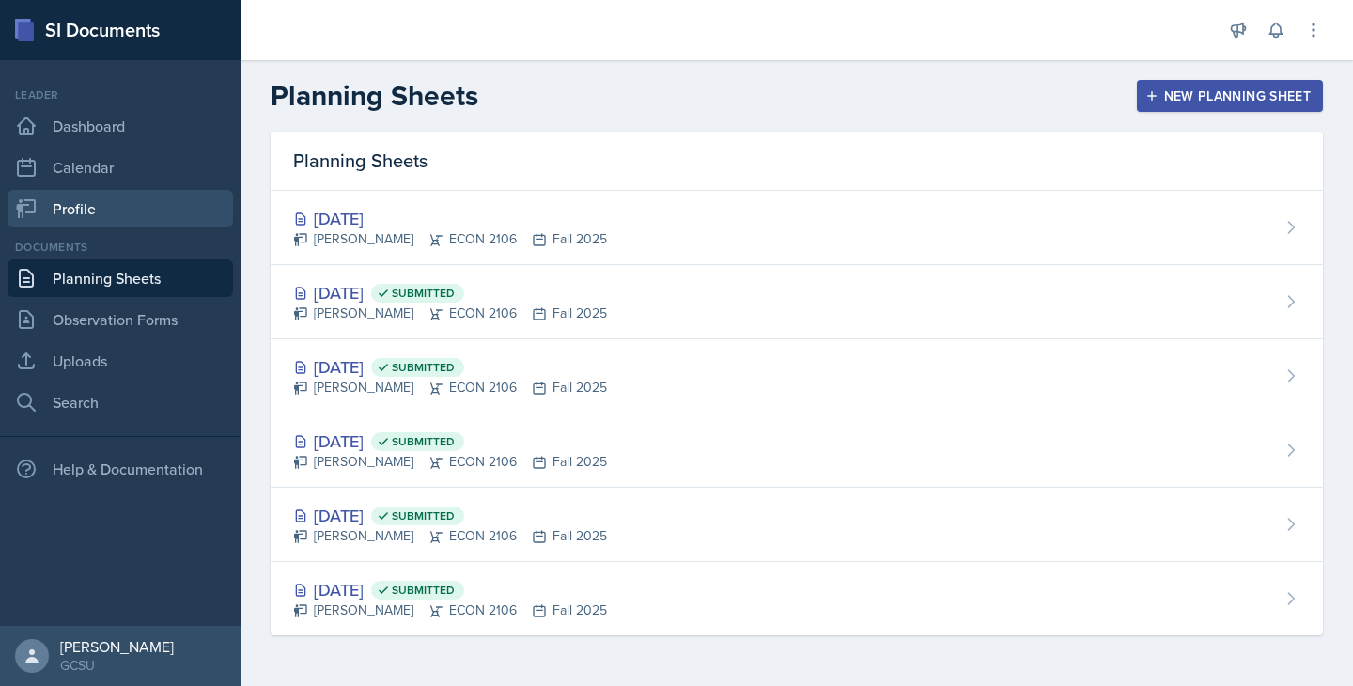
click at [140, 194] on link "Profile" at bounding box center [121, 209] width 226 height 38
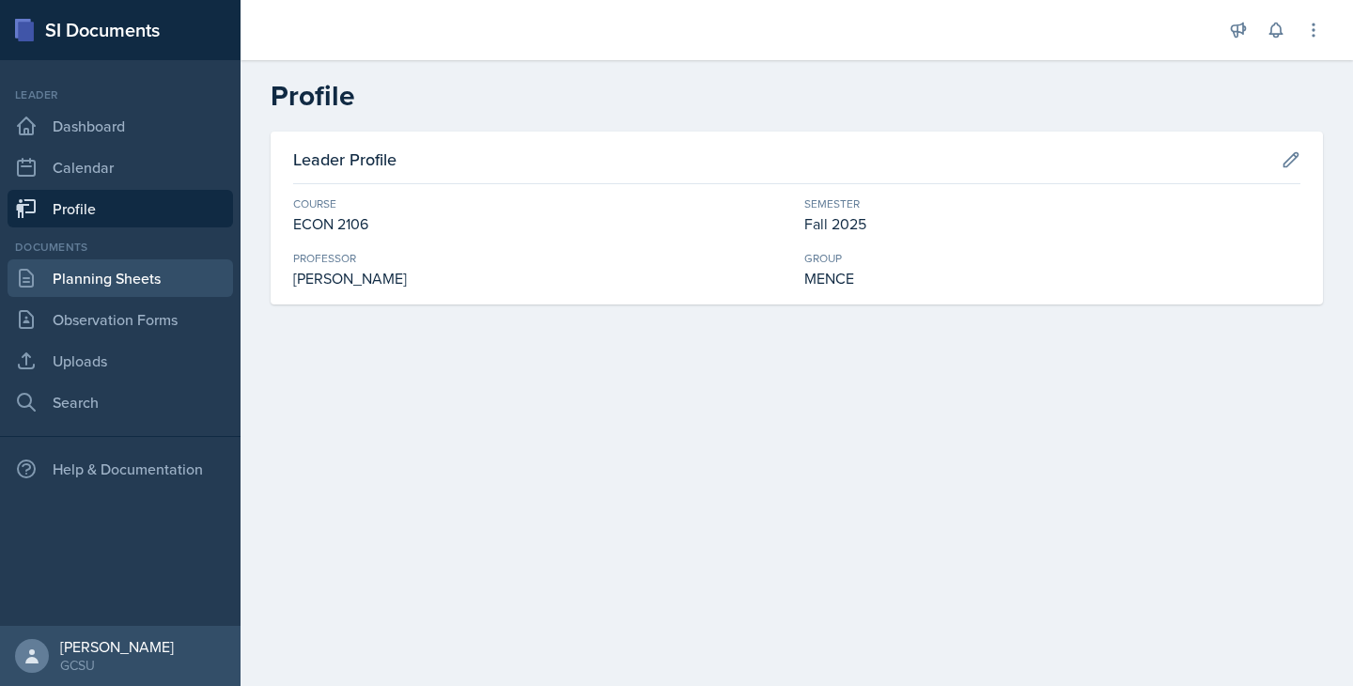
click at [65, 283] on link "Planning Sheets" at bounding box center [121, 278] width 226 height 38
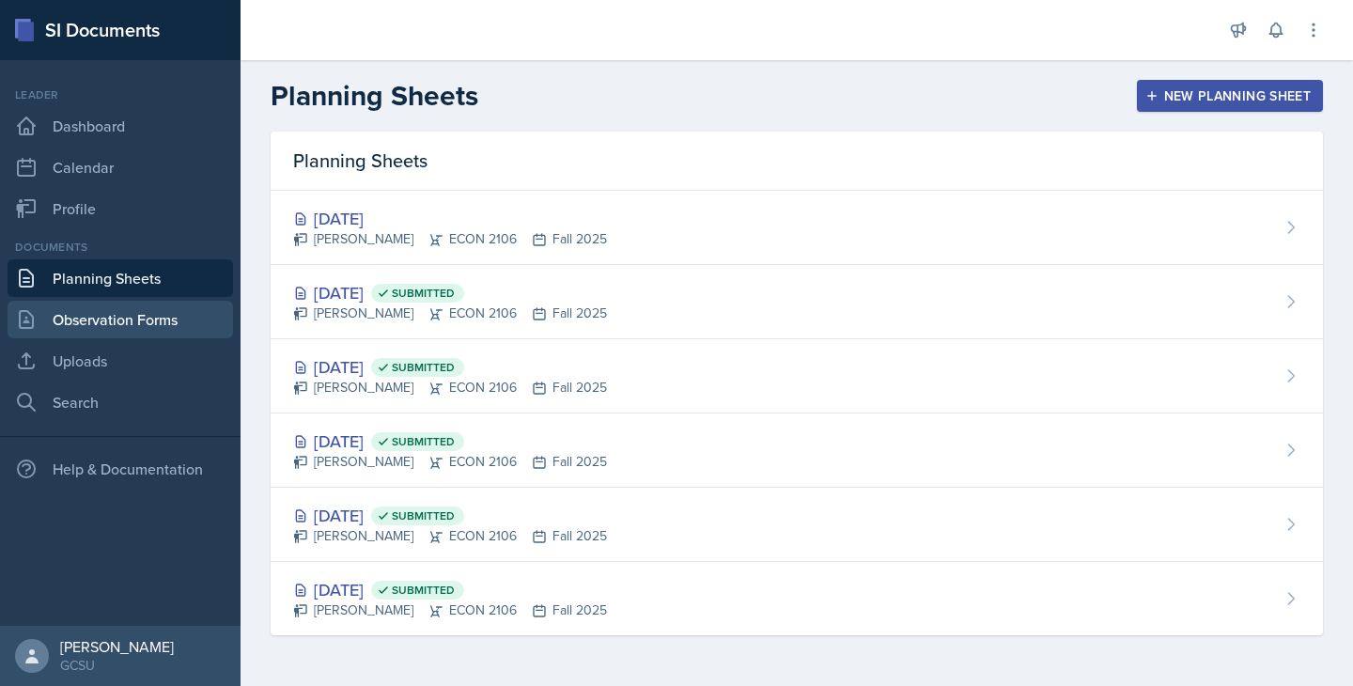
click at [81, 321] on link "Observation Forms" at bounding box center [121, 320] width 226 height 38
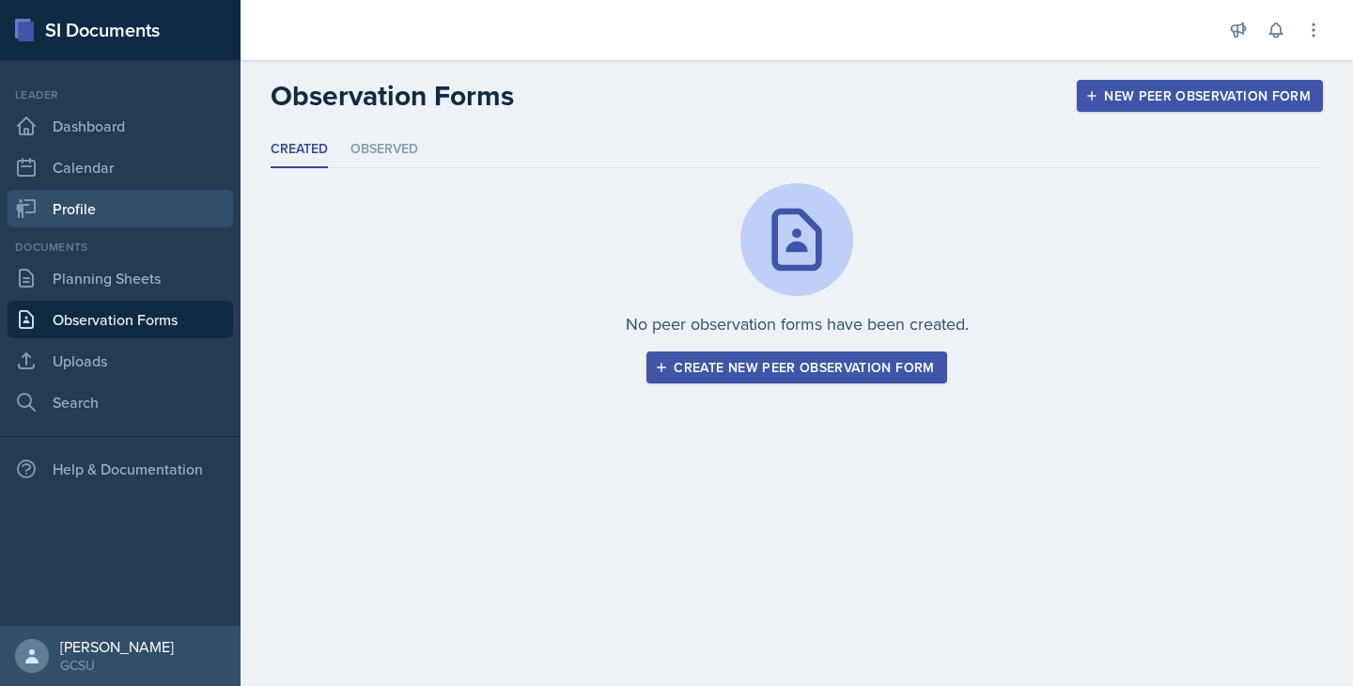
click at [62, 208] on link "Profile" at bounding box center [121, 209] width 226 height 38
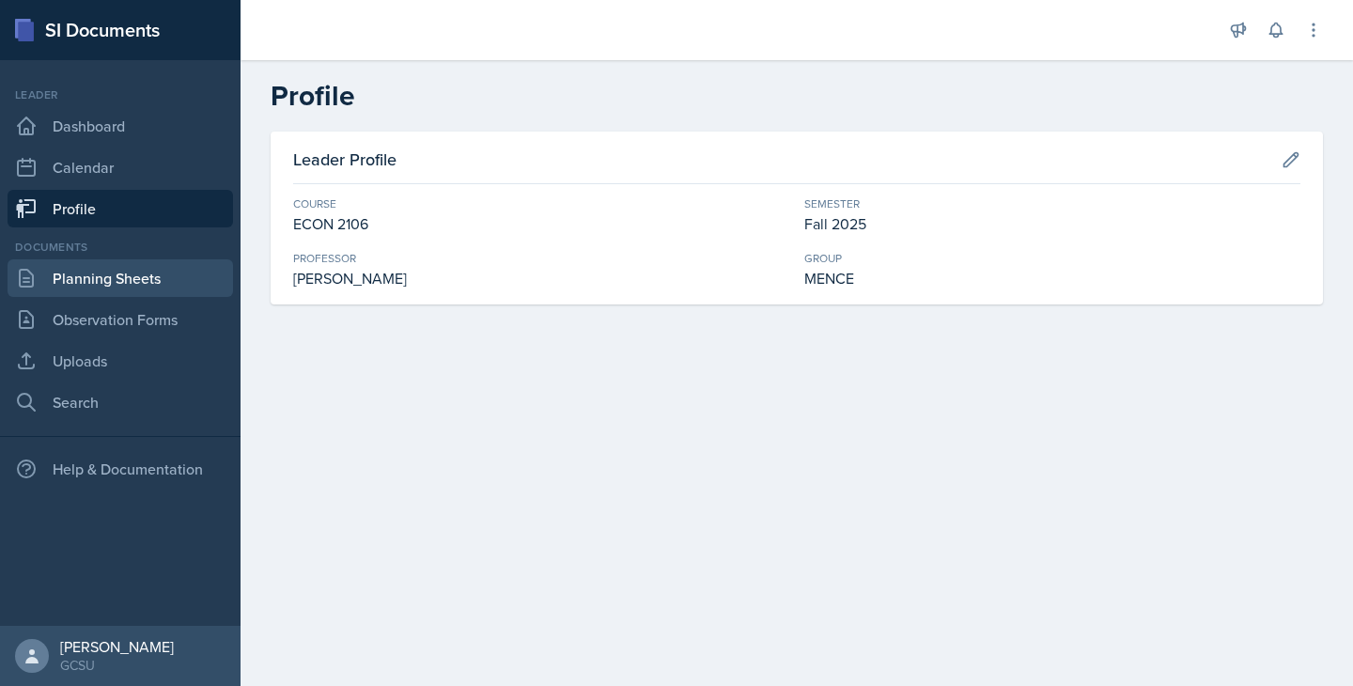
click at [117, 274] on link "Planning Sheets" at bounding box center [121, 278] width 226 height 38
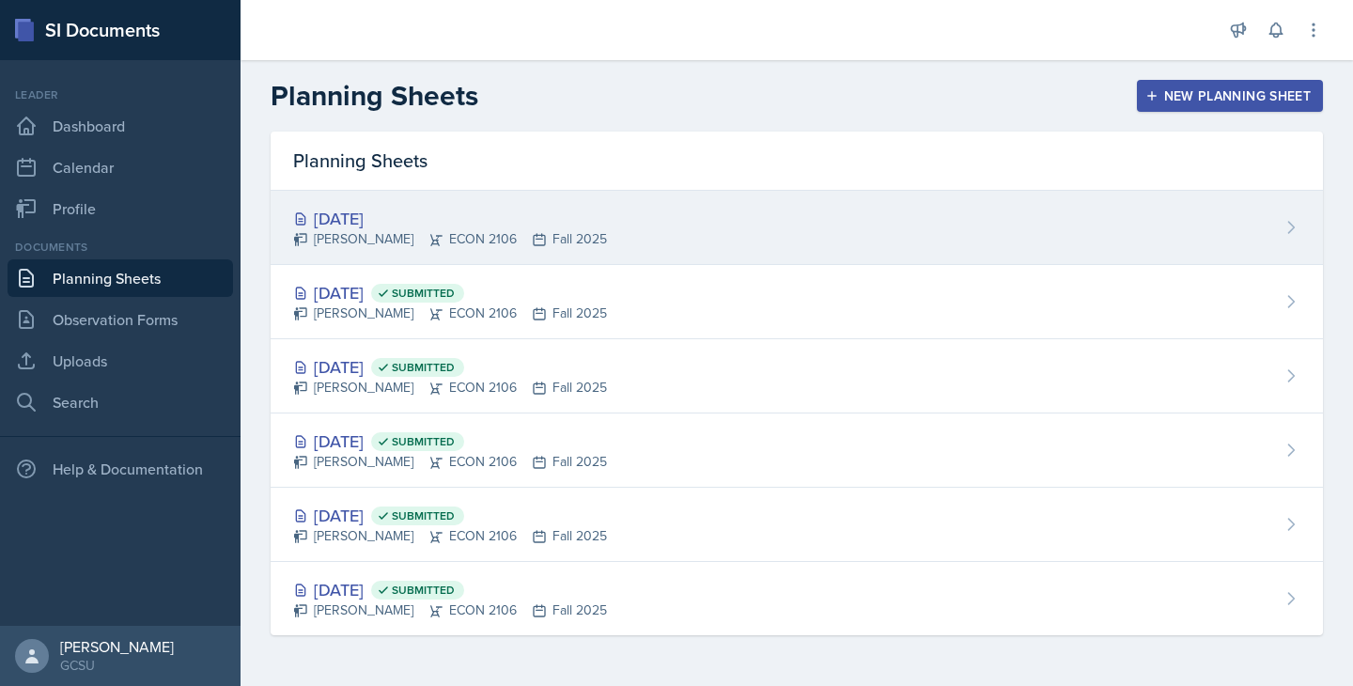
click at [821, 196] on div "[DATE] [PERSON_NAME] ECON 2106 Fall 2025" at bounding box center [797, 228] width 1053 height 74
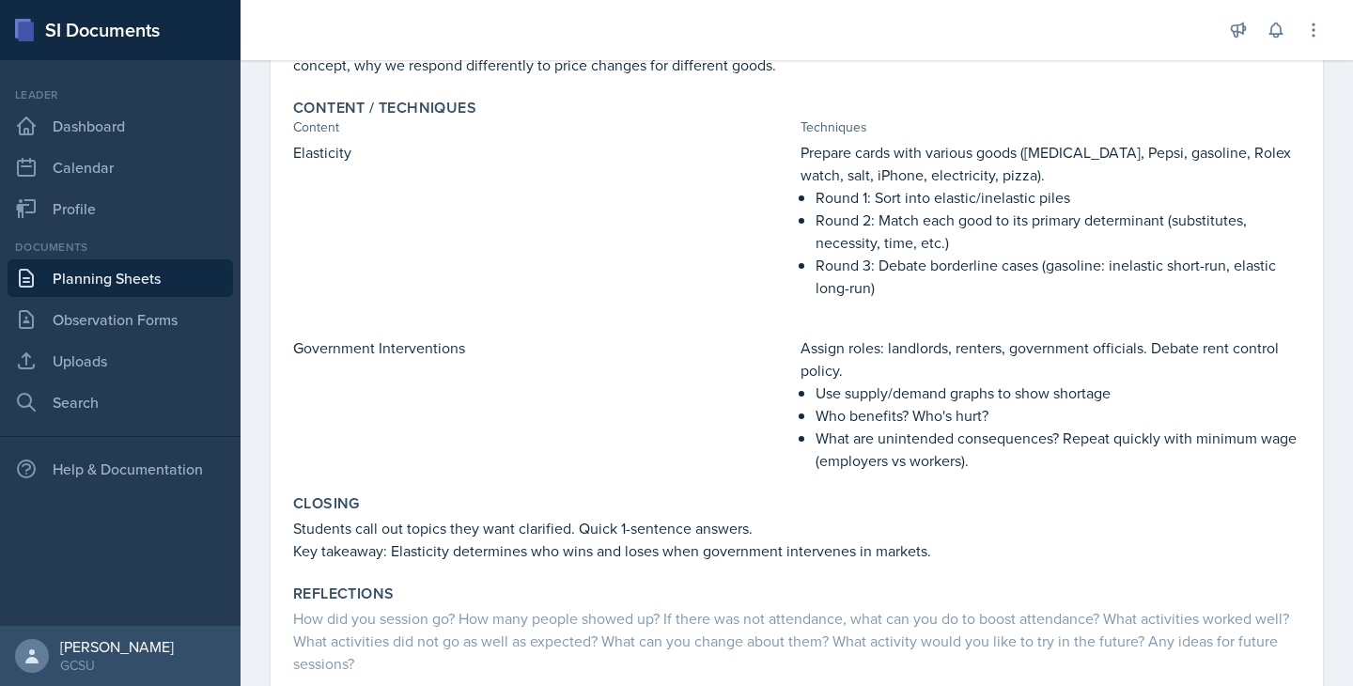
scroll to position [626, 0]
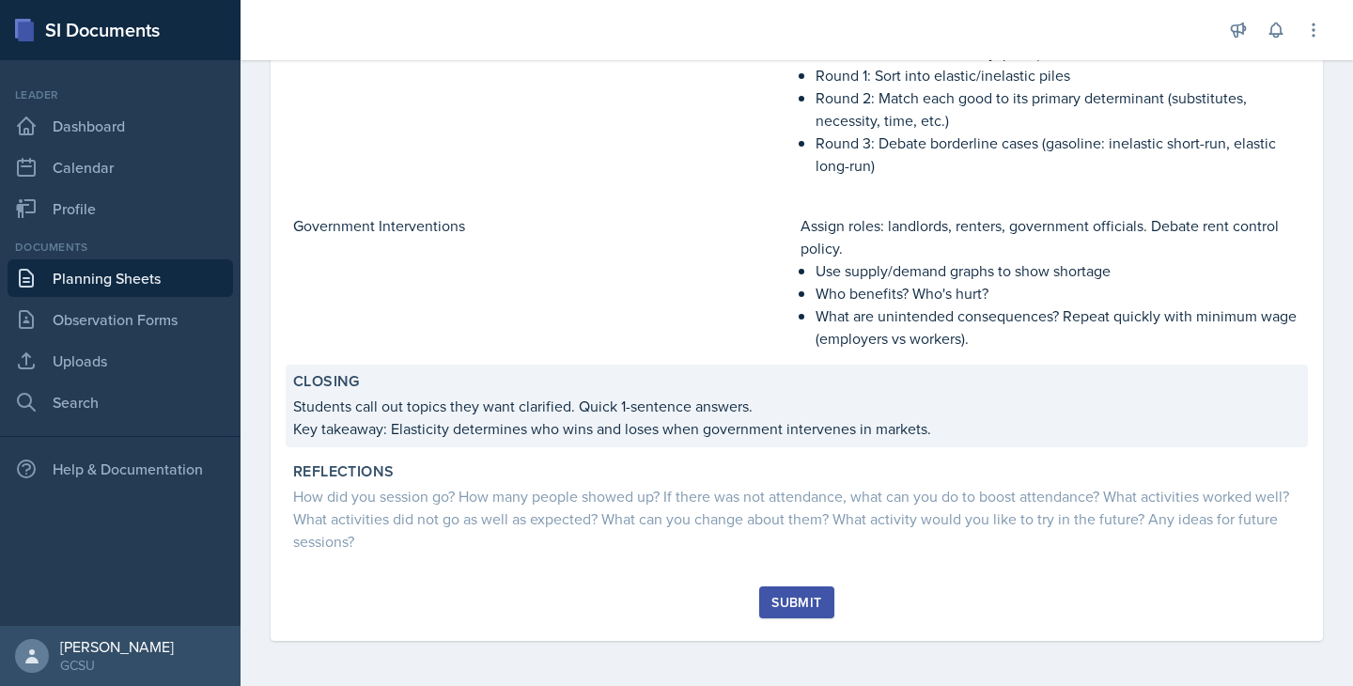
click at [727, 415] on p "Students call out topics they want clarified. Quick 1-sentence answers." at bounding box center [796, 406] width 1007 height 23
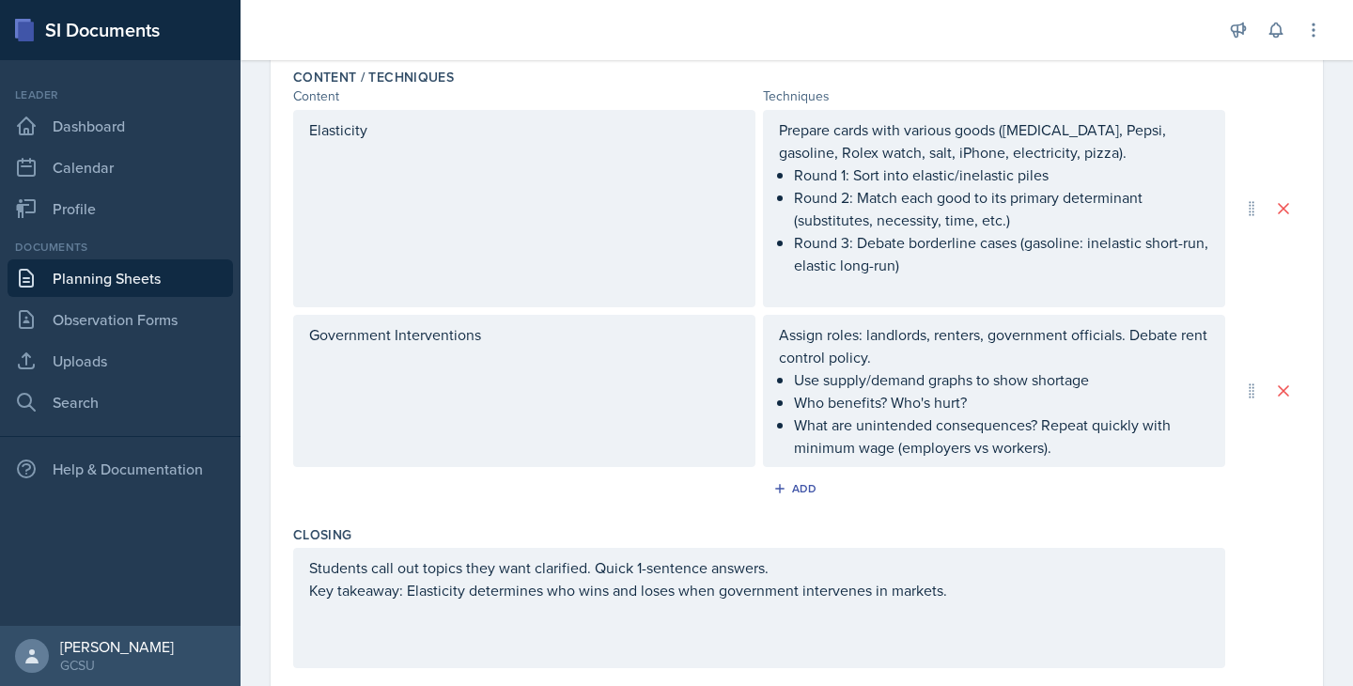
scroll to position [0, 0]
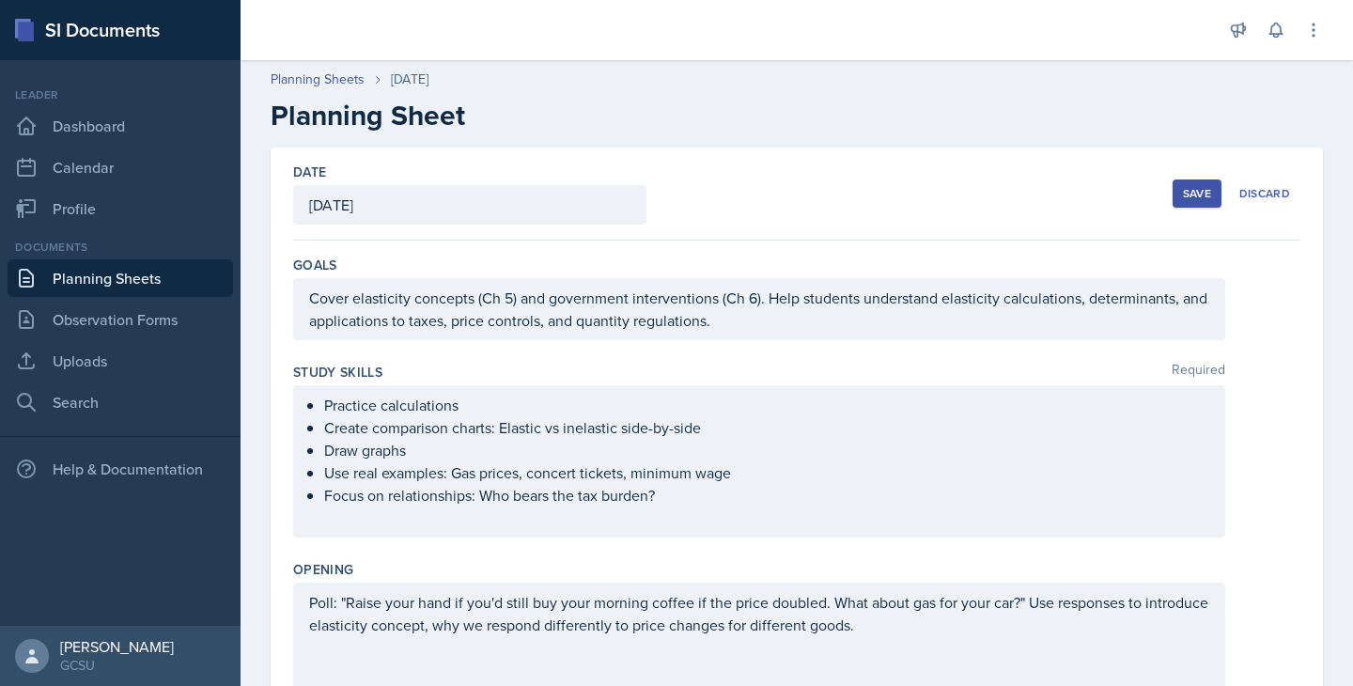
click at [1186, 202] on button "Save" at bounding box center [1197, 193] width 49 height 28
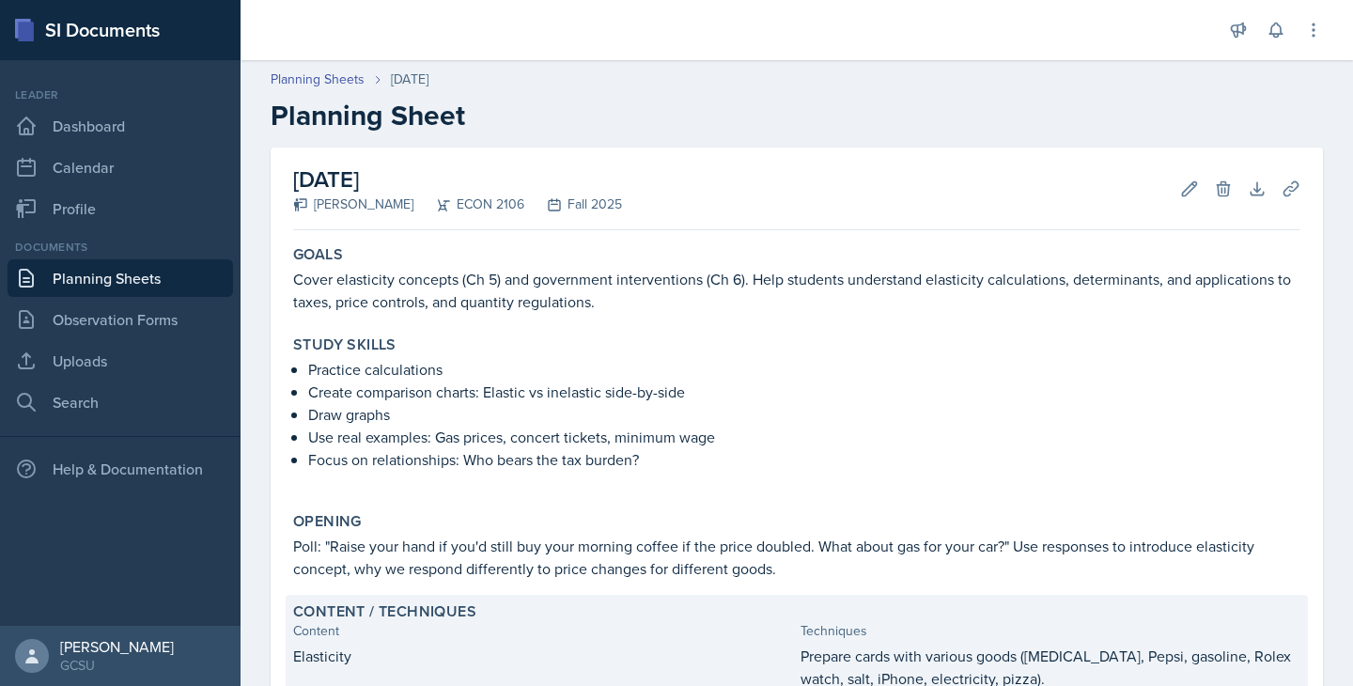
scroll to position [626, 0]
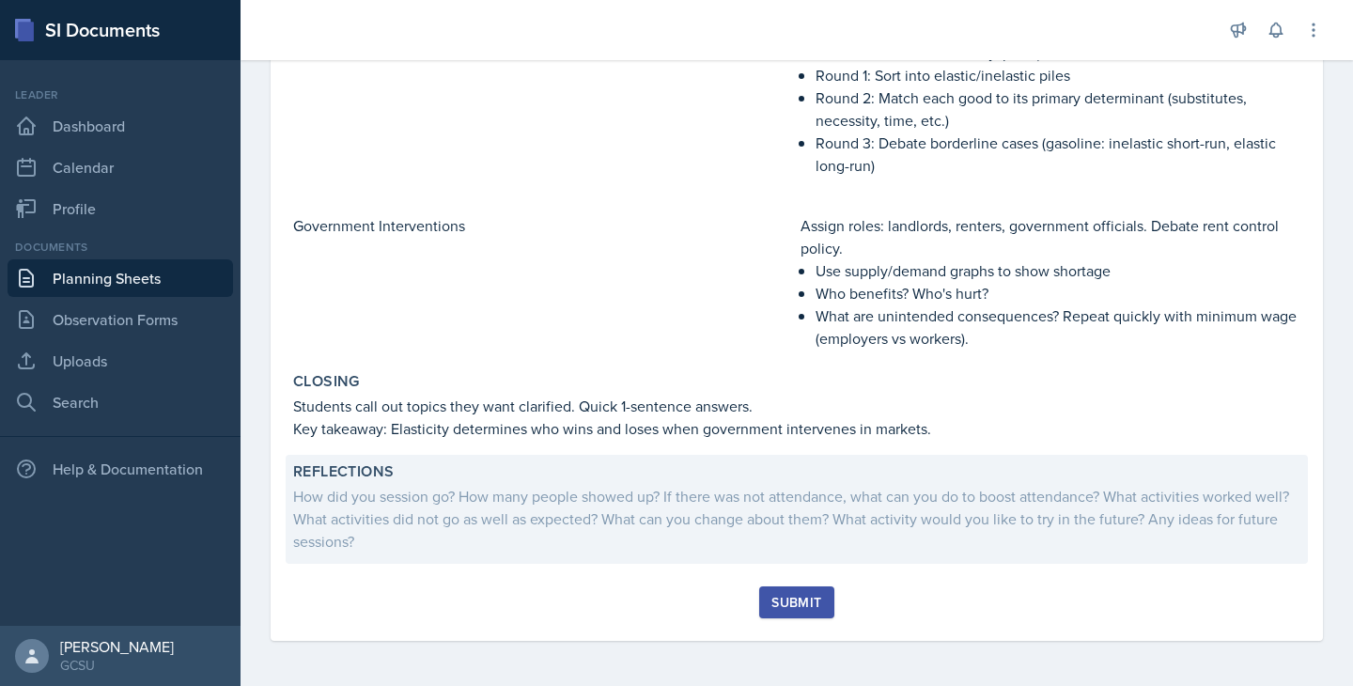
click at [678, 521] on div "How did you session go? How many people showed up? If there was not attendance,…" at bounding box center [796, 519] width 1007 height 68
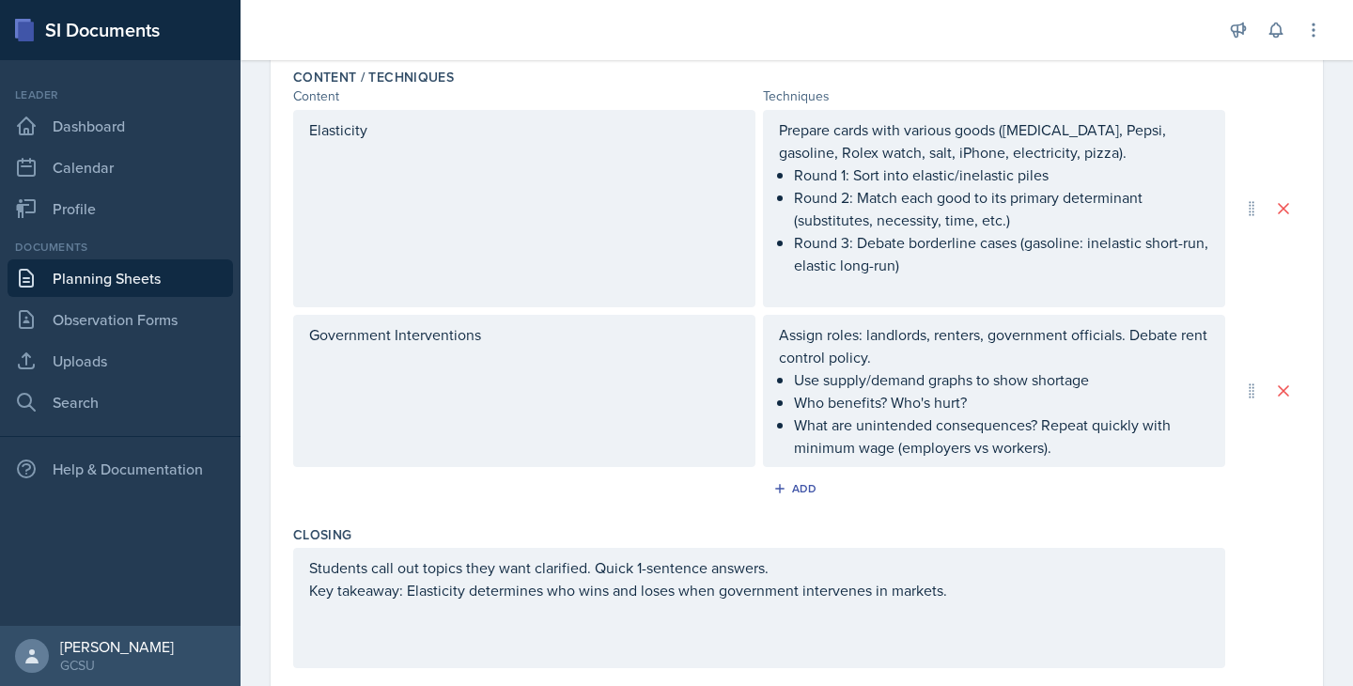
scroll to position [881, 0]
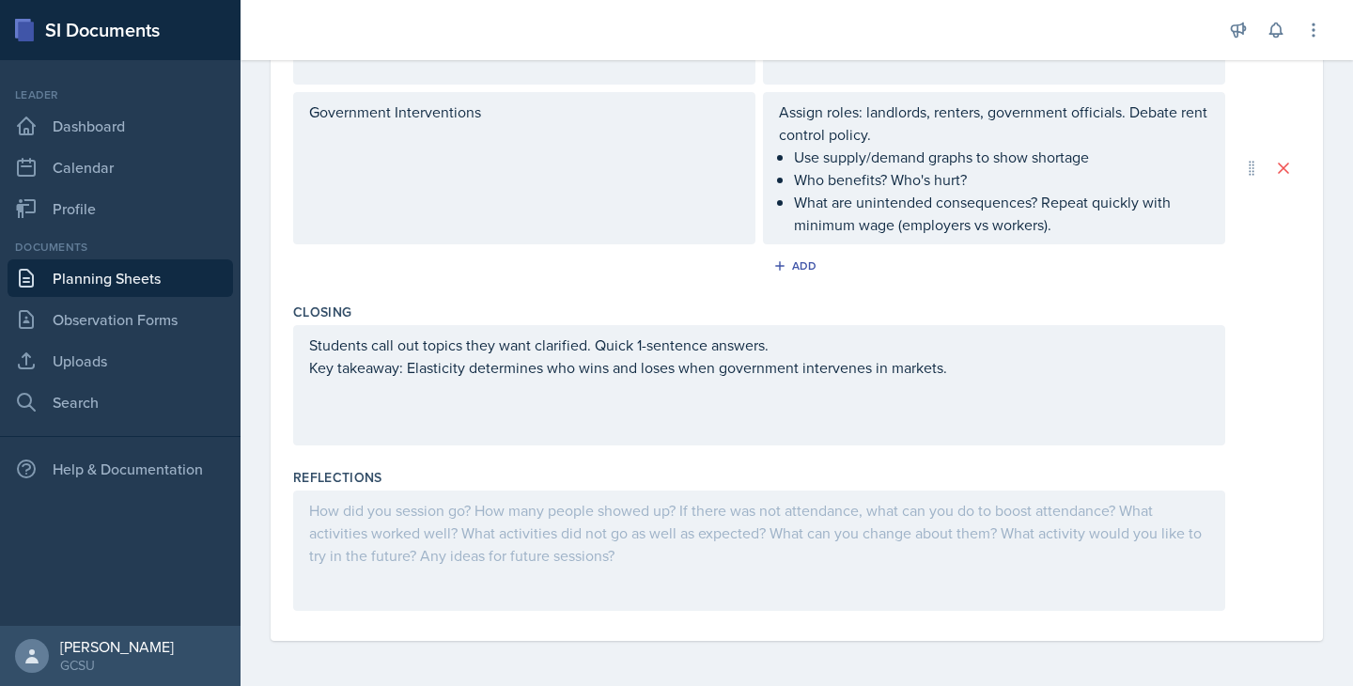
click at [395, 528] on div at bounding box center [759, 551] width 932 height 120
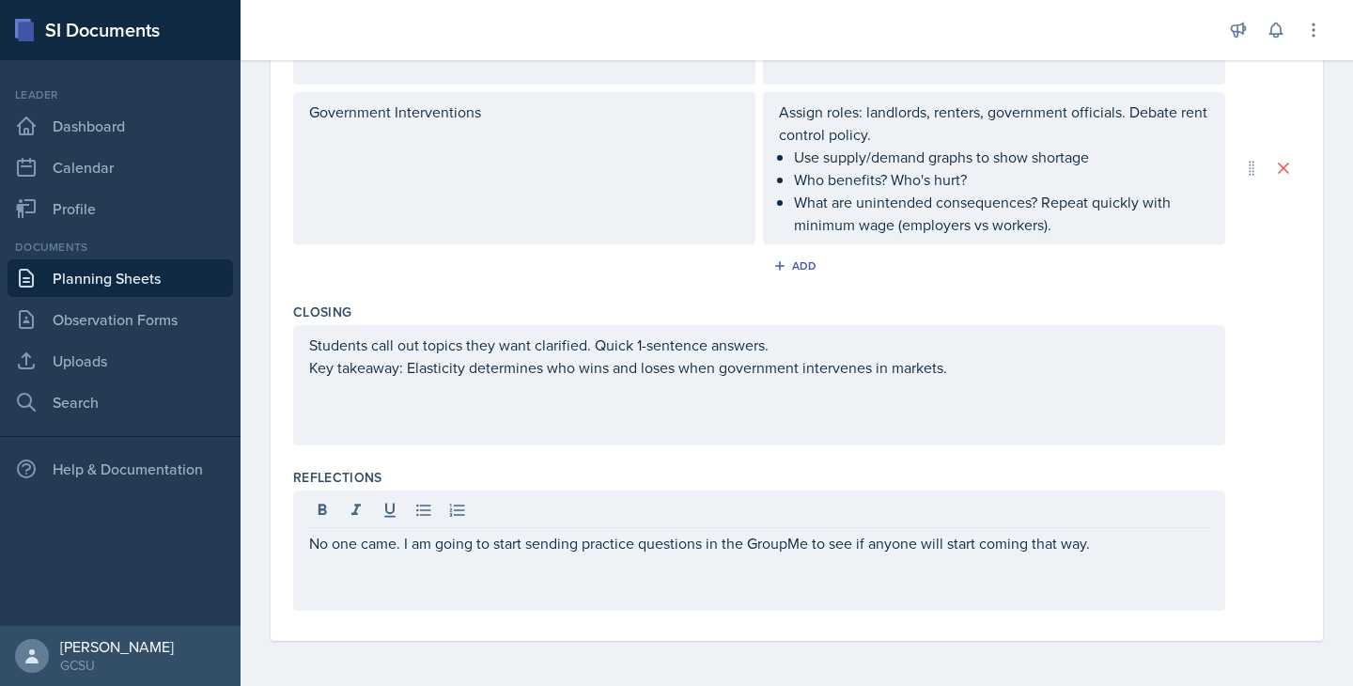
click at [678, 267] on div "Add" at bounding box center [796, 270] width 1007 height 36
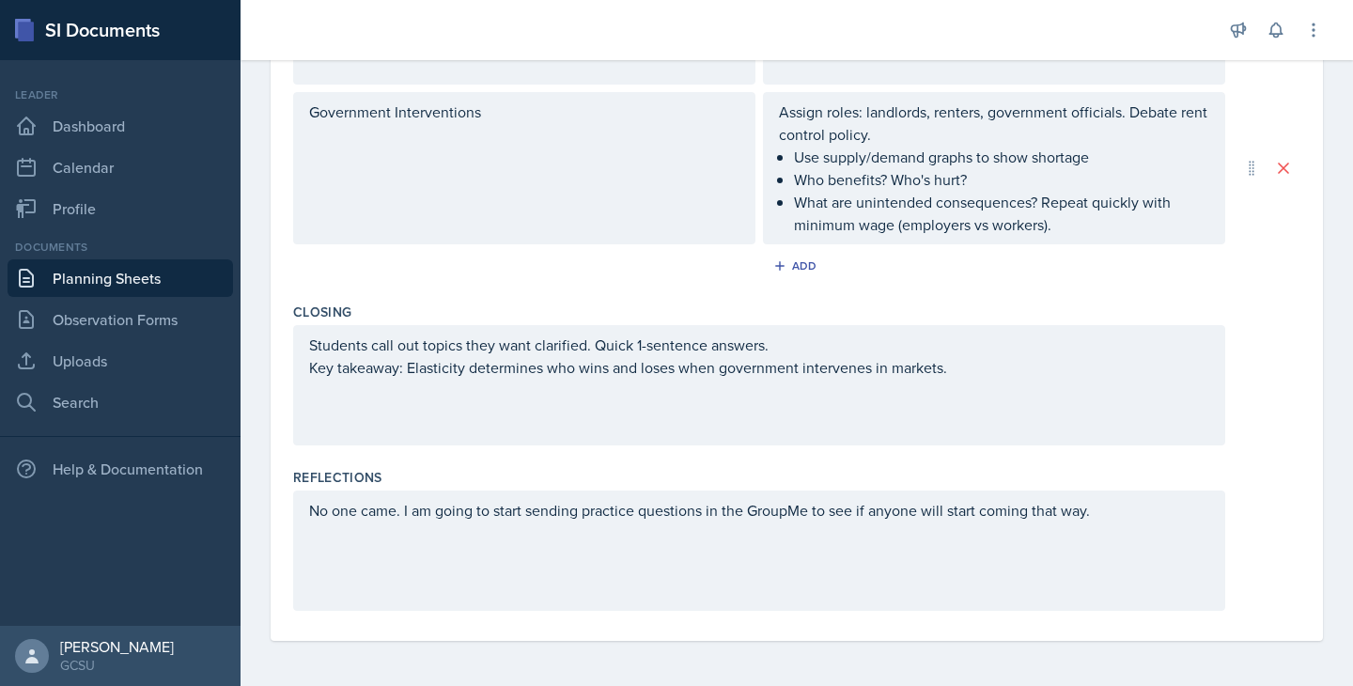
scroll to position [0, 0]
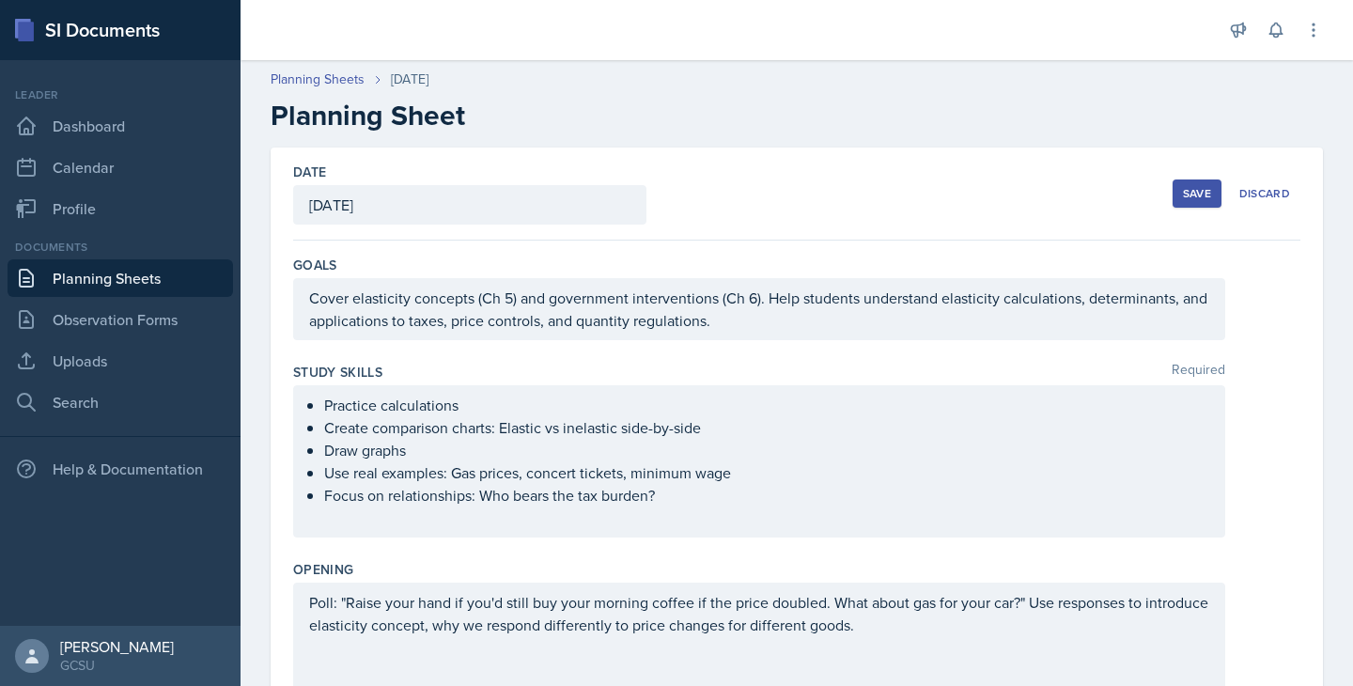
click at [1199, 198] on div "Save" at bounding box center [1197, 193] width 28 height 15
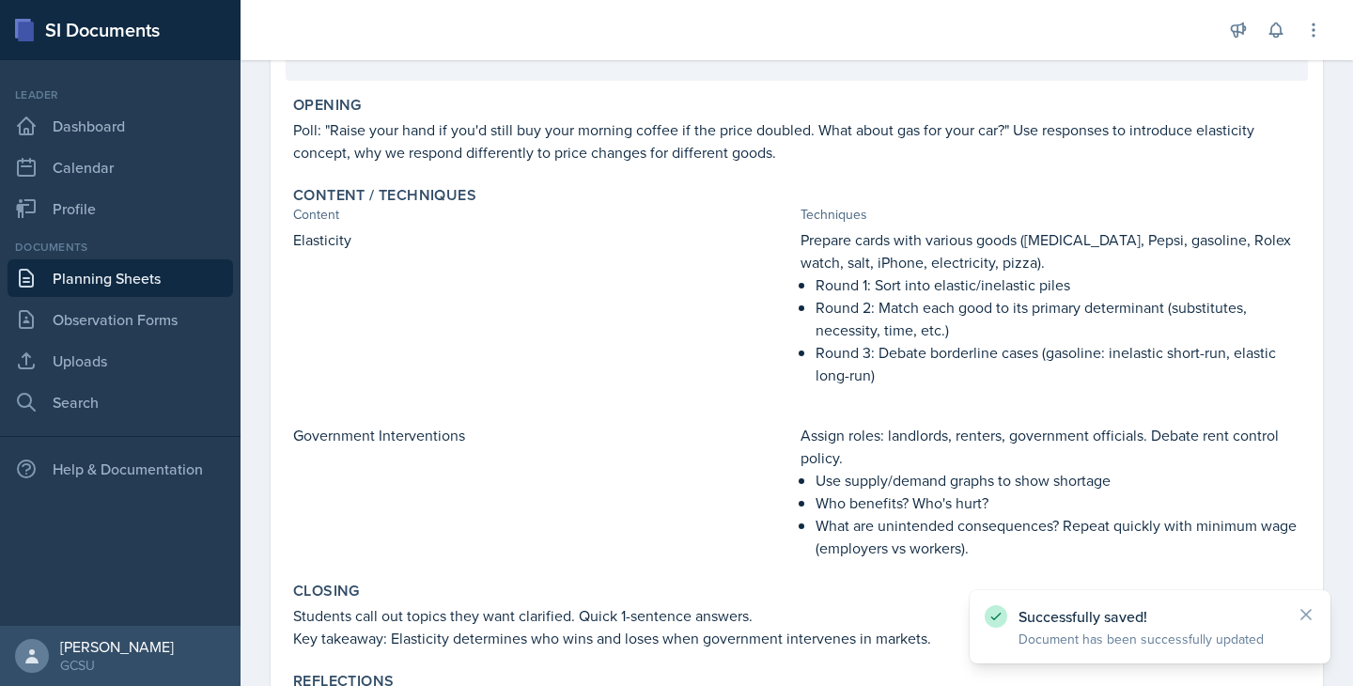
scroll to position [577, 0]
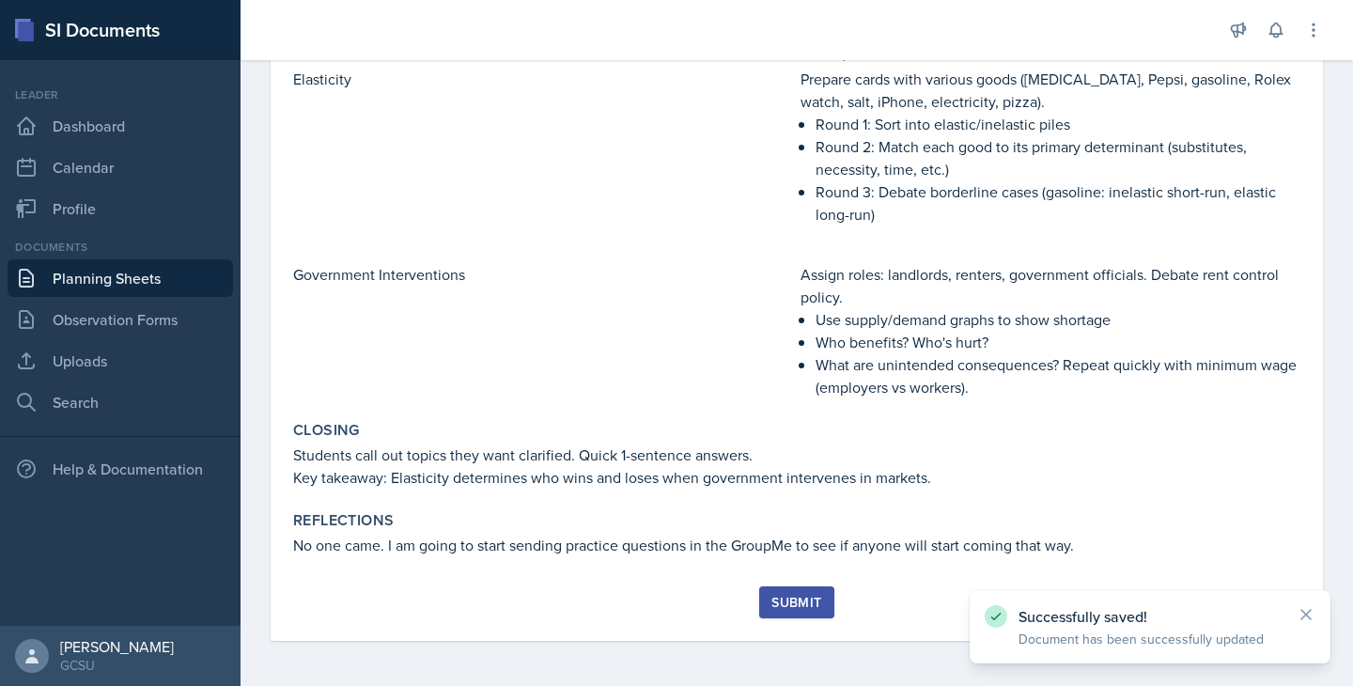
click at [802, 603] on div "Submit" at bounding box center [797, 602] width 50 height 15
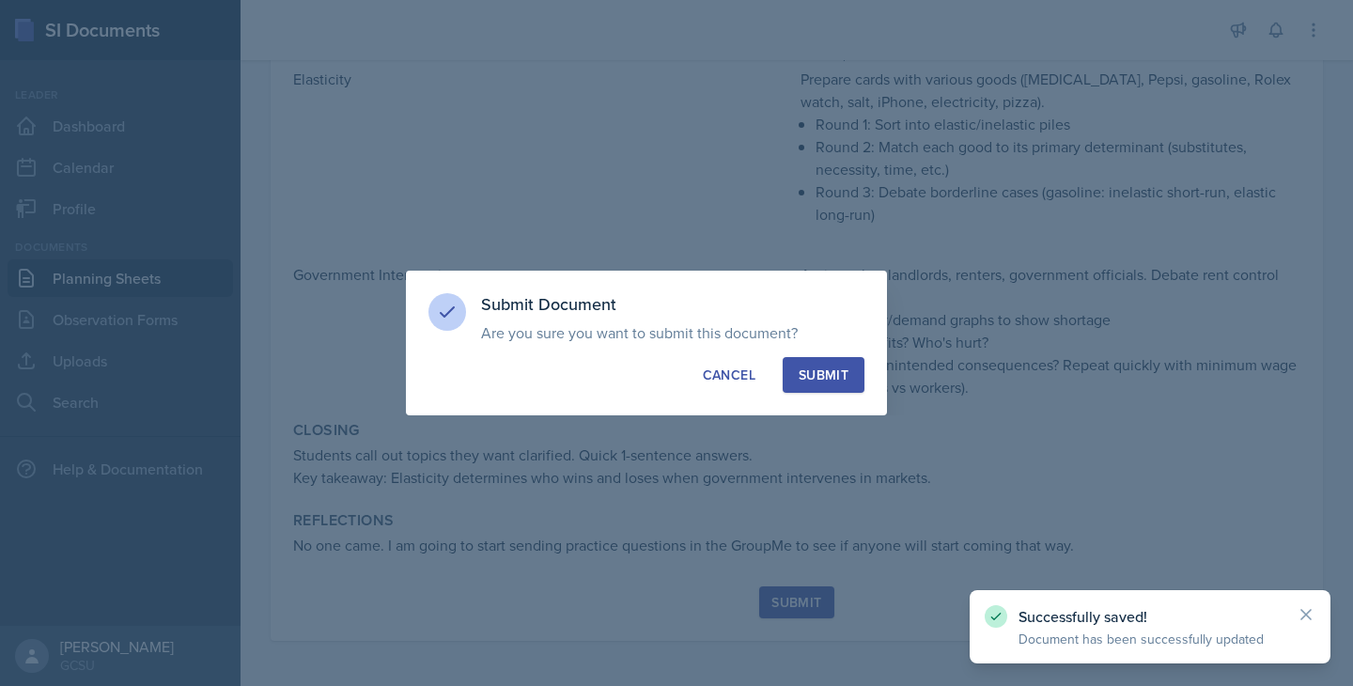
click at [831, 378] on div "Submit" at bounding box center [824, 375] width 50 height 19
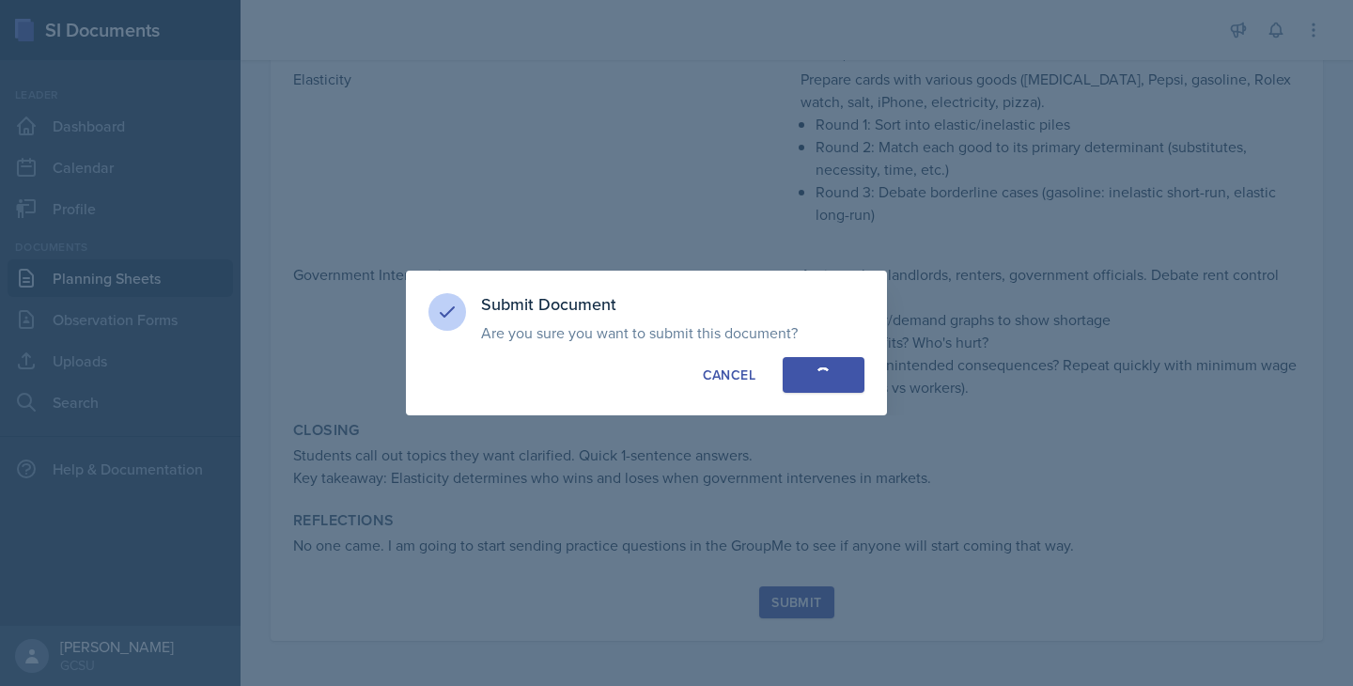
scroll to position [523, 0]
